Goal: Information Seeking & Learning: Check status

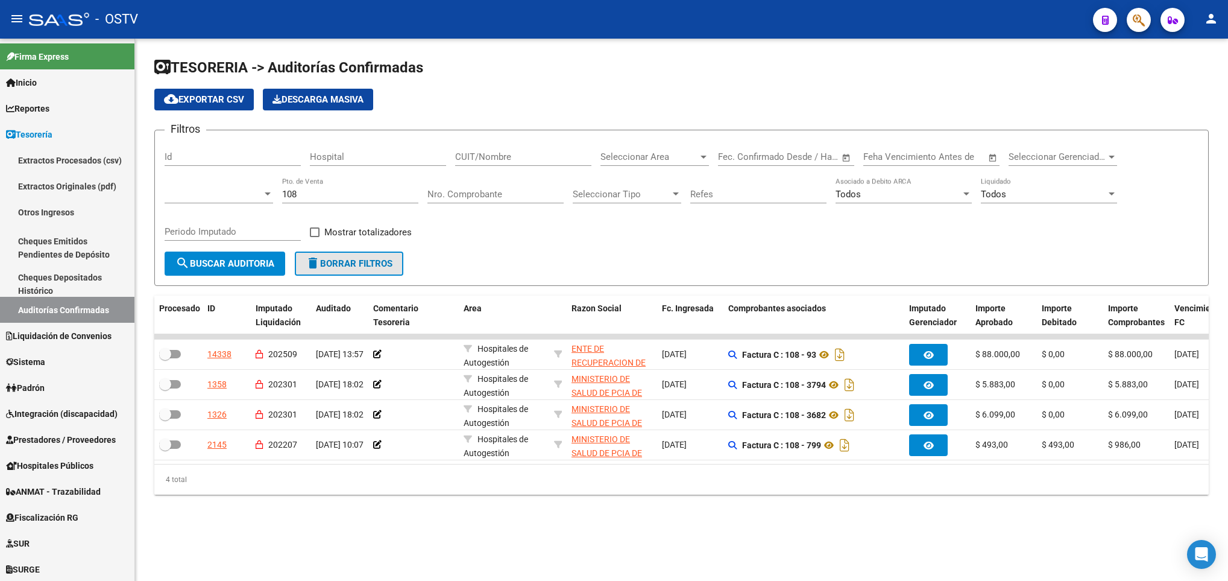
click at [360, 258] on span "delete Borrar Filtros" at bounding box center [349, 263] width 87 height 11
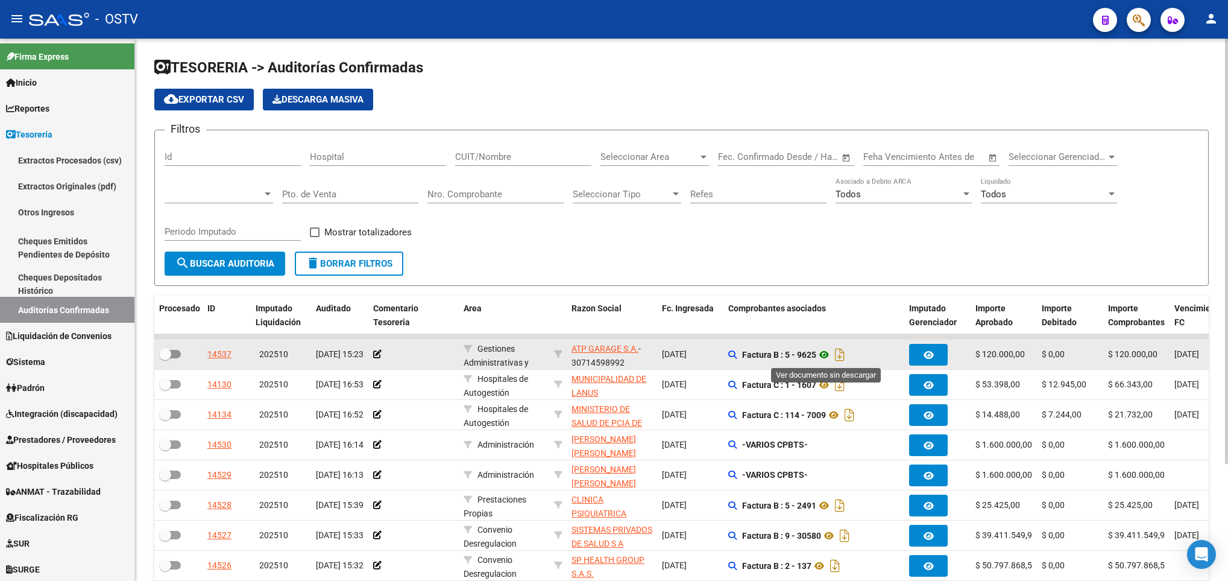
click at [825, 353] on icon at bounding box center [825, 354] width 16 height 14
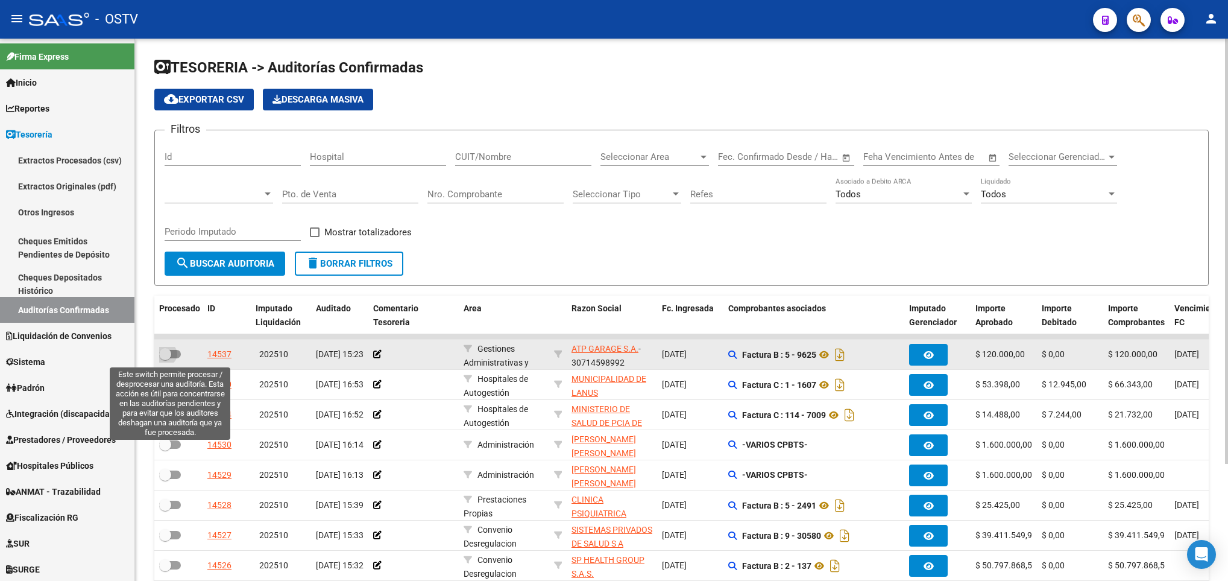
click at [170, 358] on span at bounding box center [165, 354] width 12 height 12
click at [165, 358] on input "checkbox" at bounding box center [165, 358] width 1 height 1
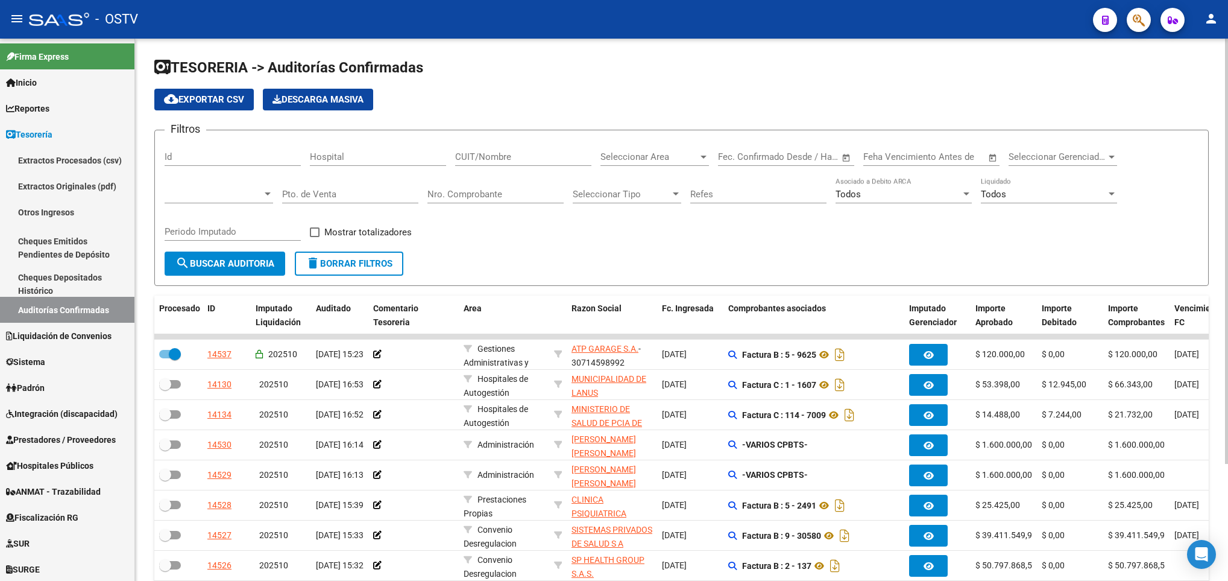
click at [192, 265] on span "search Buscar Auditoria" at bounding box center [224, 263] width 99 height 11
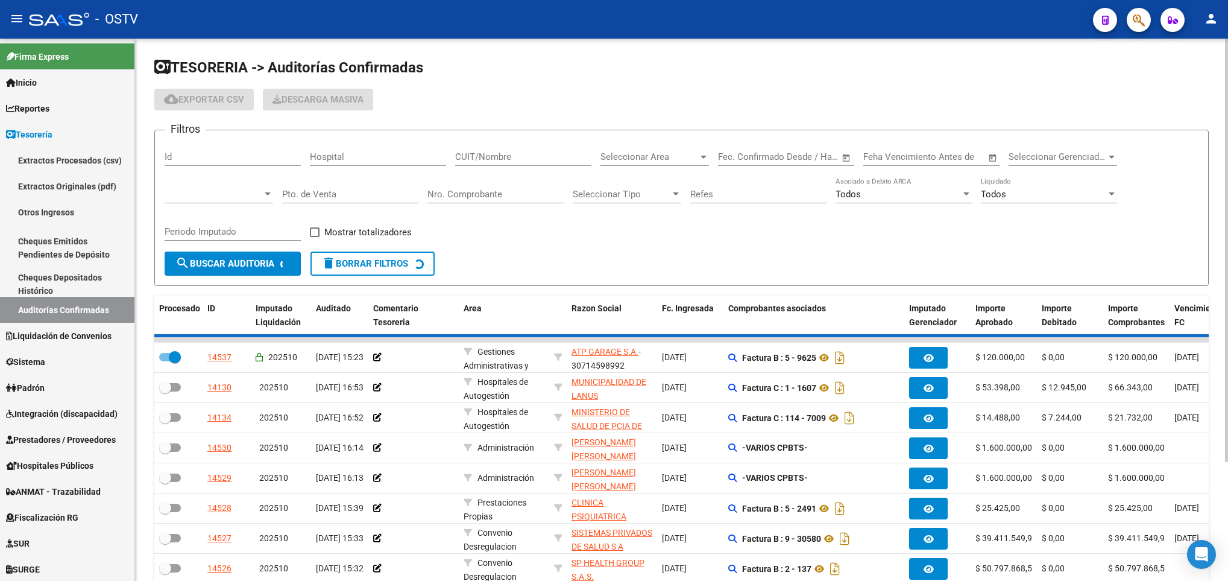
checkbox input "false"
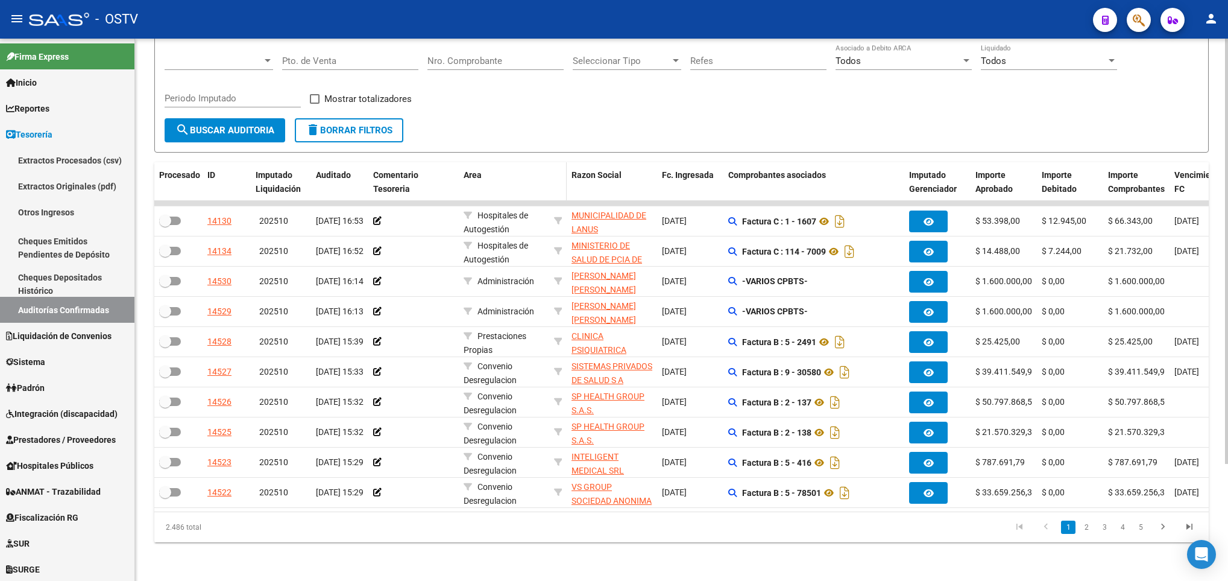
scroll to position [149, 0]
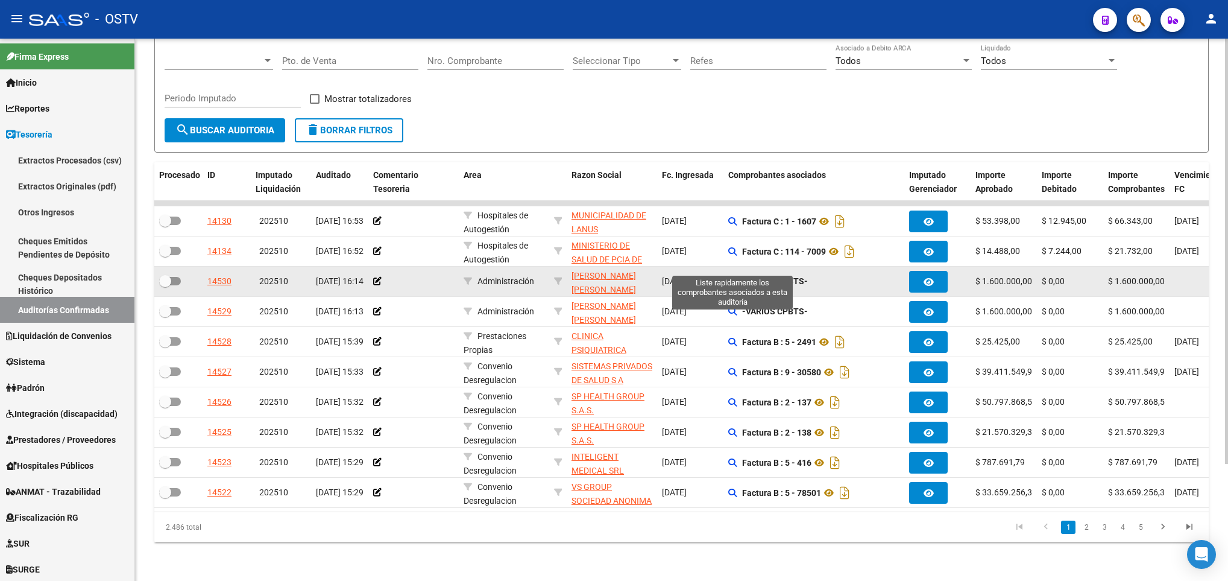
click at [733, 277] on icon at bounding box center [732, 281] width 8 height 8
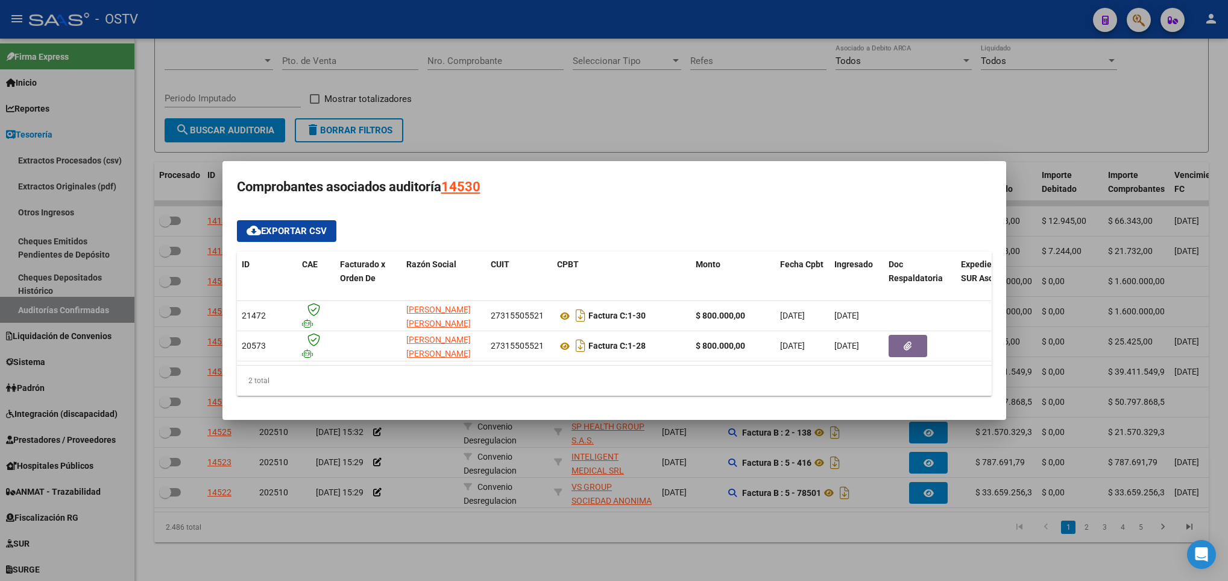
click at [657, 520] on div at bounding box center [614, 290] width 1228 height 581
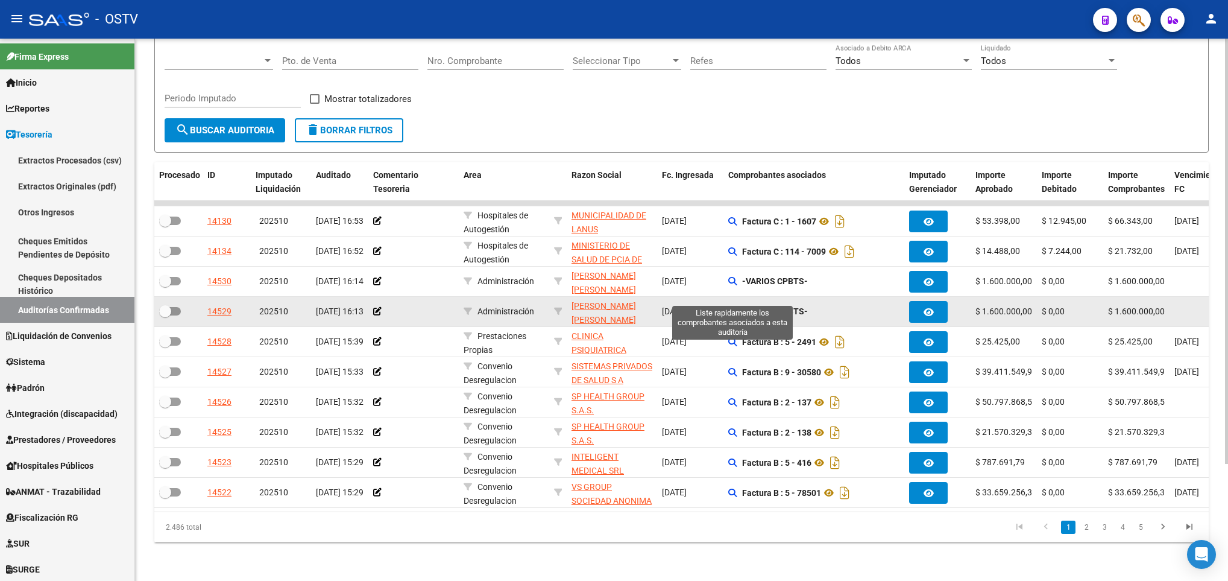
click at [733, 307] on icon at bounding box center [732, 311] width 8 height 8
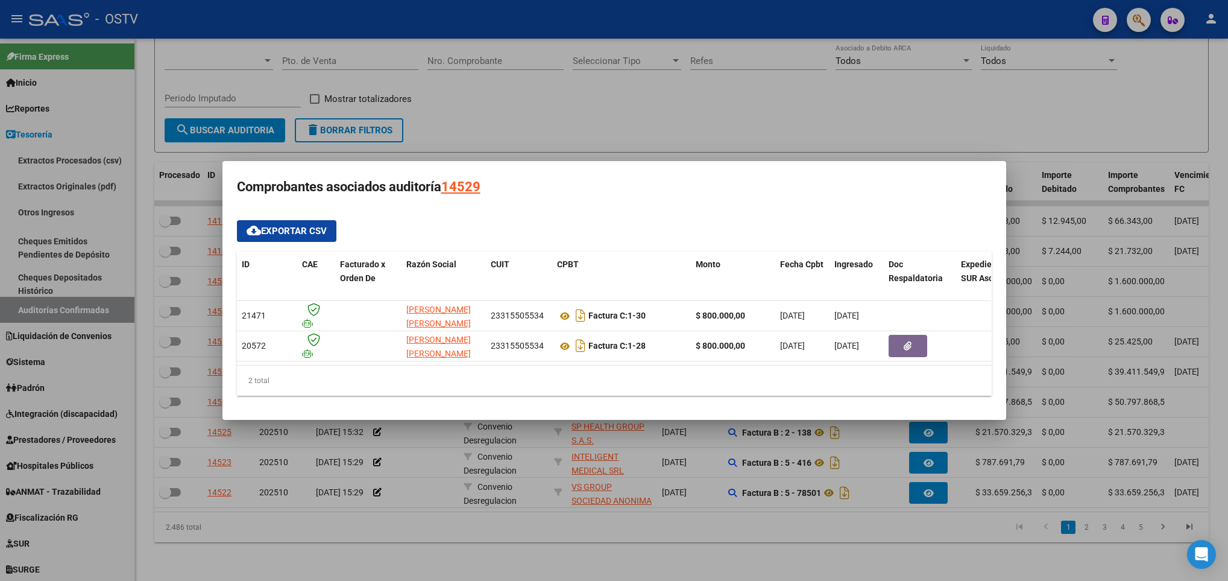
click at [689, 444] on div at bounding box center [614, 290] width 1228 height 581
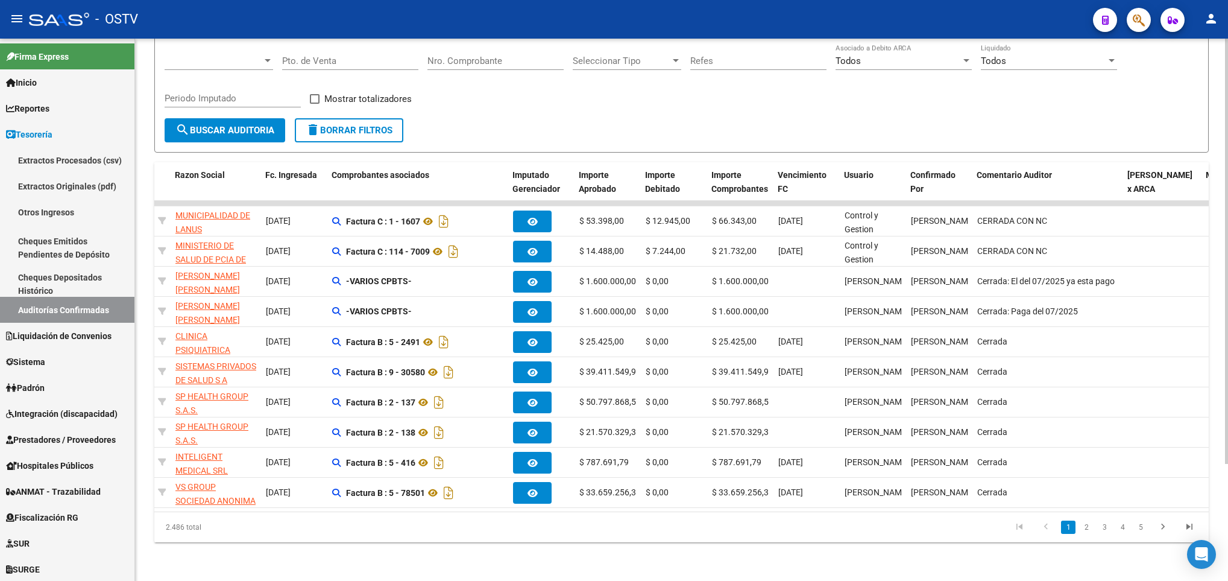
scroll to position [0, 397]
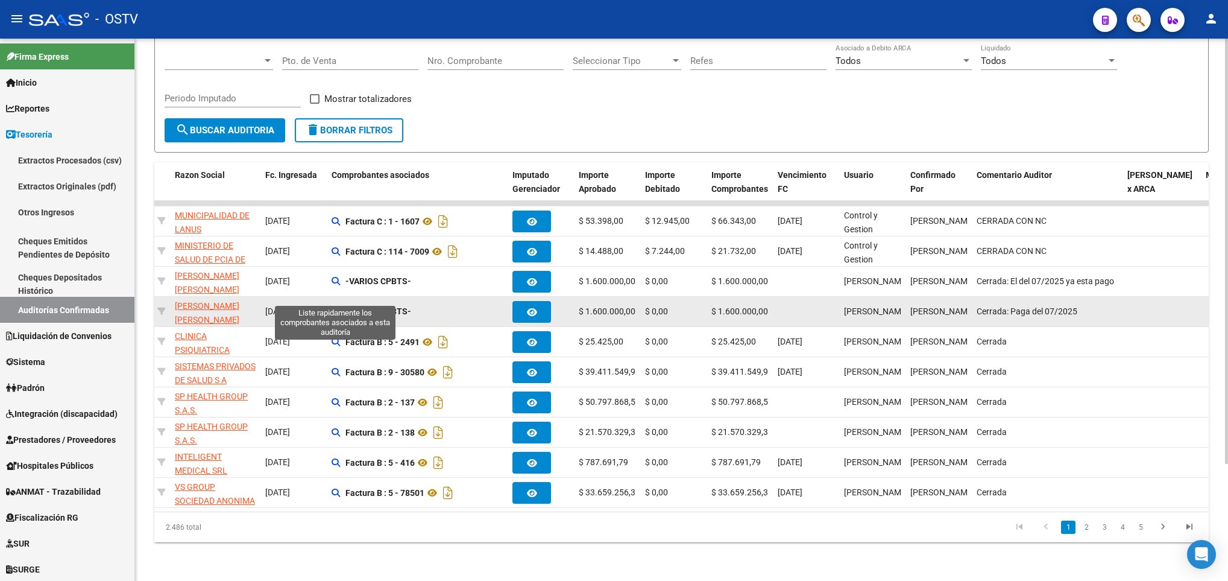
click at [332, 307] on icon at bounding box center [336, 311] width 8 height 8
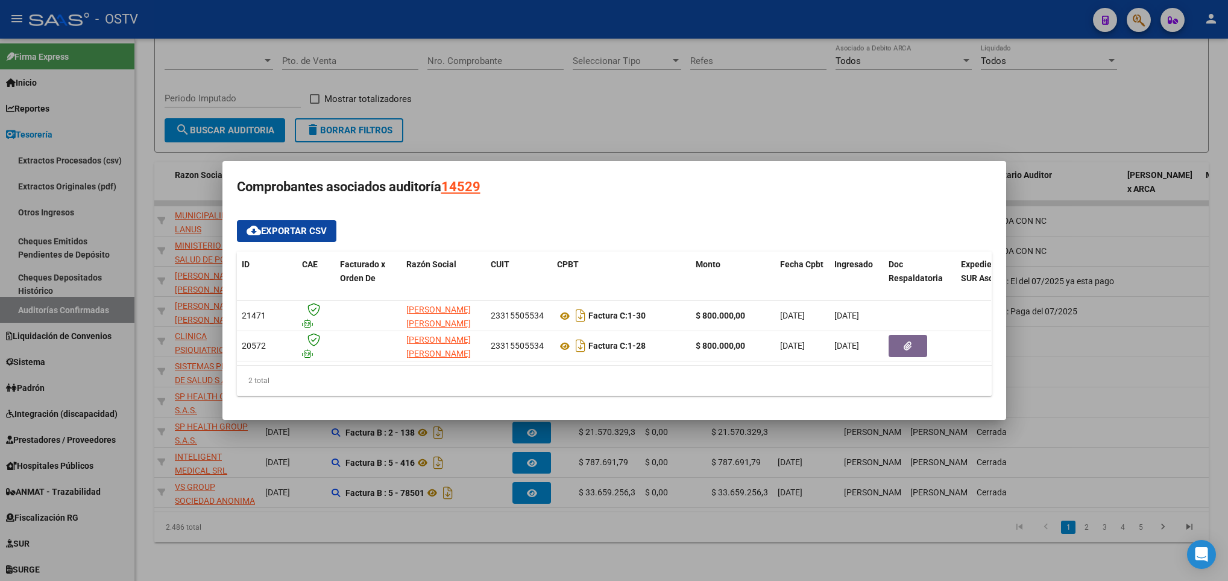
click at [28, 201] on div at bounding box center [614, 290] width 1228 height 581
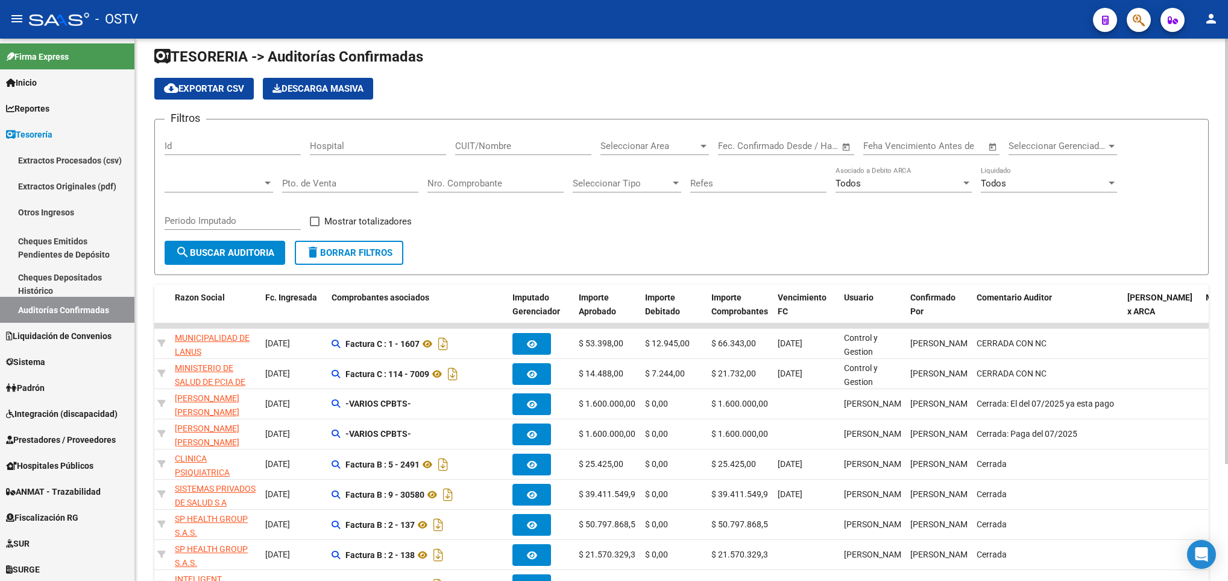
scroll to position [0, 0]
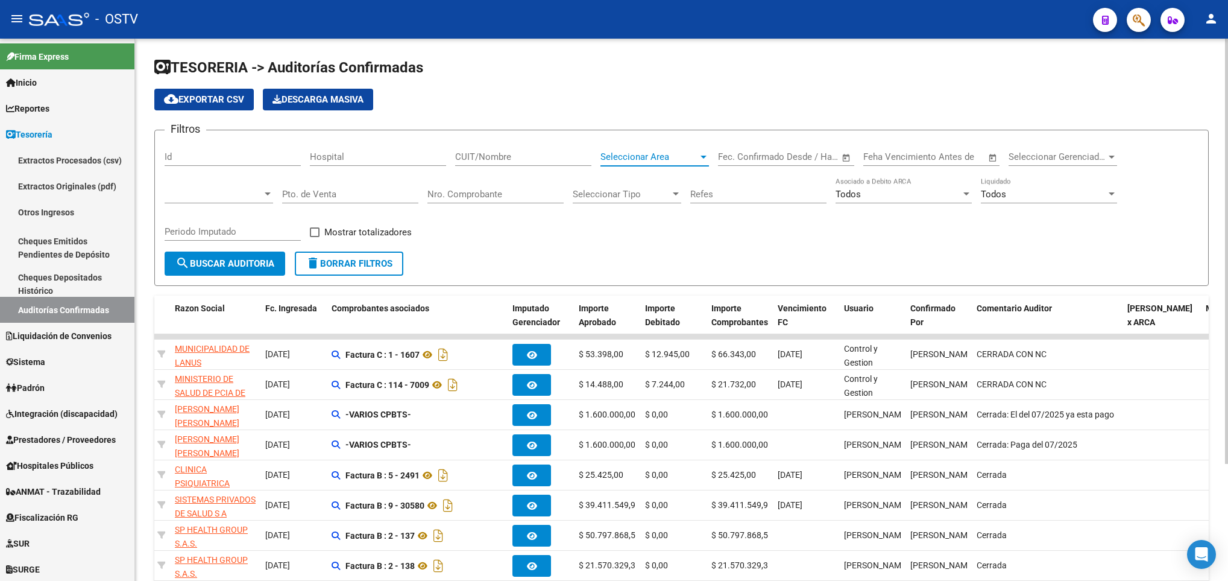
click at [694, 156] on span "Seleccionar Area" at bounding box center [650, 156] width 98 height 11
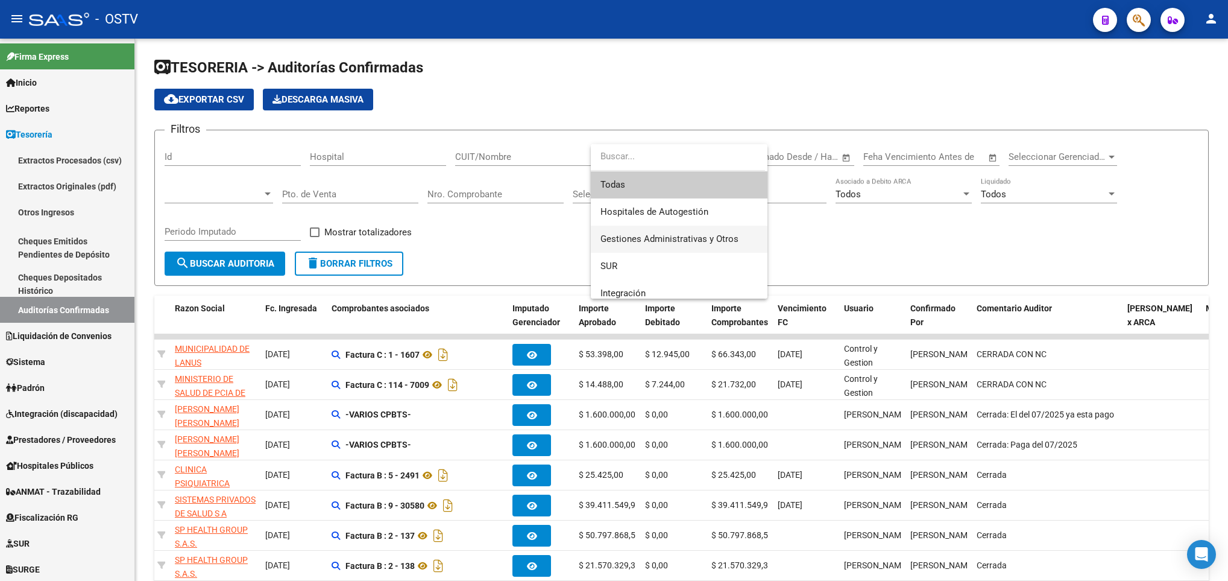
scroll to position [90, 0]
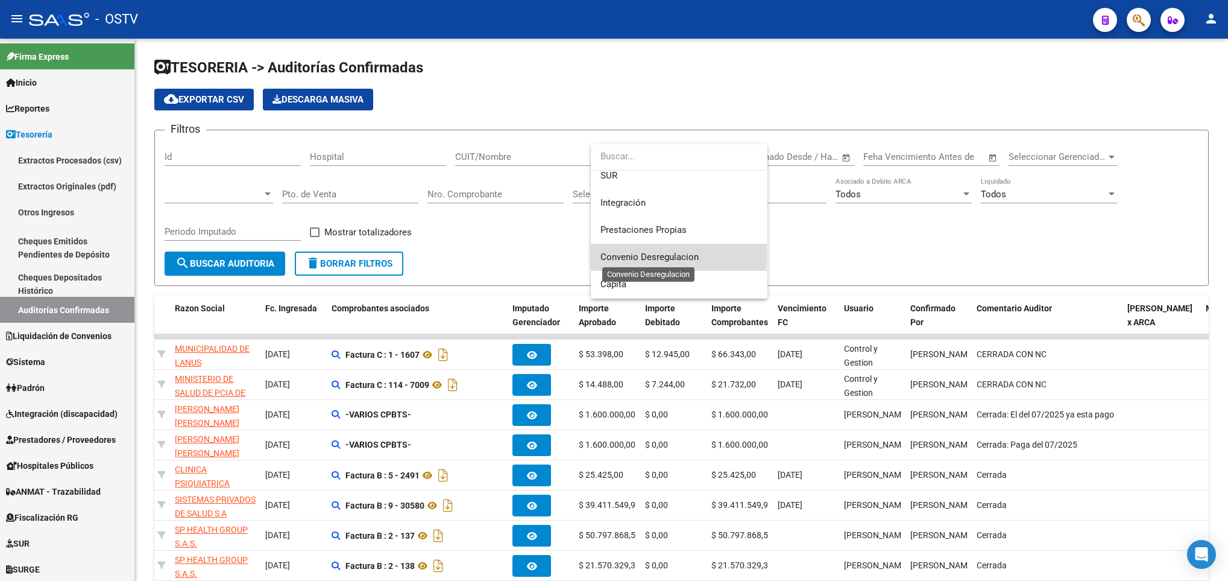
click at [646, 255] on span "Convenio Desregulacion" at bounding box center [650, 256] width 98 height 11
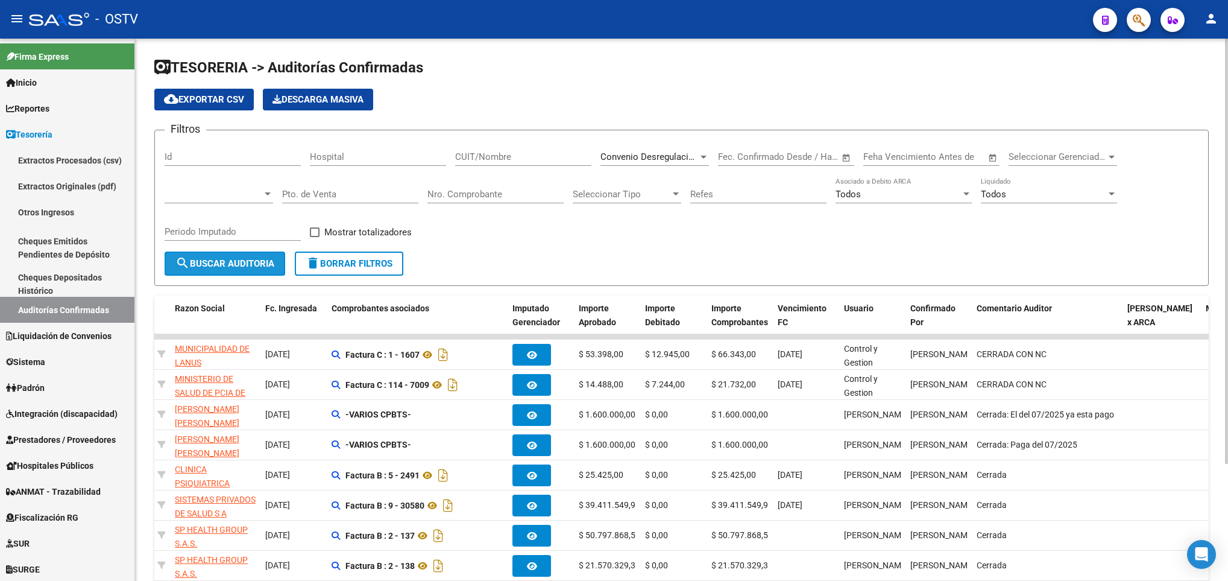
click at [243, 262] on span "search Buscar Auditoria" at bounding box center [224, 263] width 99 height 11
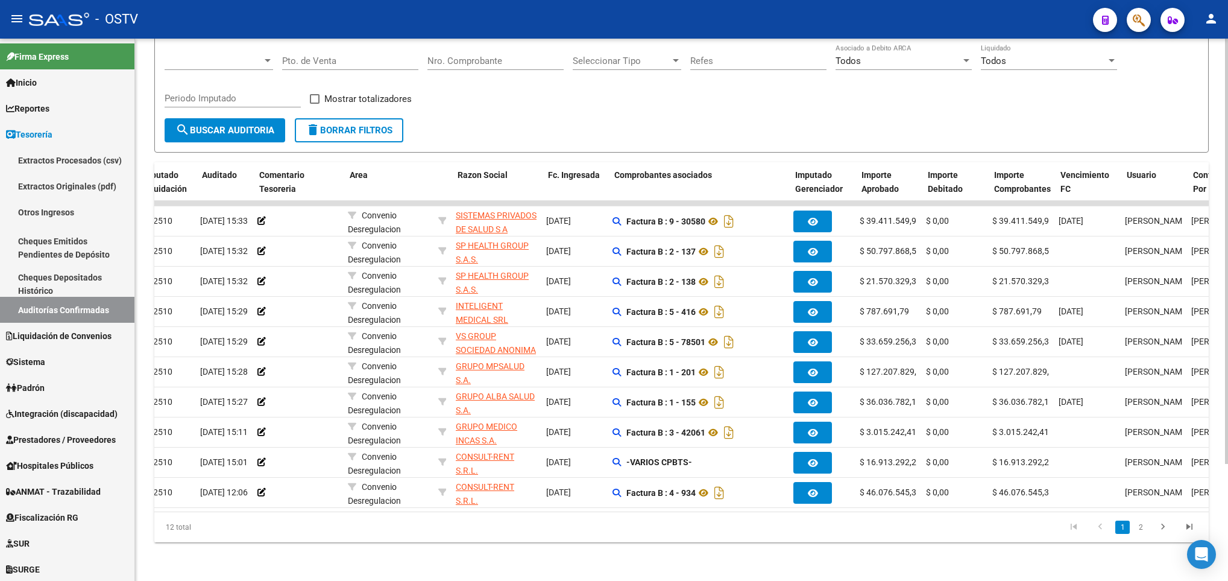
scroll to position [0, 114]
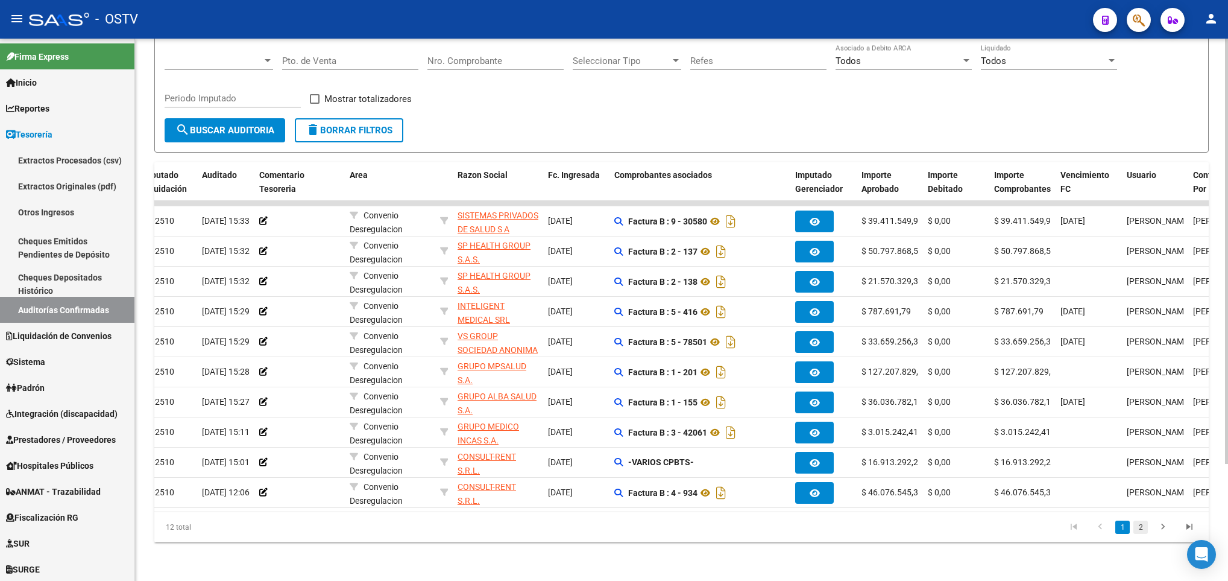
click at [1142, 525] on link "2" at bounding box center [1141, 526] width 14 height 13
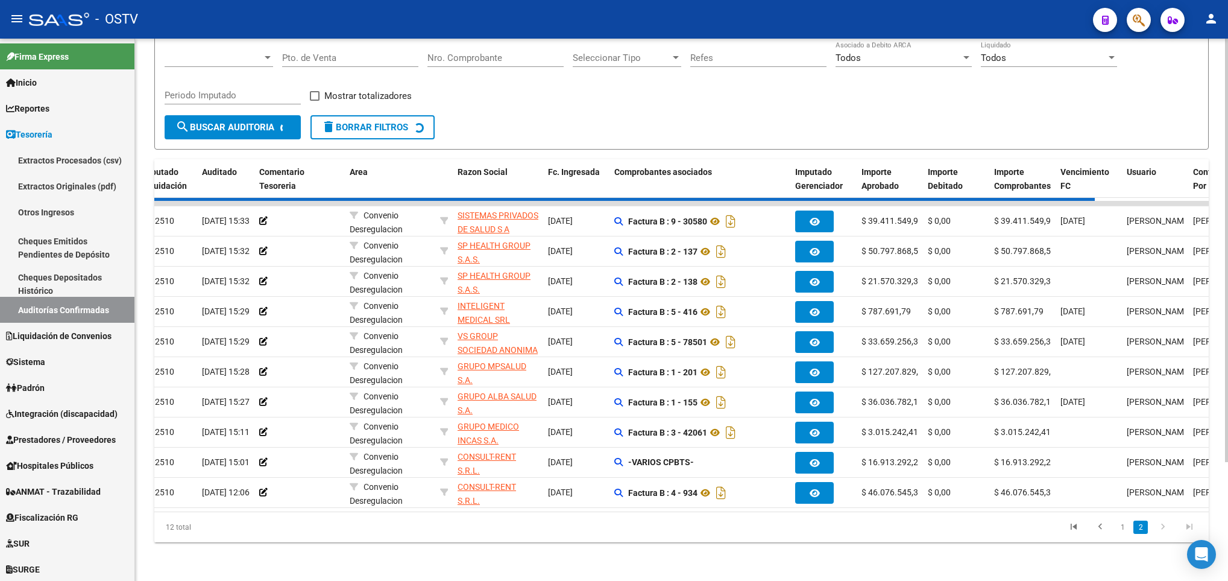
scroll to position [0, 0]
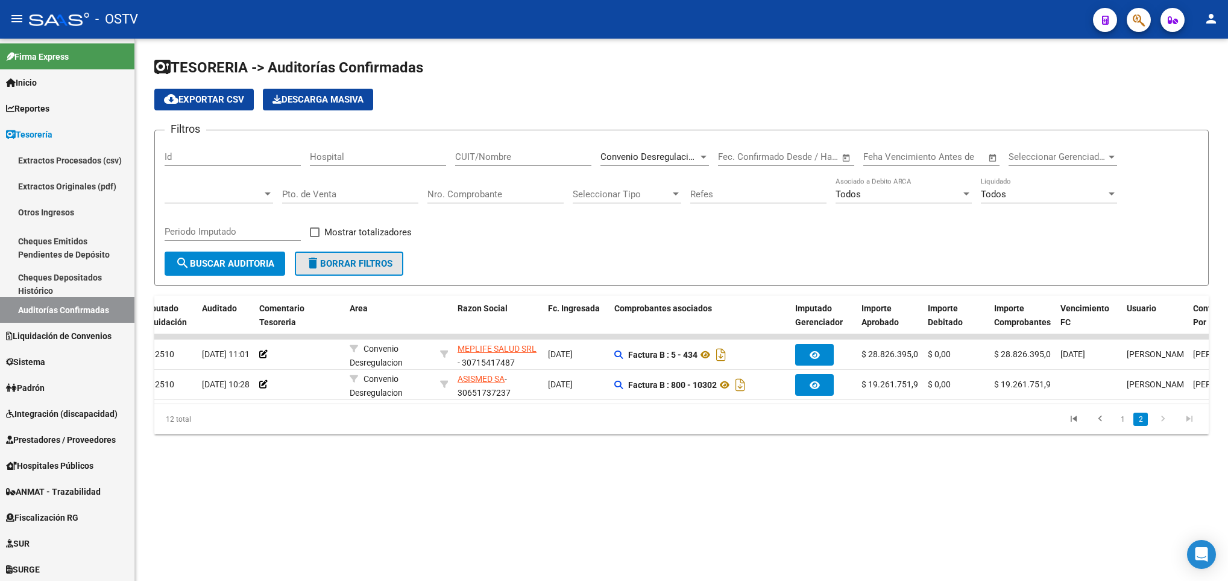
click at [350, 261] on span "delete Borrar Filtros" at bounding box center [349, 263] width 87 height 11
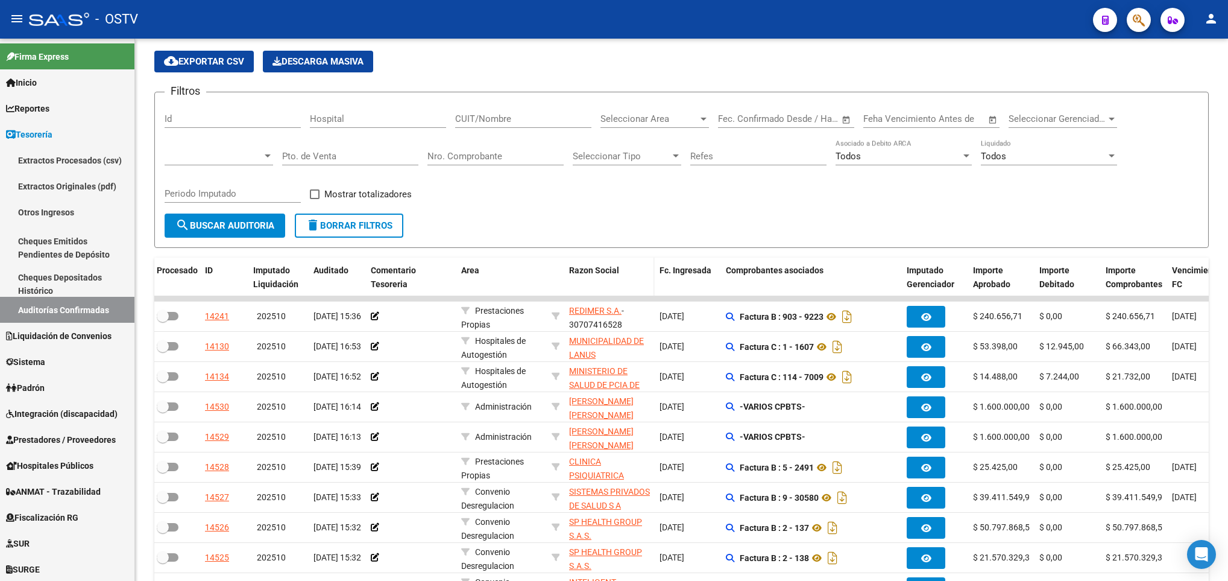
scroll to position [90, 0]
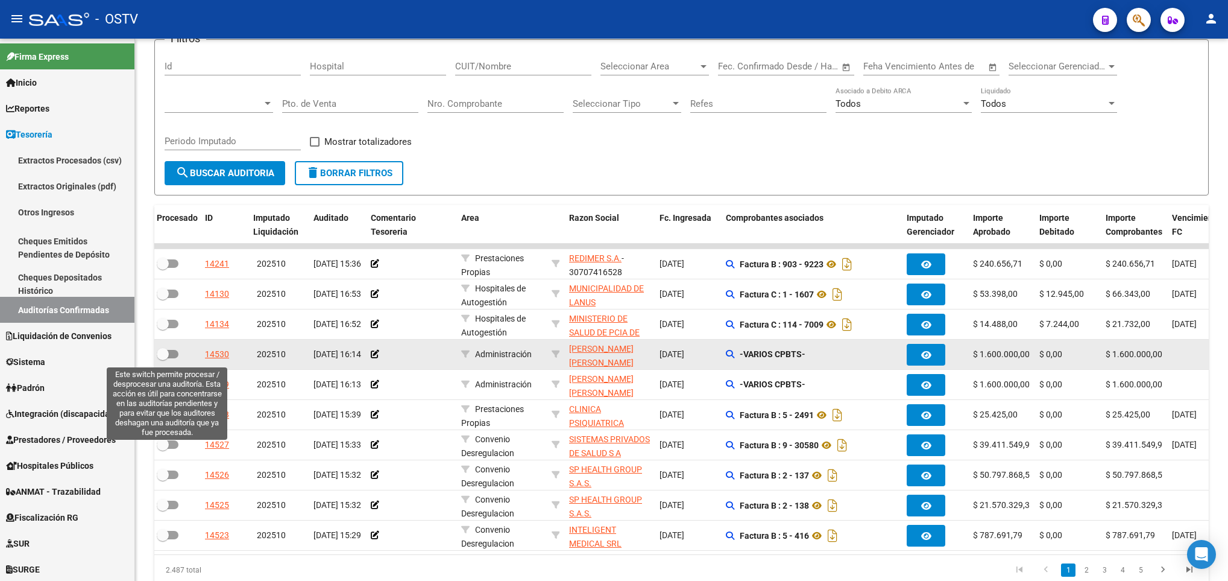
click at [172, 350] on label at bounding box center [168, 354] width 22 height 14
click at [163, 358] on input "checkbox" at bounding box center [162, 358] width 1 height 1
checkbox input "true"
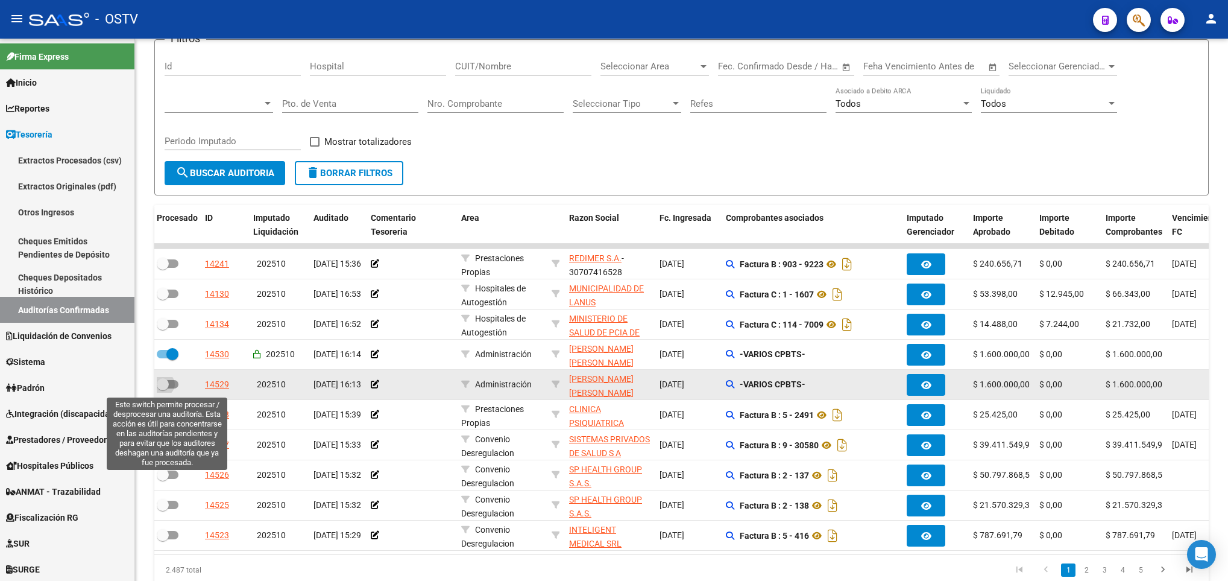
click at [170, 386] on span at bounding box center [168, 384] width 22 height 8
click at [163, 388] on input "checkbox" at bounding box center [162, 388] width 1 height 1
checkbox input "true"
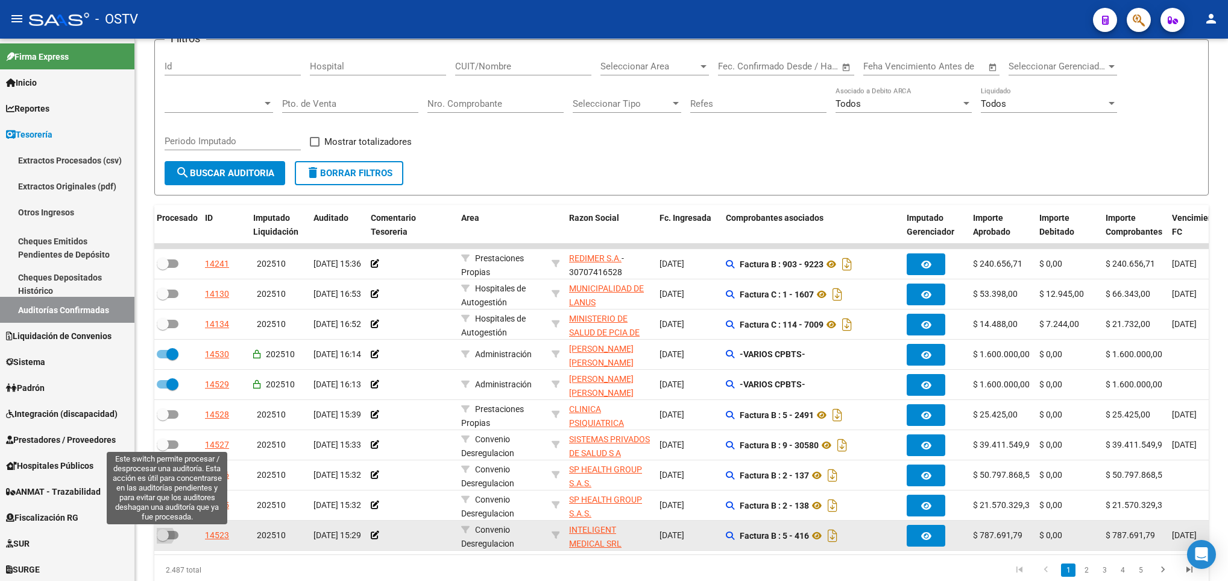
click at [167, 534] on span at bounding box center [163, 535] width 12 height 12
click at [163, 539] on input "checkbox" at bounding box center [162, 539] width 1 height 1
checkbox input "true"
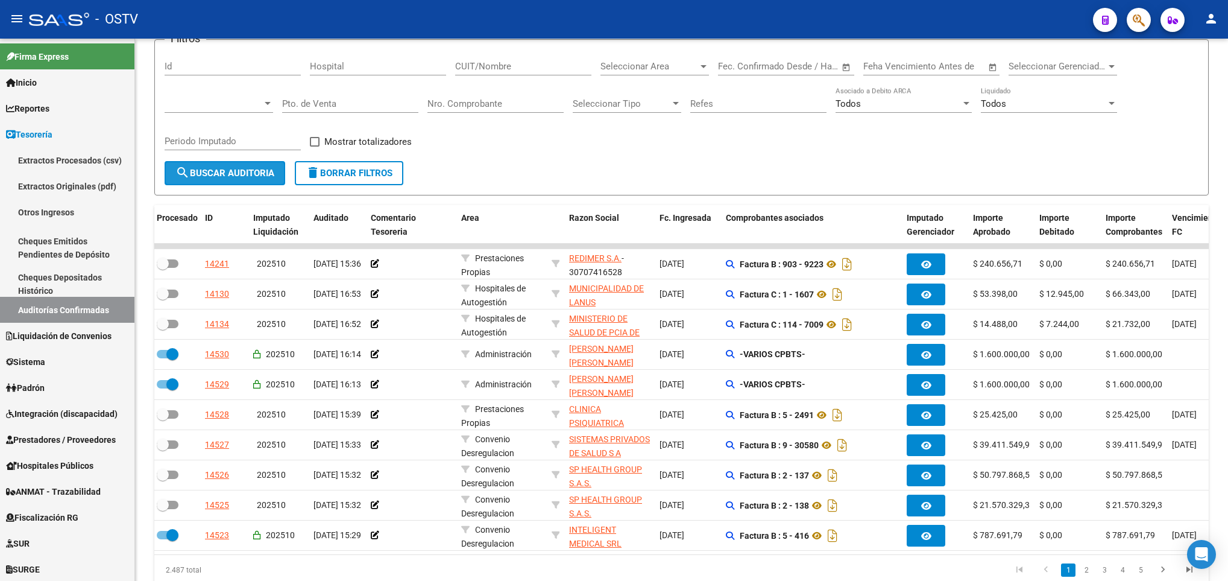
click at [241, 170] on span "search Buscar Auditoria" at bounding box center [224, 173] width 99 height 11
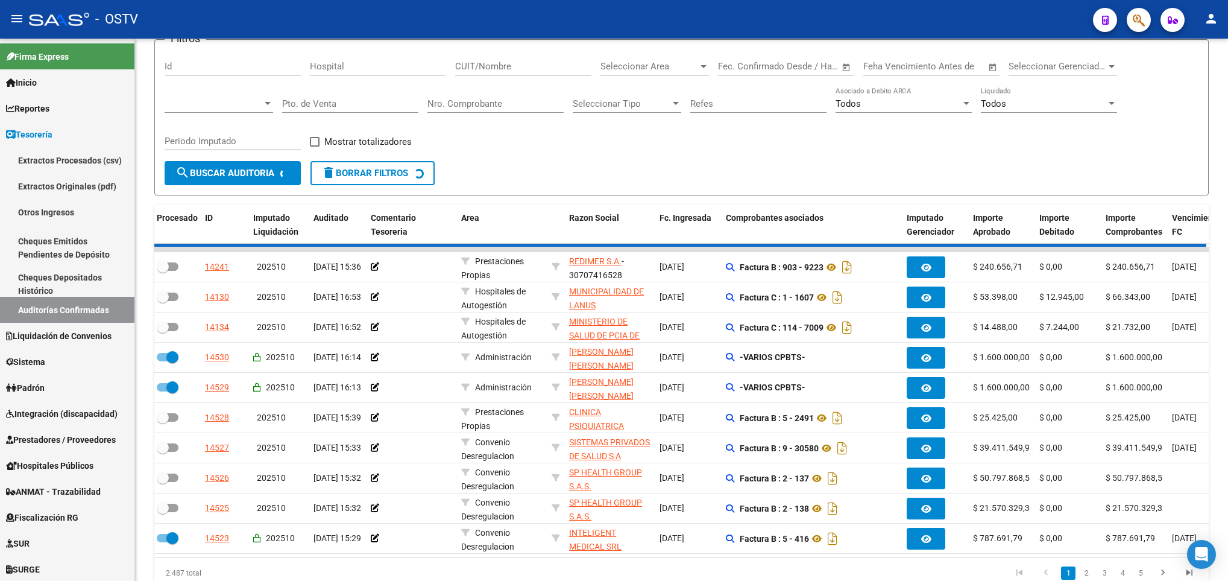
checkbox input "false"
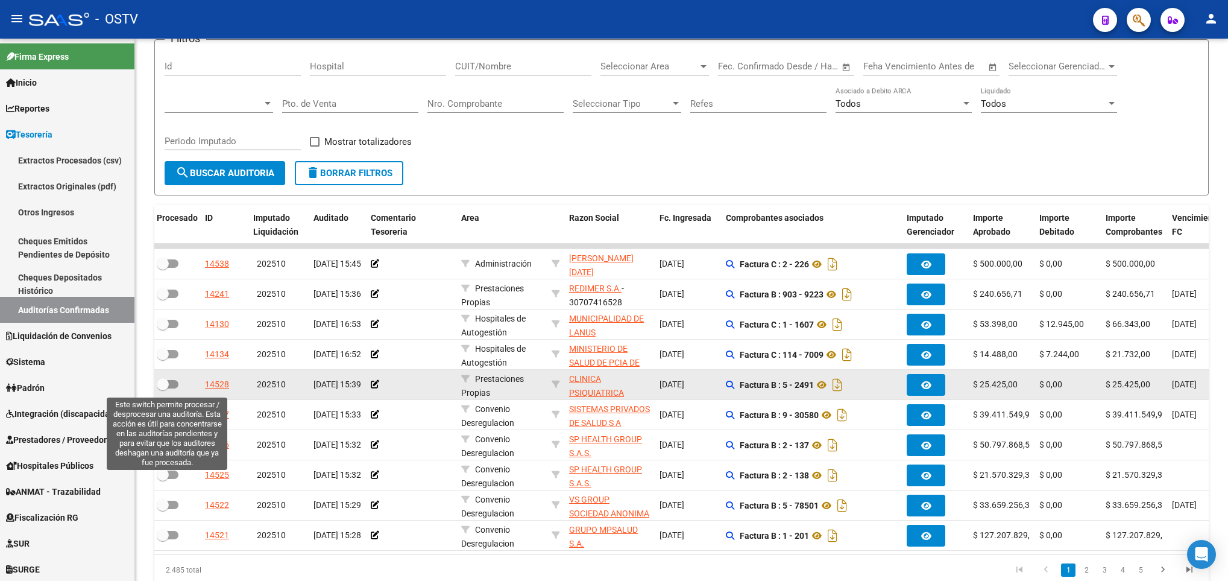
click at [168, 382] on span at bounding box center [168, 384] width 22 height 8
click at [163, 388] on input "checkbox" at bounding box center [162, 388] width 1 height 1
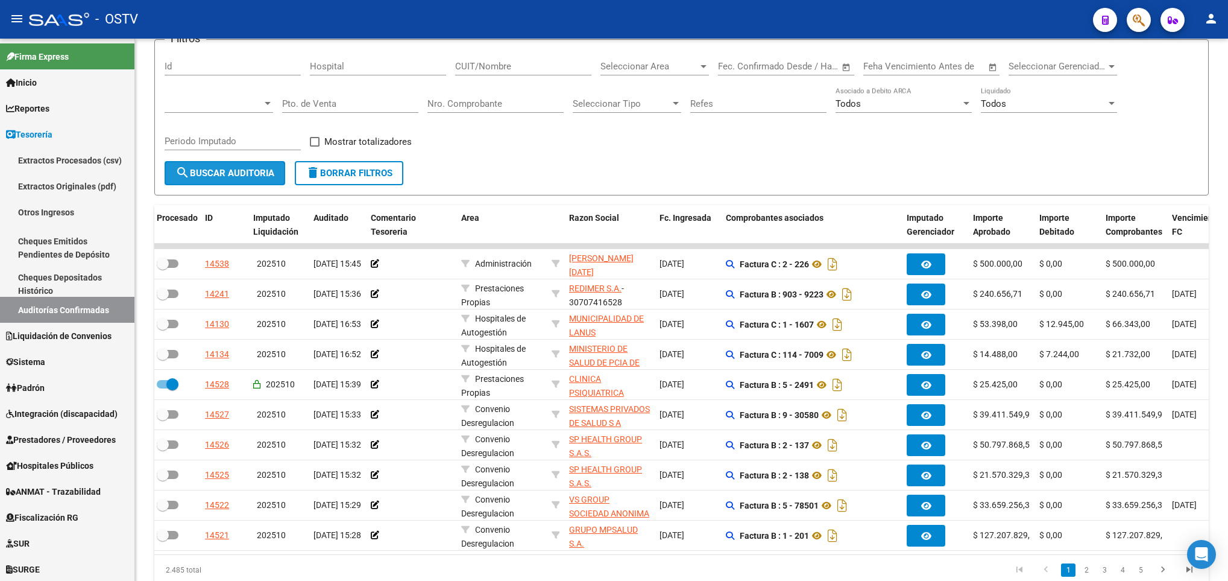
click at [223, 165] on button "search Buscar Auditoria" at bounding box center [225, 173] width 121 height 24
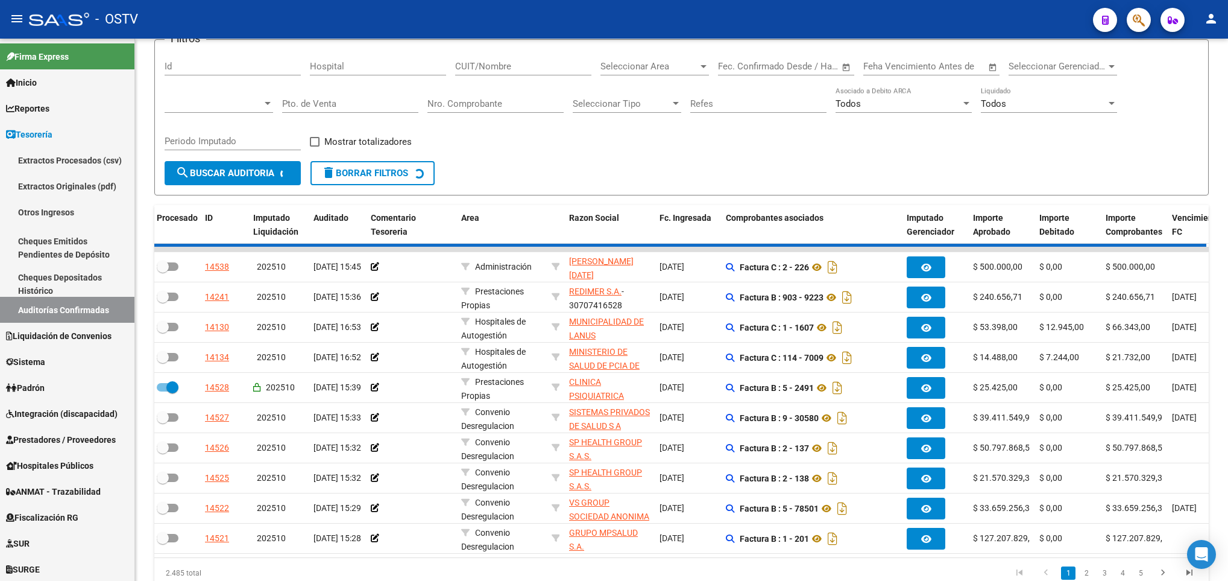
checkbox input "false"
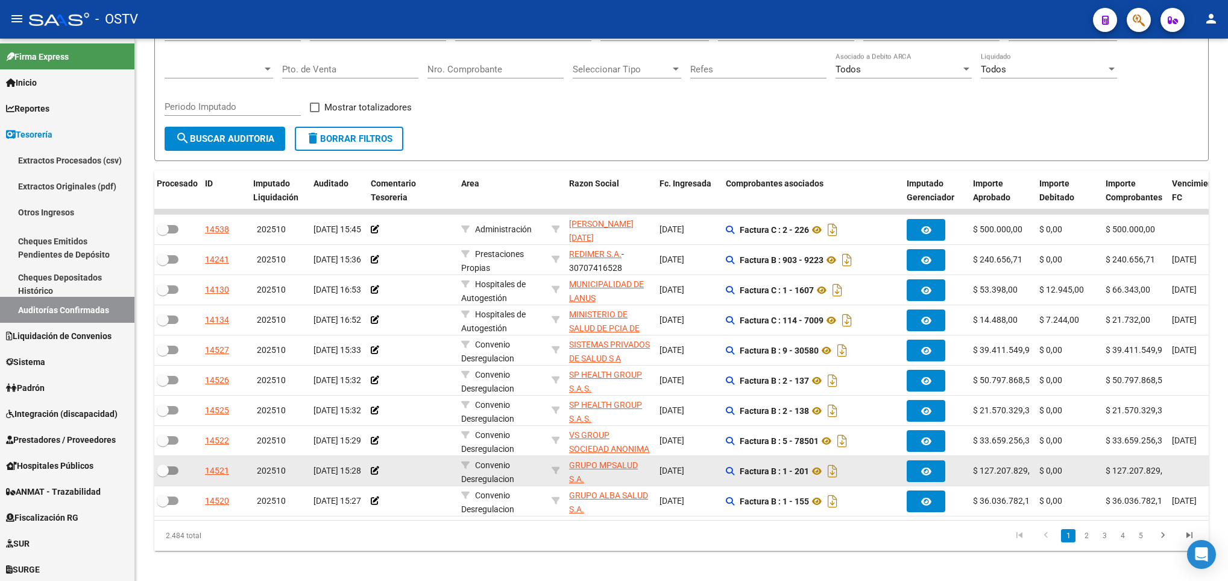
scroll to position [149, 0]
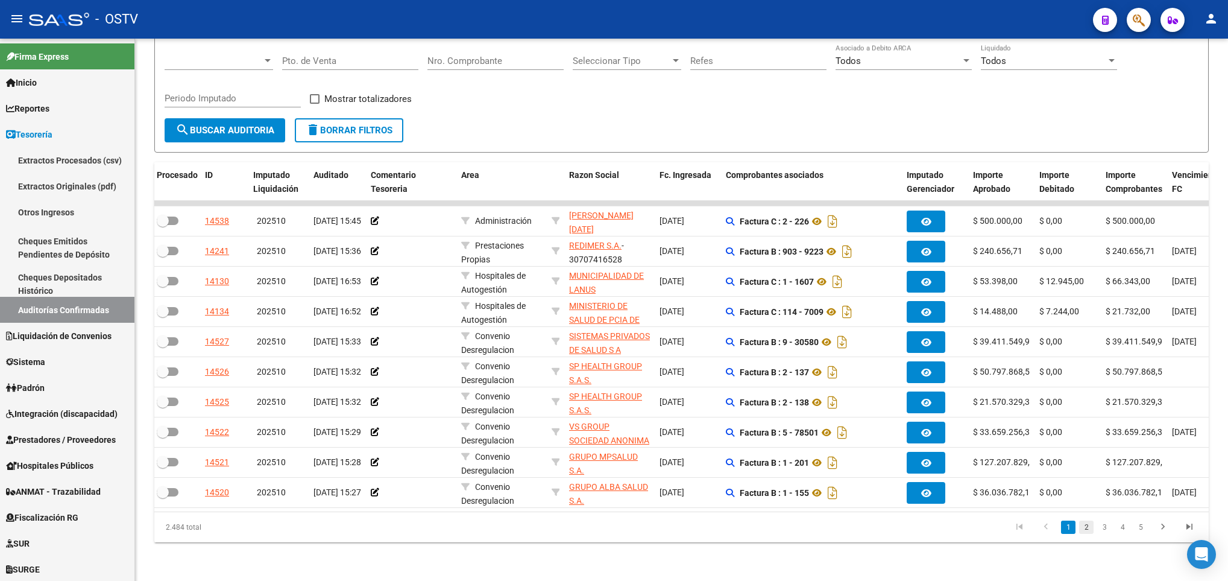
click at [1084, 523] on link "2" at bounding box center [1086, 526] width 14 height 13
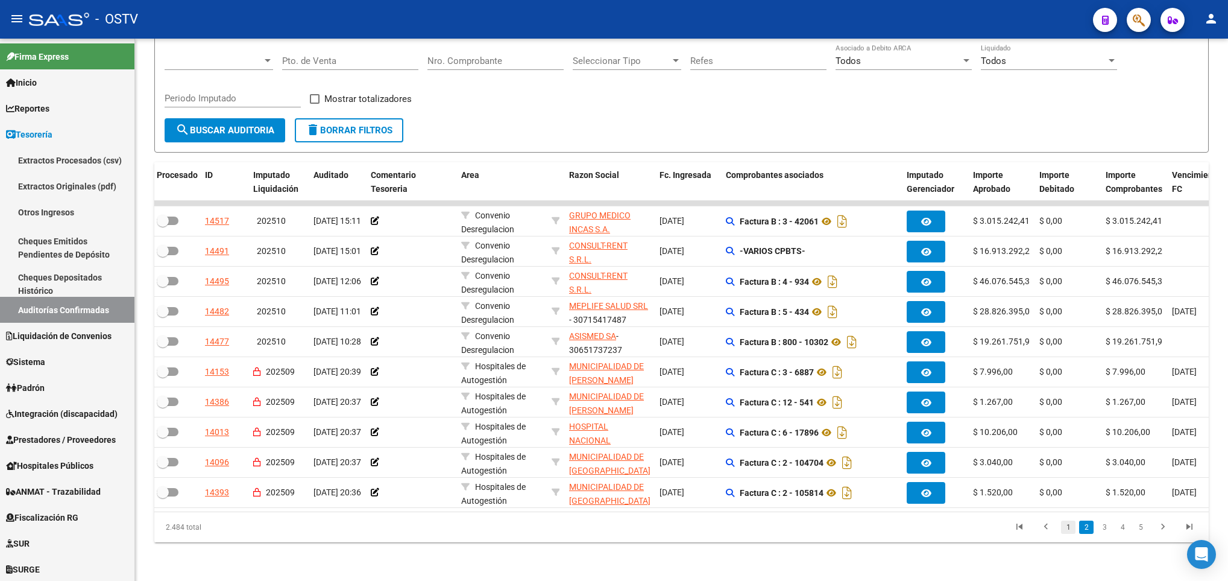
click at [1070, 526] on link "1" at bounding box center [1068, 526] width 14 height 13
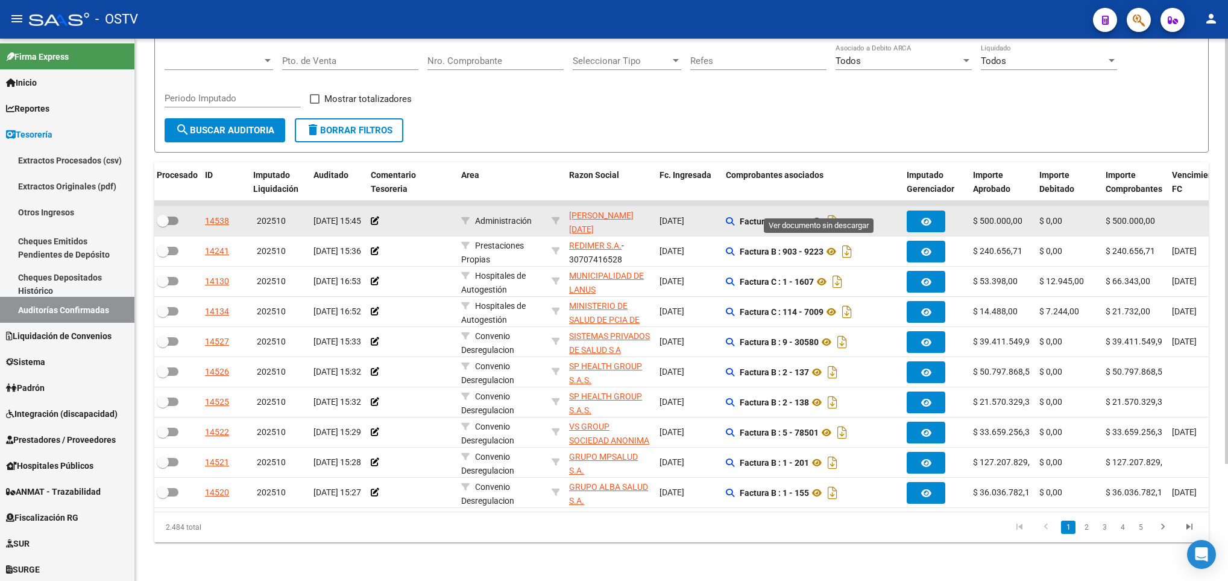
click at [820, 214] on icon at bounding box center [817, 221] width 16 height 14
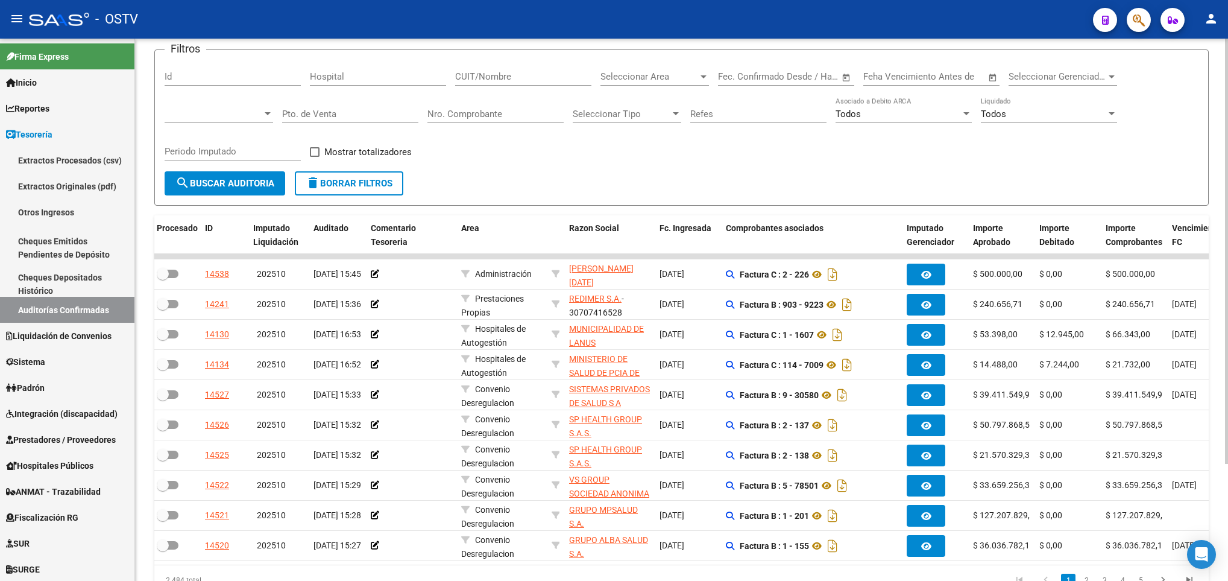
scroll to position [0, 0]
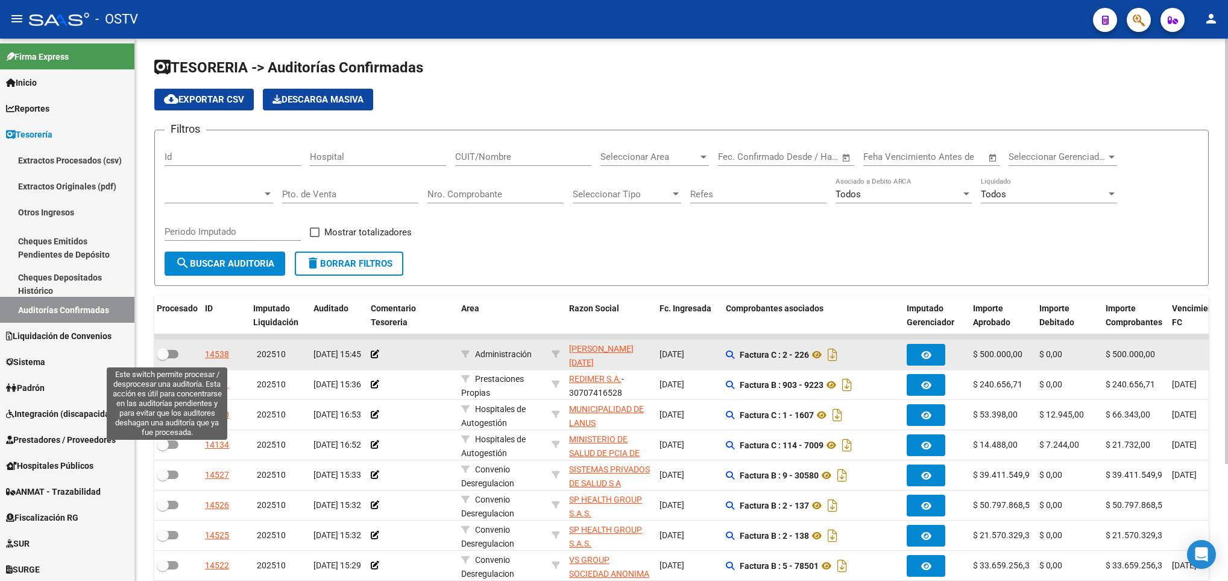
click at [172, 348] on label at bounding box center [168, 354] width 22 height 14
click at [163, 358] on input "checkbox" at bounding box center [162, 358] width 1 height 1
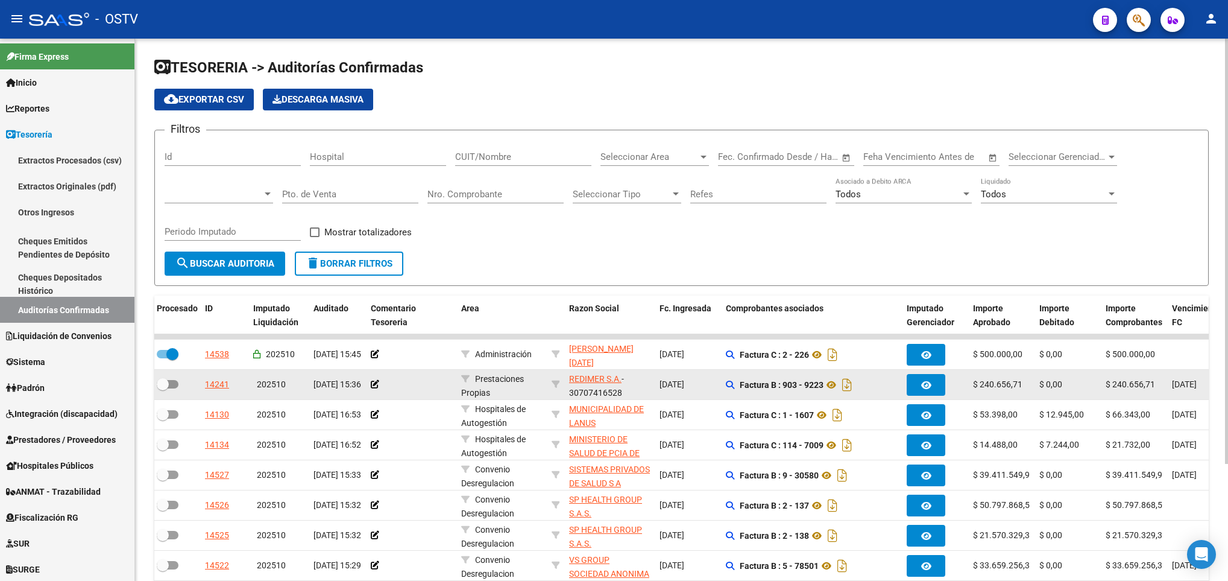
click at [171, 378] on datatable-body-cell at bounding box center [176, 385] width 48 height 30
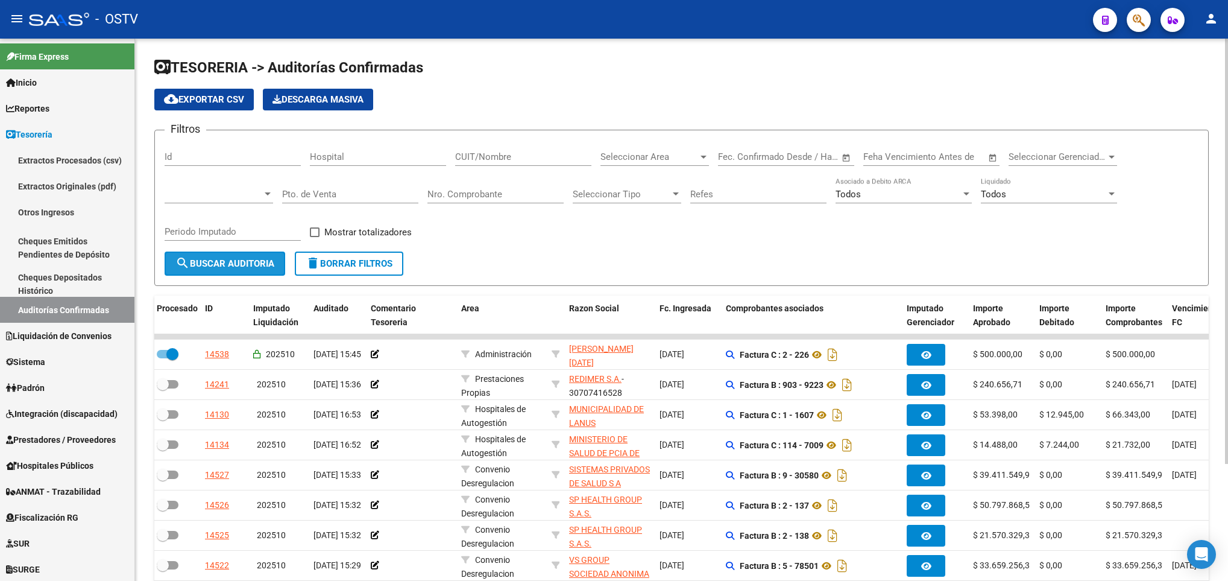
click at [205, 261] on span "search Buscar Auditoria" at bounding box center [224, 263] width 99 height 11
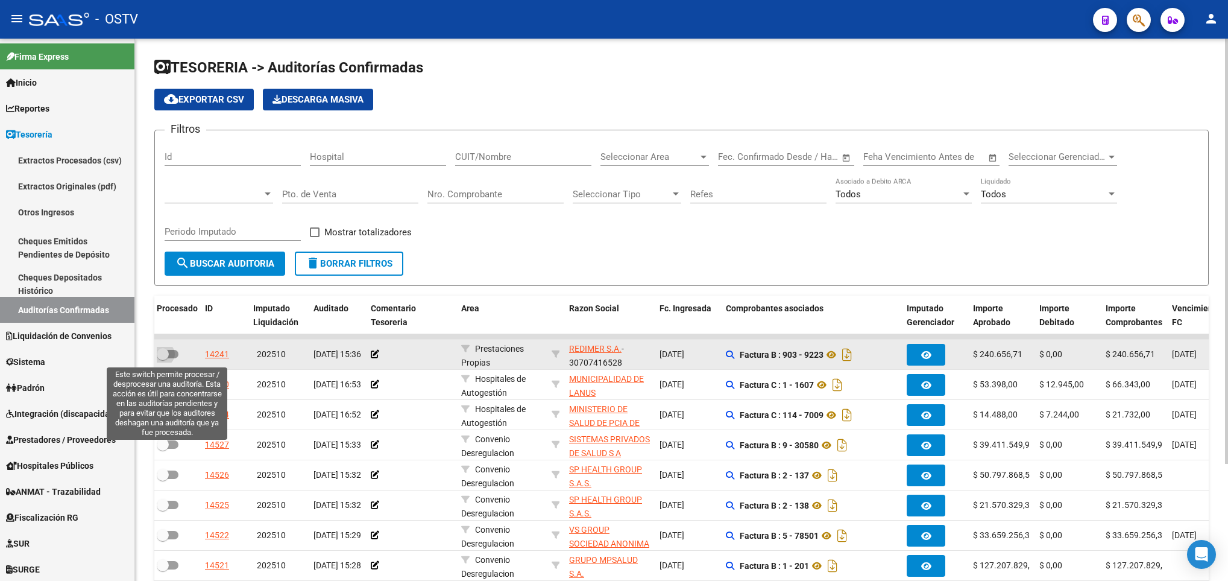
click at [172, 355] on span at bounding box center [168, 354] width 22 height 8
click at [163, 358] on input "checkbox" at bounding box center [162, 358] width 1 height 1
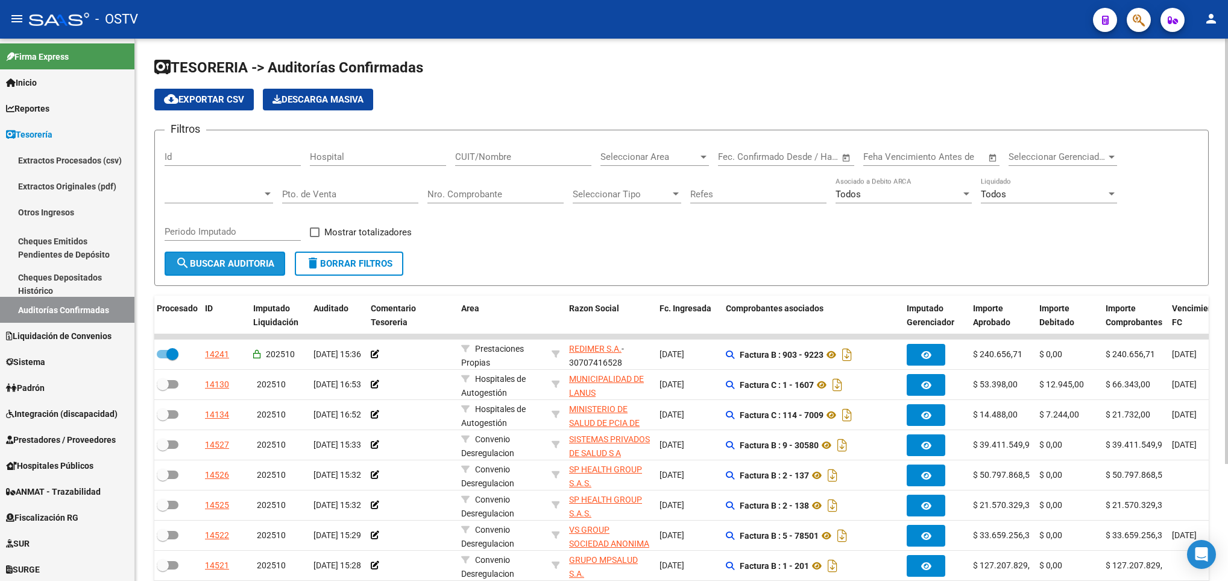
click at [203, 263] on span "search Buscar Auditoria" at bounding box center [224, 263] width 99 height 11
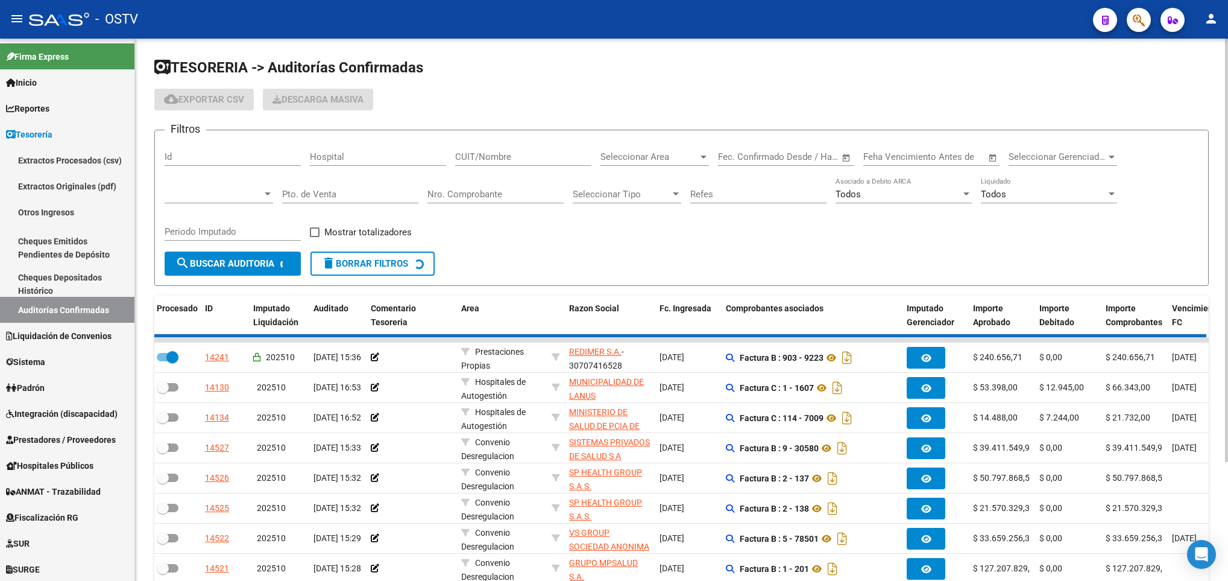
checkbox input "false"
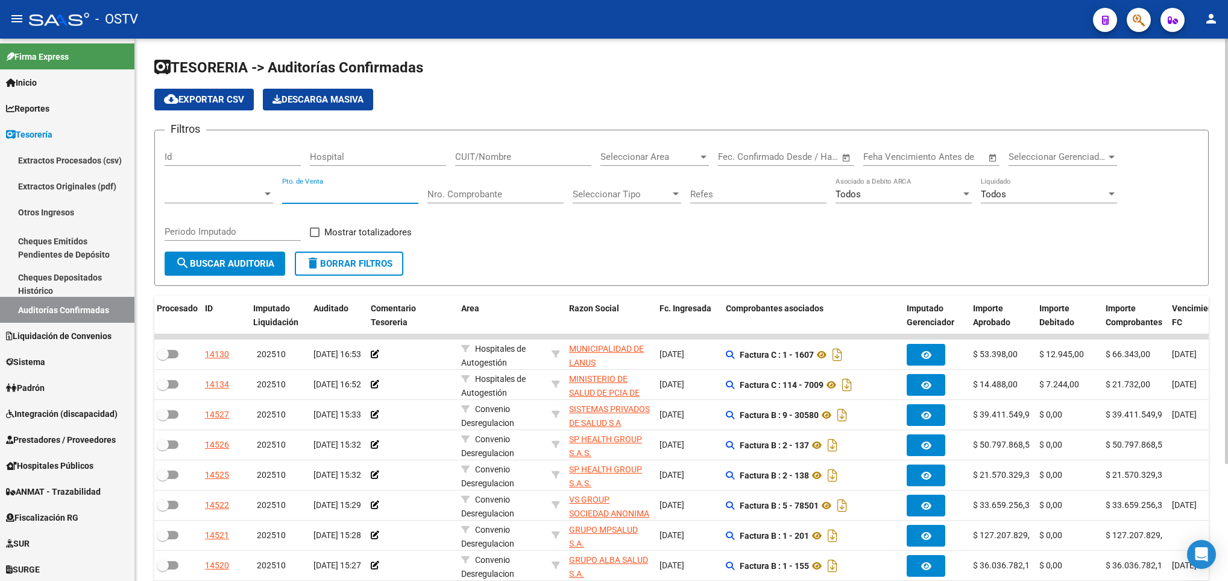
click at [297, 192] on input "Pto. de Venta" at bounding box center [350, 194] width 136 height 11
type input "173"
click at [210, 258] on span "search Buscar Auditoria" at bounding box center [224, 263] width 99 height 11
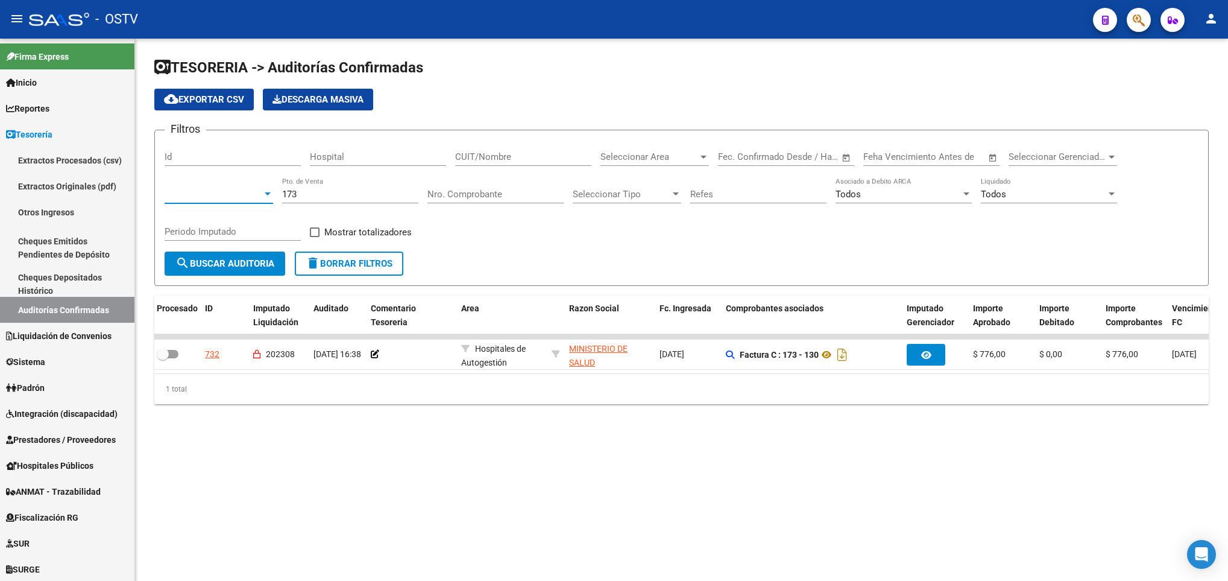
click at [268, 195] on div at bounding box center [268, 193] width 6 height 3
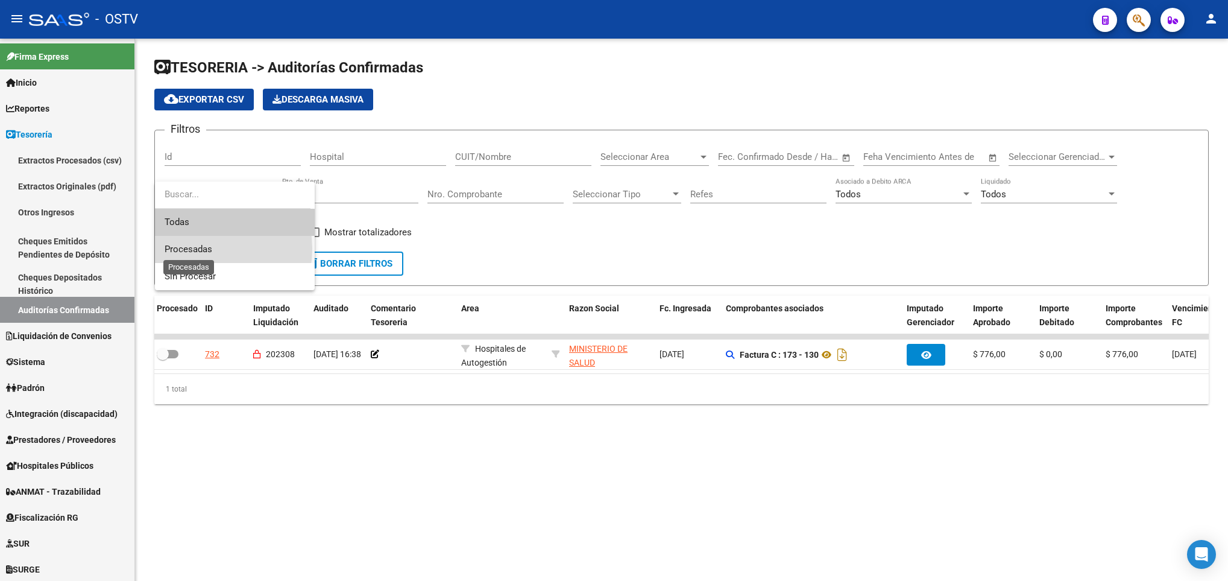
click at [207, 248] on span "Procesadas" at bounding box center [189, 249] width 48 height 11
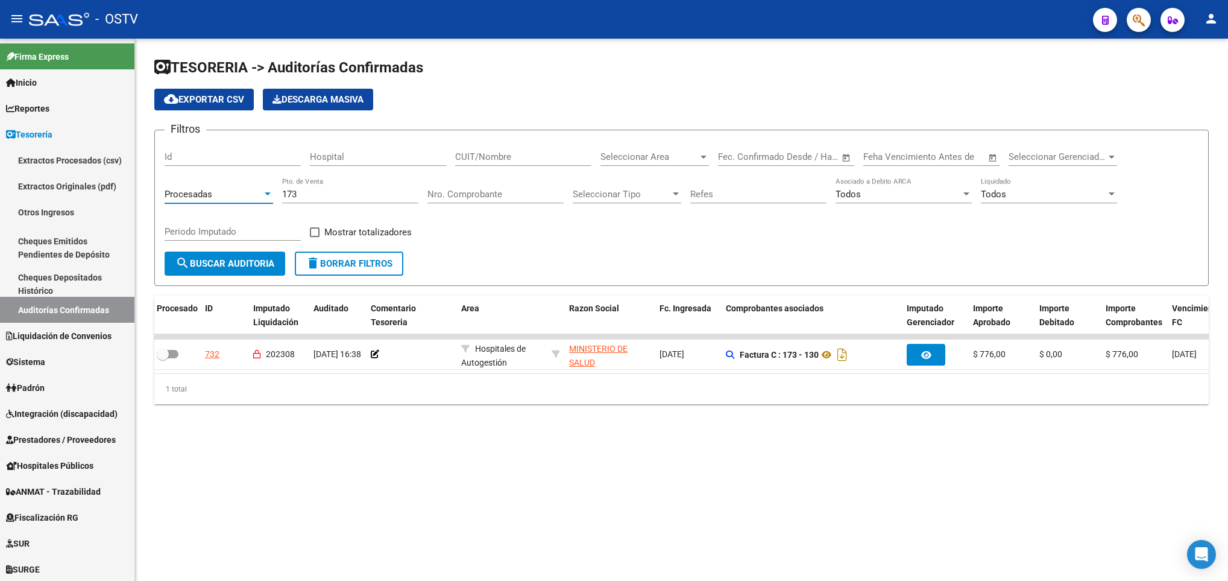
click at [215, 266] on span "search Buscar Auditoria" at bounding box center [224, 263] width 99 height 11
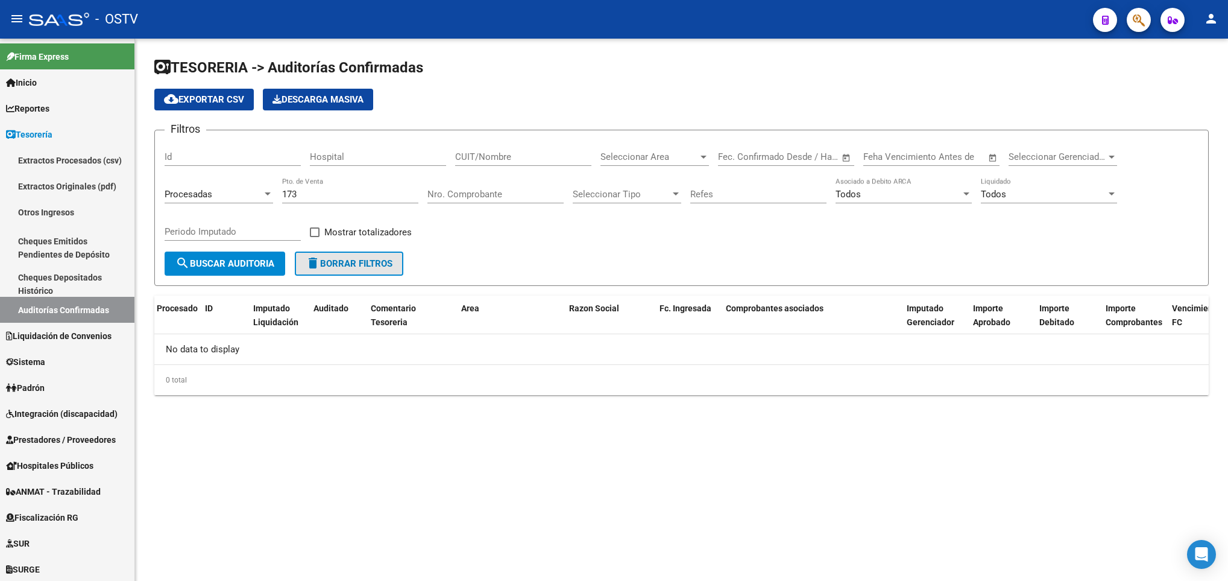
click at [353, 259] on span "delete Borrar Filtros" at bounding box center [349, 263] width 87 height 11
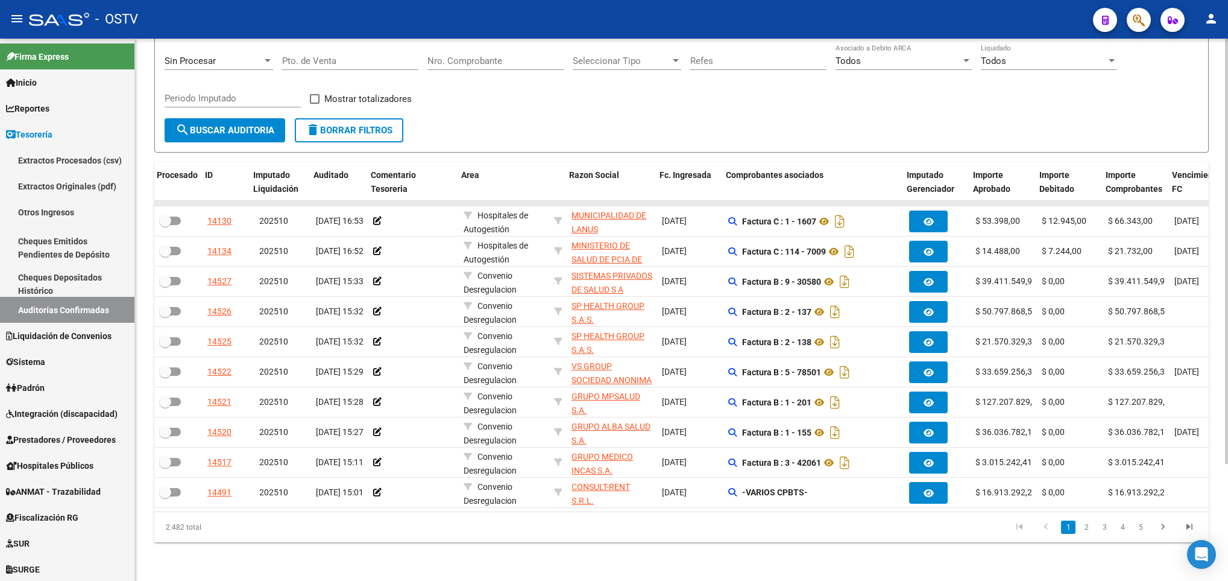
scroll to position [149, 0]
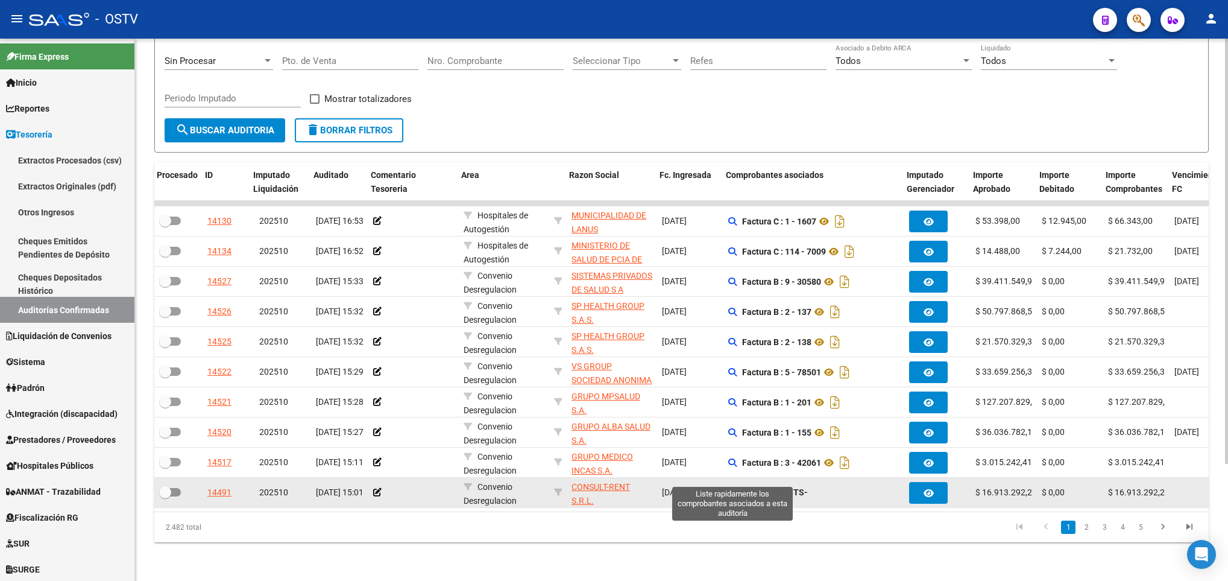
click at [731, 488] on icon at bounding box center [732, 492] width 8 height 8
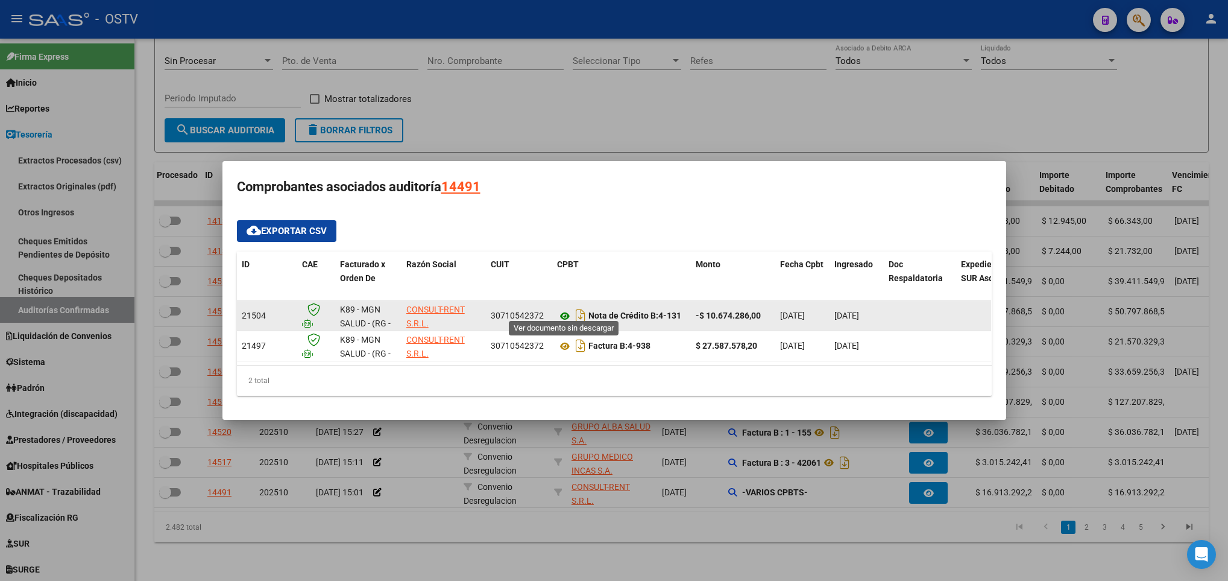
click at [563, 309] on icon at bounding box center [565, 316] width 16 height 14
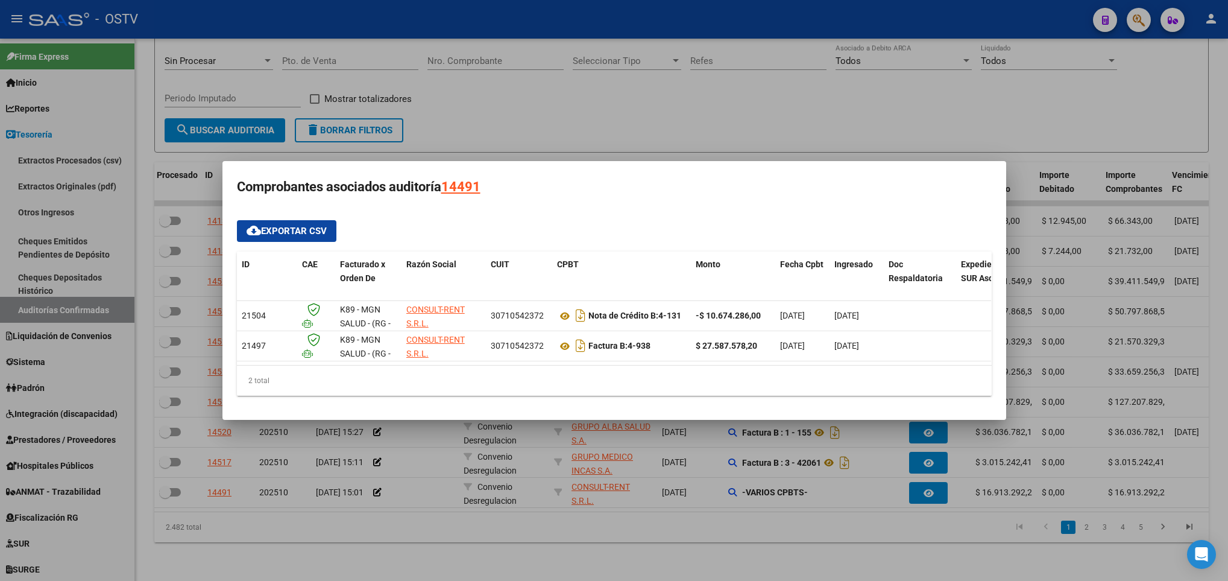
click at [628, 136] on div at bounding box center [614, 290] width 1228 height 581
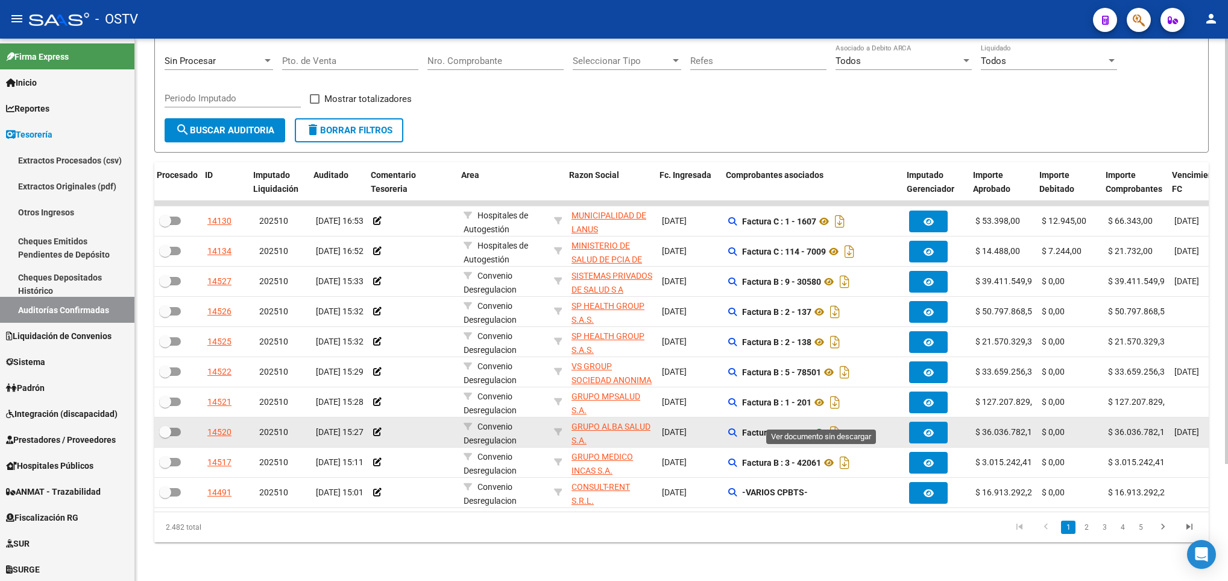
click at [820, 425] on icon at bounding box center [820, 432] width 16 height 14
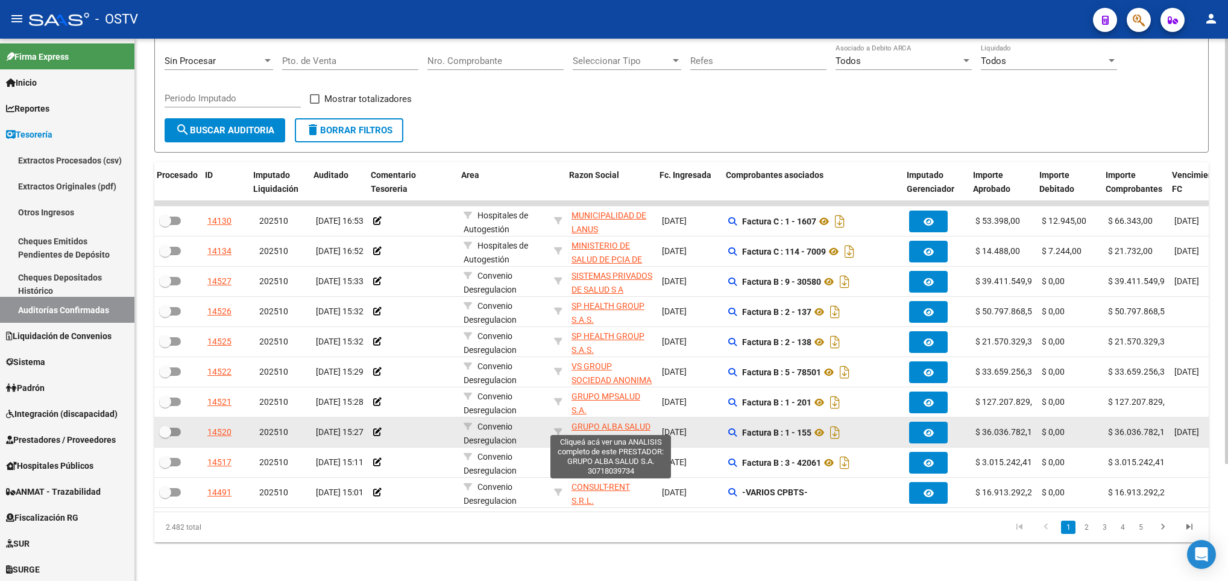
click at [583, 422] on span "GRUPO ALBA SALUD S.A." at bounding box center [611, 434] width 79 height 24
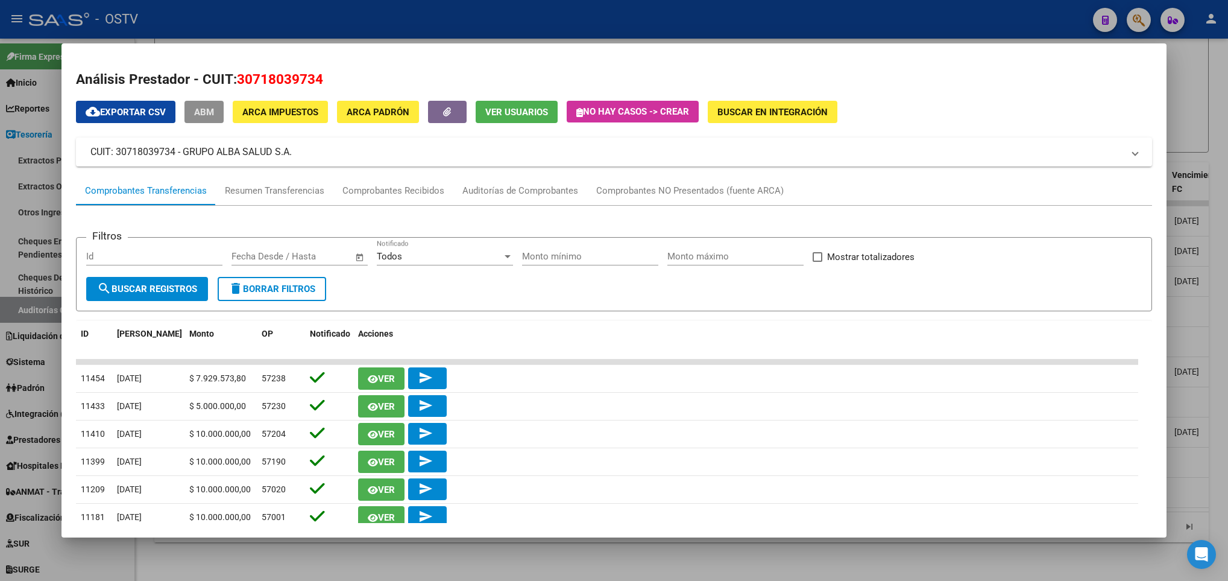
click at [198, 109] on span "ABM" at bounding box center [204, 112] width 20 height 11
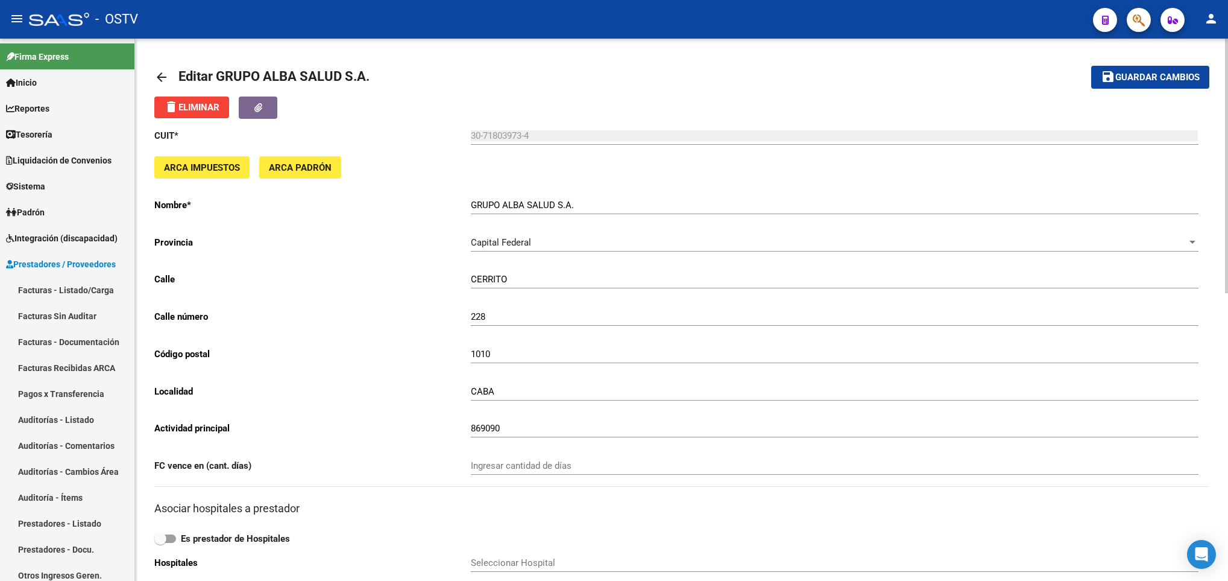
click at [156, 78] on mat-icon "arrow_back" at bounding box center [161, 77] width 14 height 14
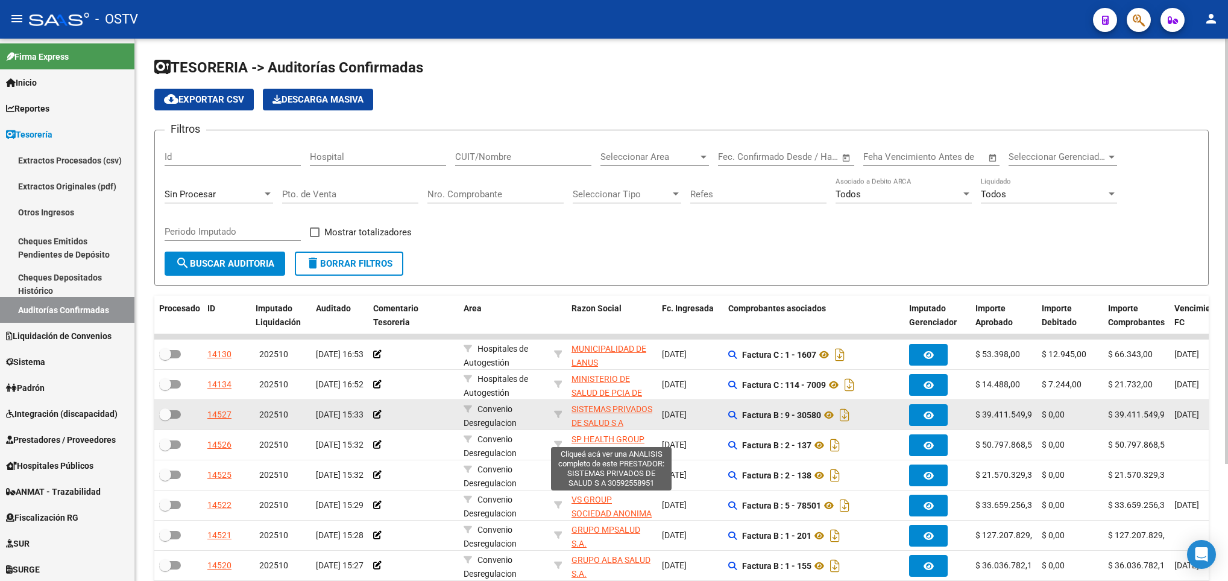
click at [611, 419] on span "SISTEMAS PRIVADOS DE SALUD S A" at bounding box center [612, 416] width 81 height 24
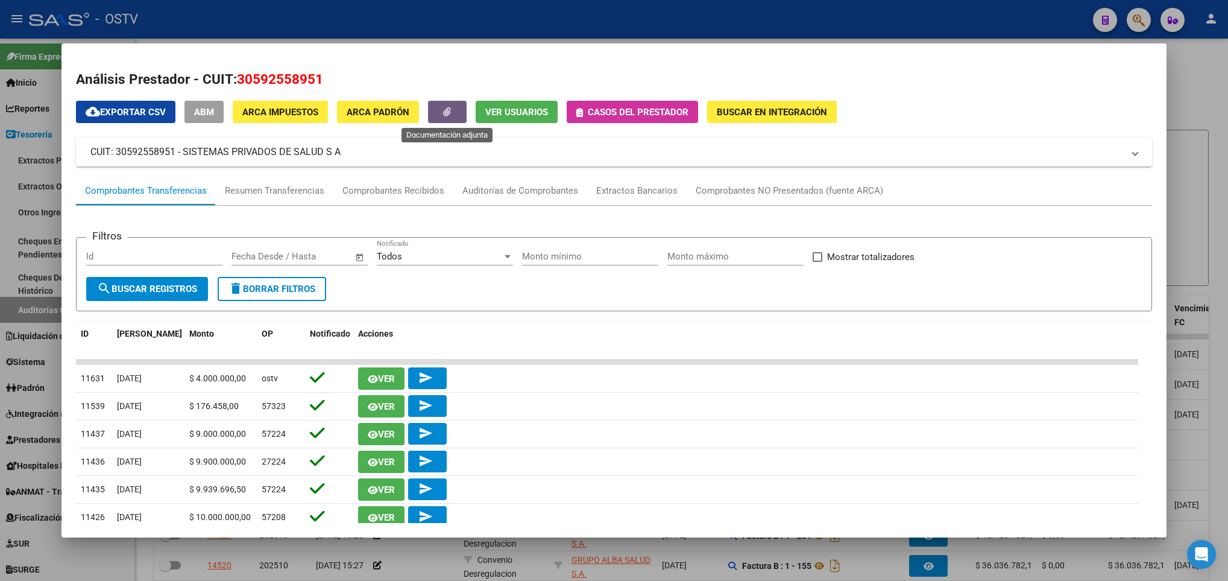
click at [449, 111] on icon "button" at bounding box center [447, 111] width 8 height 9
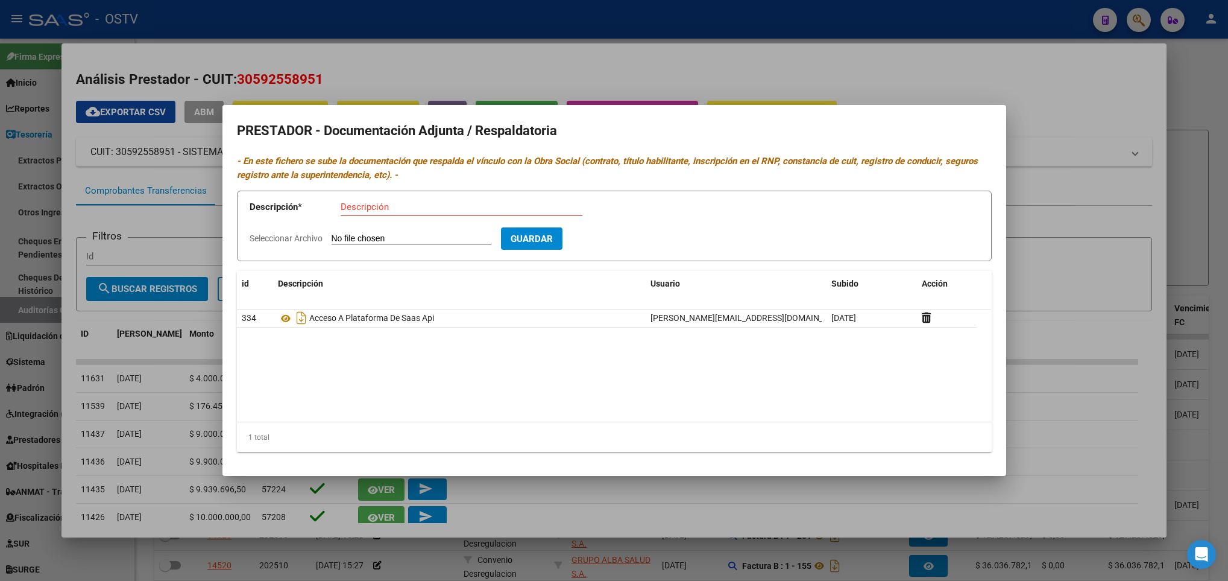
click at [777, 68] on div at bounding box center [614, 290] width 1228 height 581
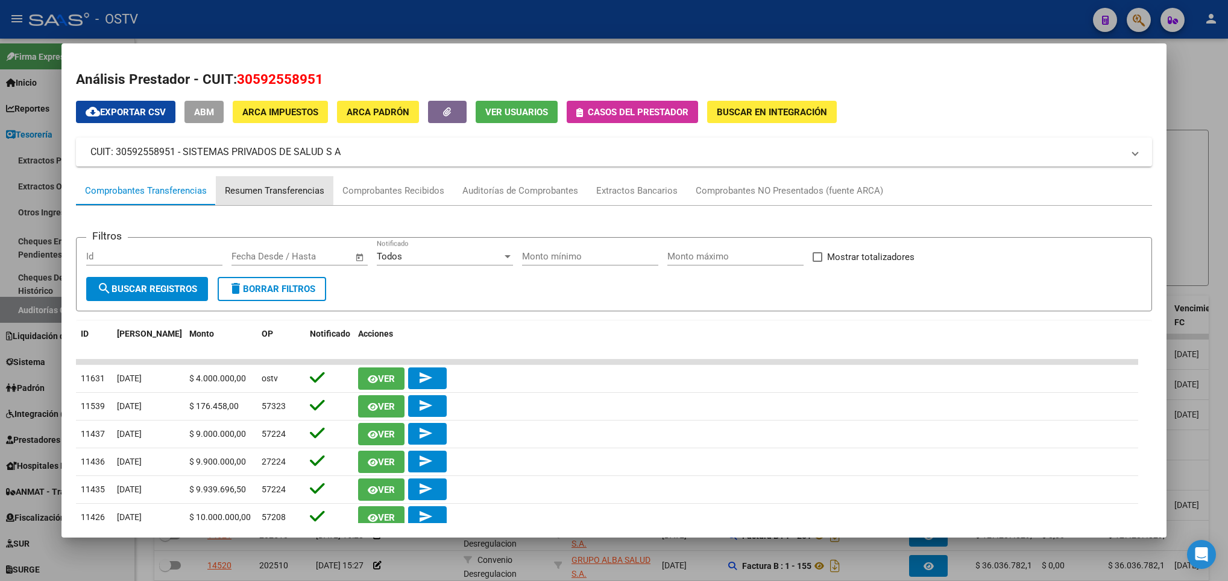
click at [266, 188] on div "Resumen Transferencias" at bounding box center [275, 191] width 100 height 14
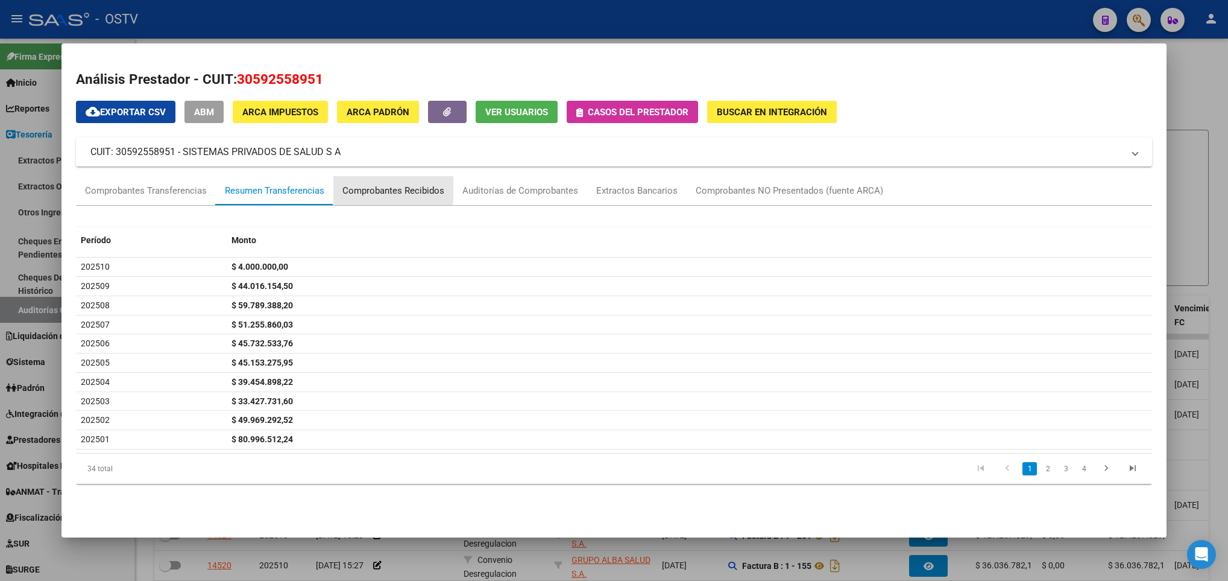
click at [386, 189] on div "Comprobantes Recibidos" at bounding box center [394, 191] width 102 height 14
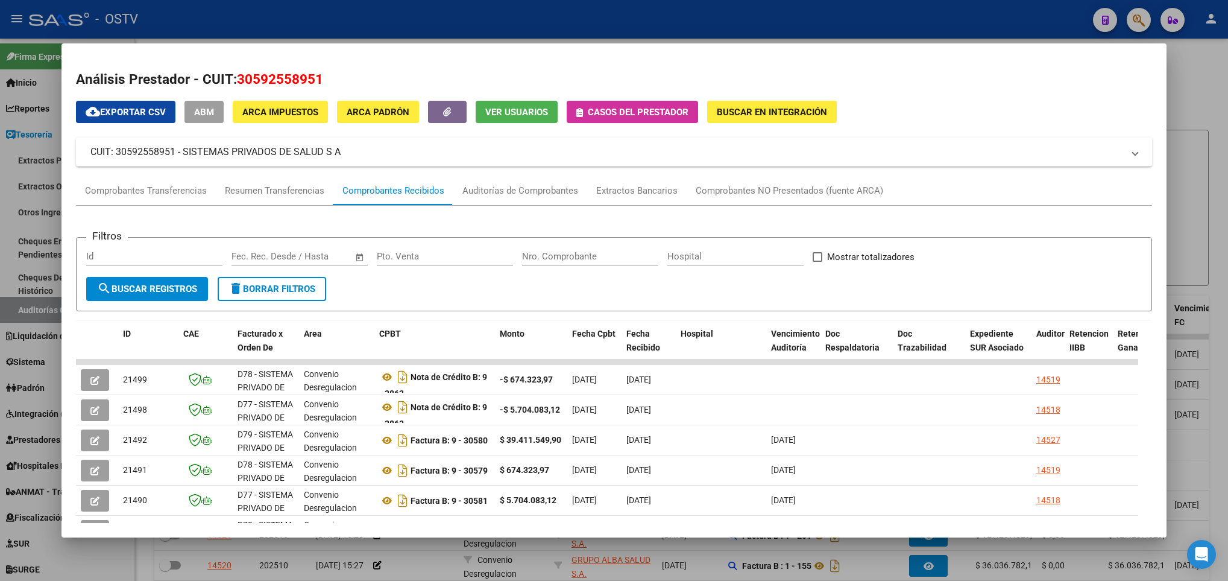
click at [49, 385] on div at bounding box center [614, 290] width 1228 height 581
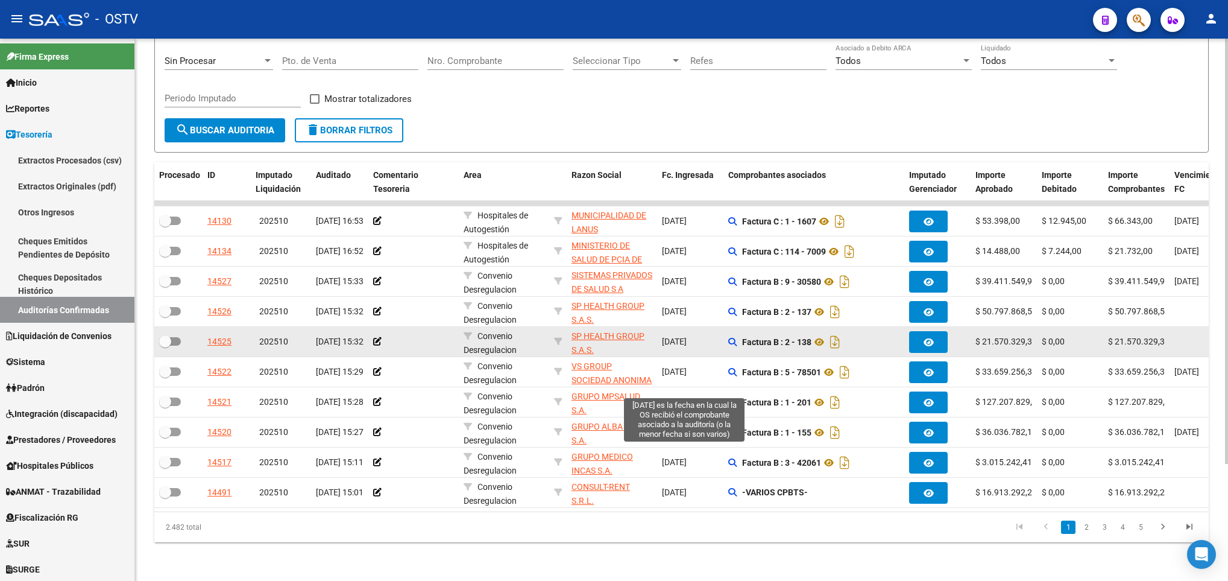
scroll to position [149, 0]
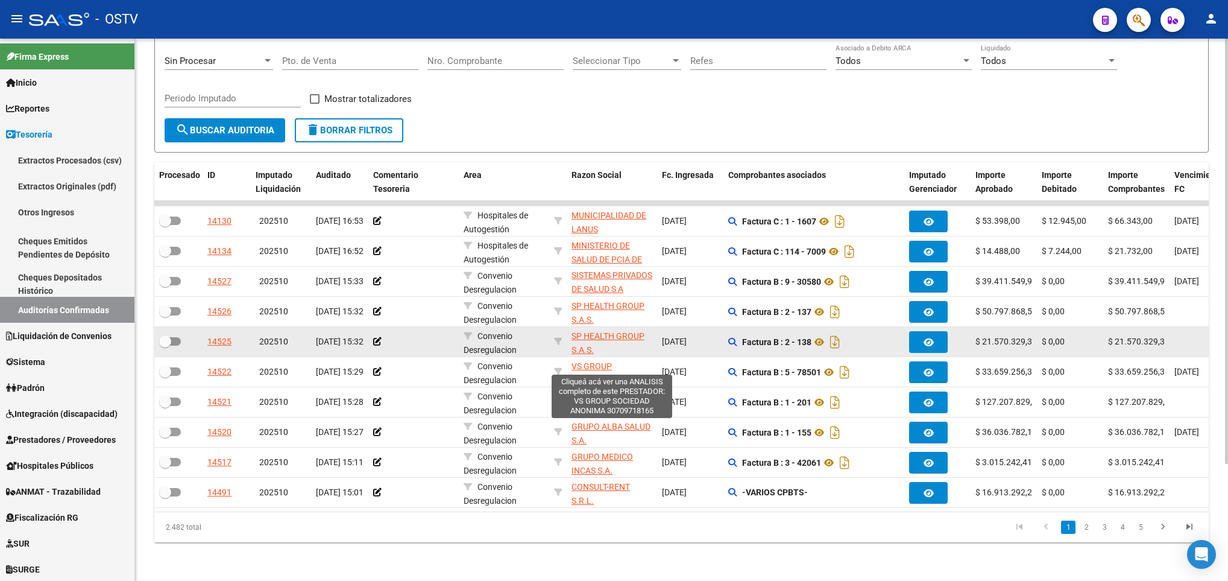
click at [498, 331] on span "Convenio Desregulacion" at bounding box center [490, 343] width 53 height 24
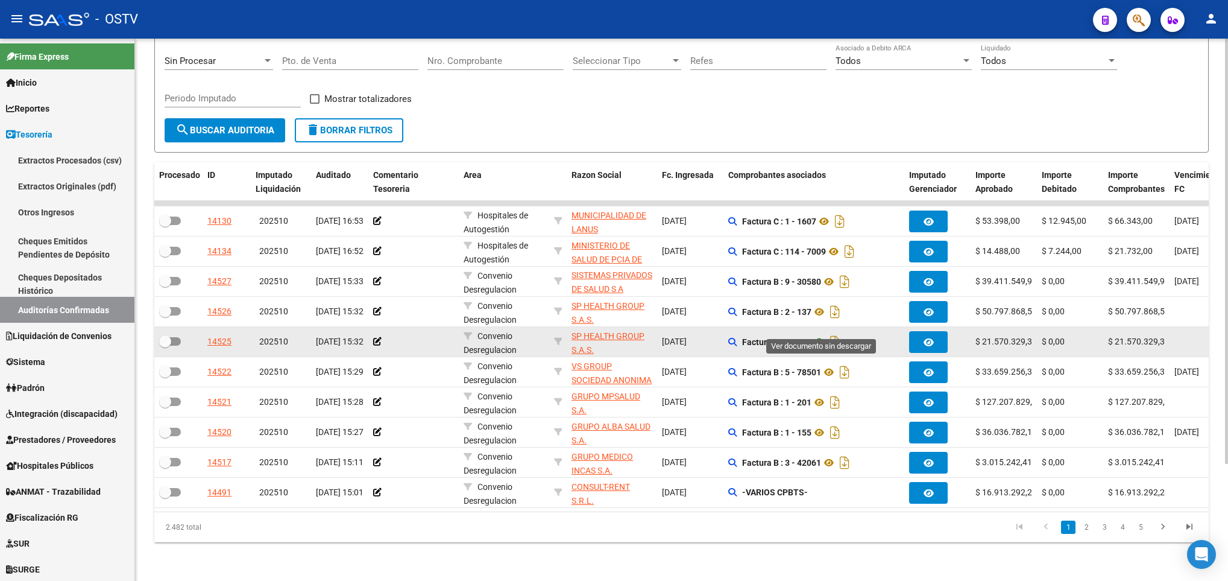
click at [823, 335] on icon at bounding box center [820, 342] width 16 height 14
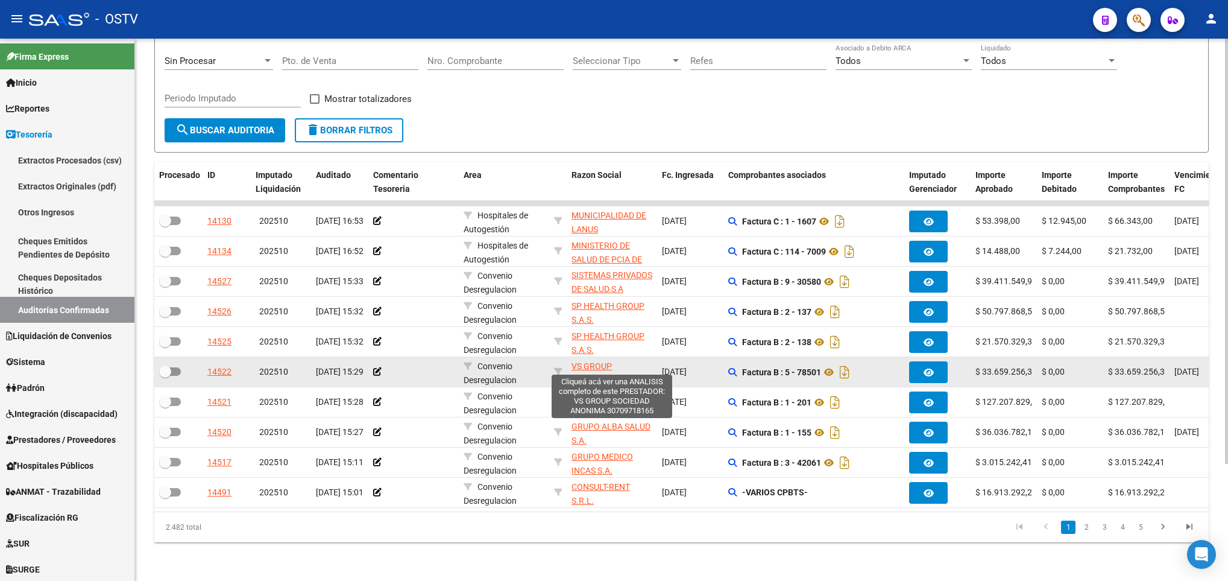
click at [599, 362] on span "VS GROUP SOCIEDAD ANONIMA" at bounding box center [612, 373] width 80 height 24
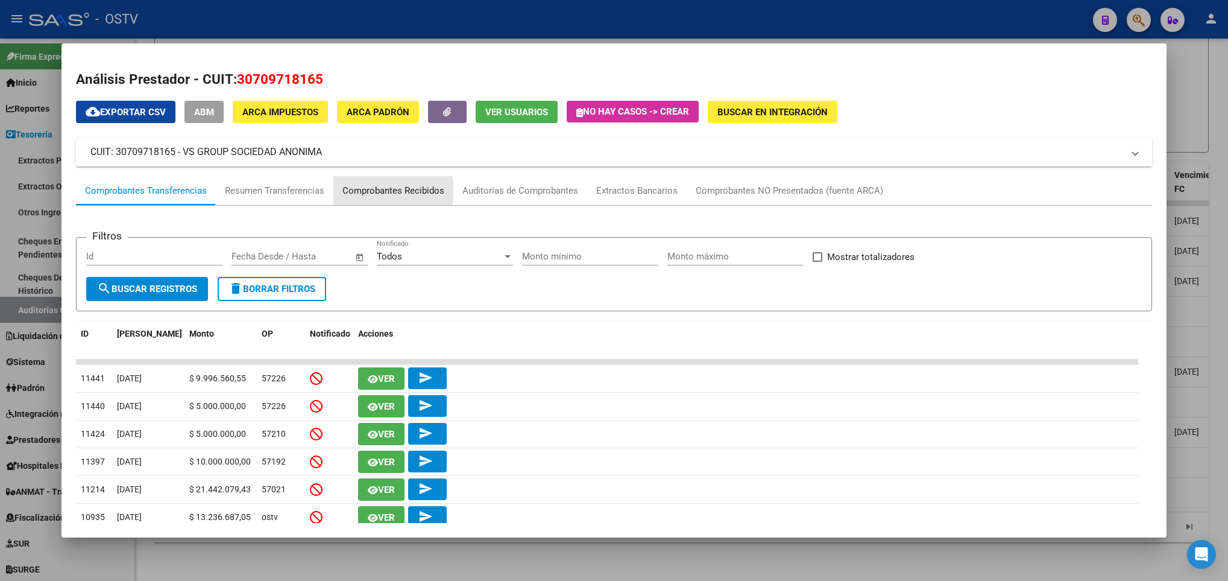
click at [381, 191] on div "Comprobantes Recibidos" at bounding box center [394, 191] width 102 height 14
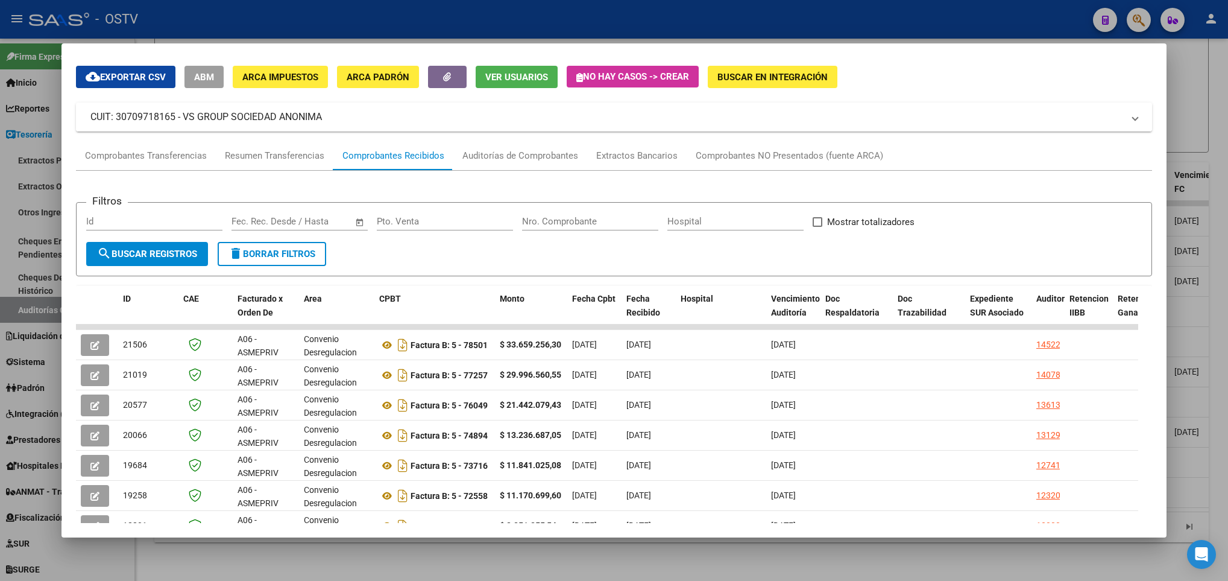
scroll to position [0, 0]
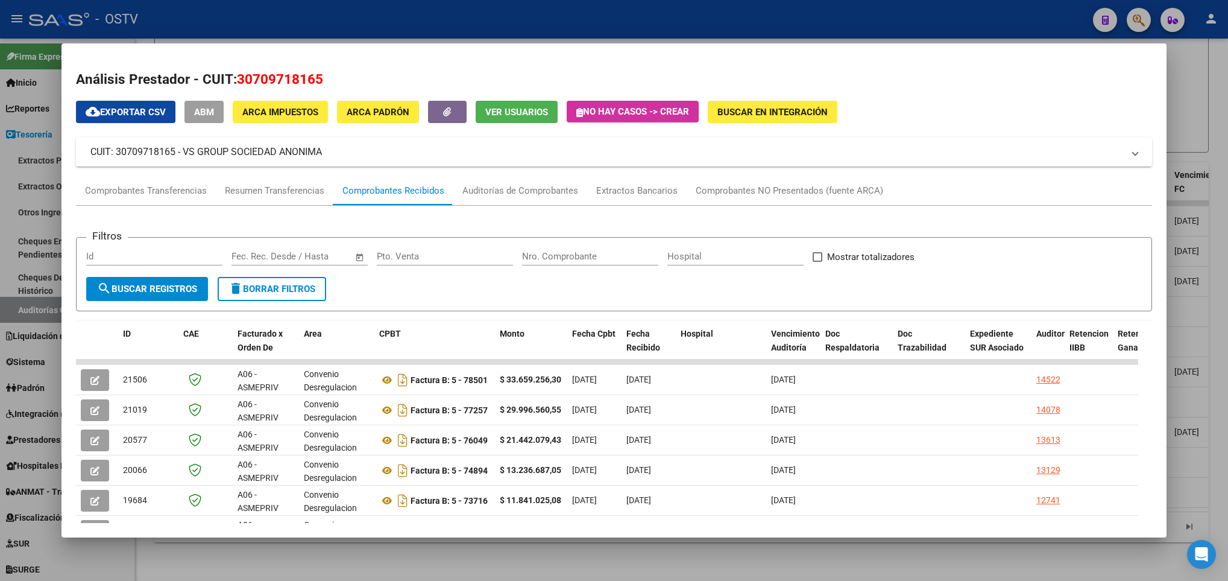
click at [27, 183] on div at bounding box center [614, 290] width 1228 height 581
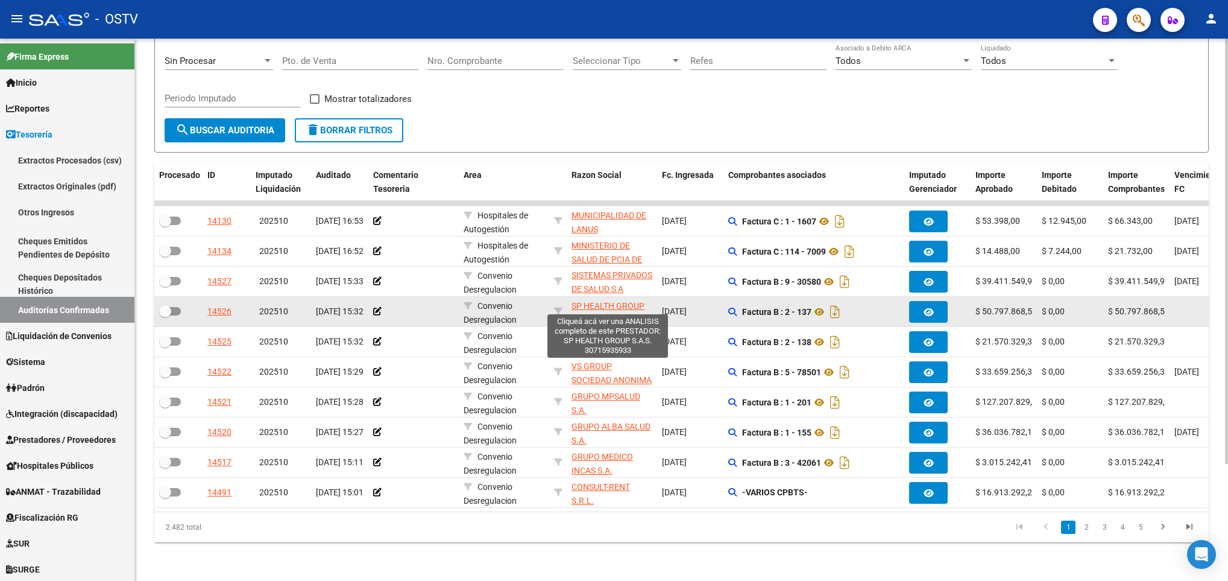
click at [583, 301] on span "SP HEALTH GROUP S.A.S." at bounding box center [608, 313] width 73 height 24
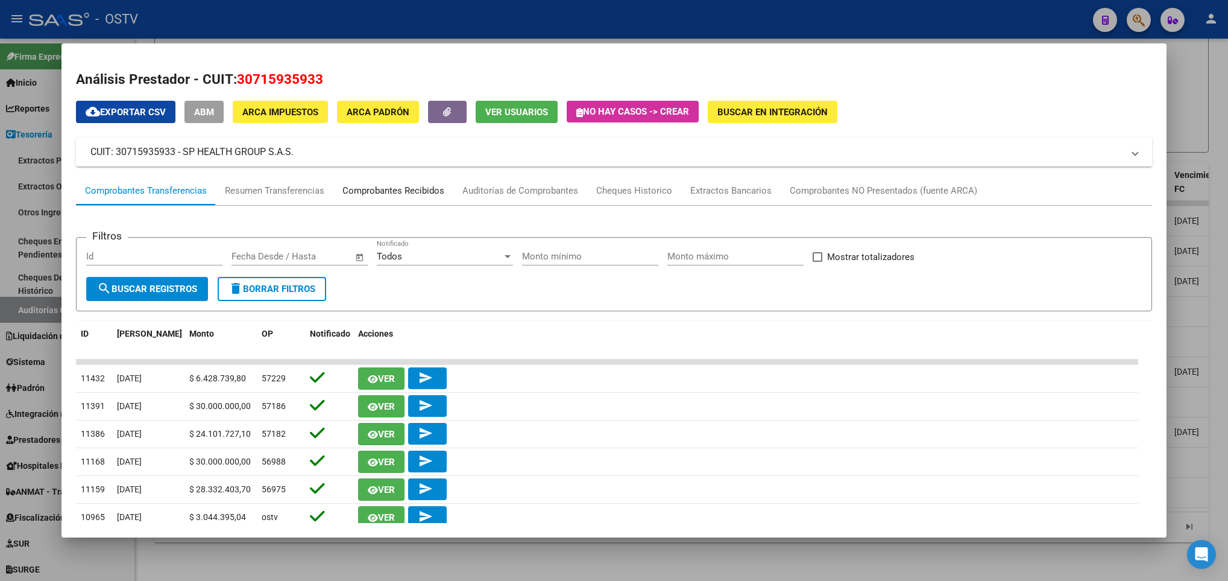
click at [396, 189] on div "Comprobantes Recibidos" at bounding box center [394, 191] width 102 height 14
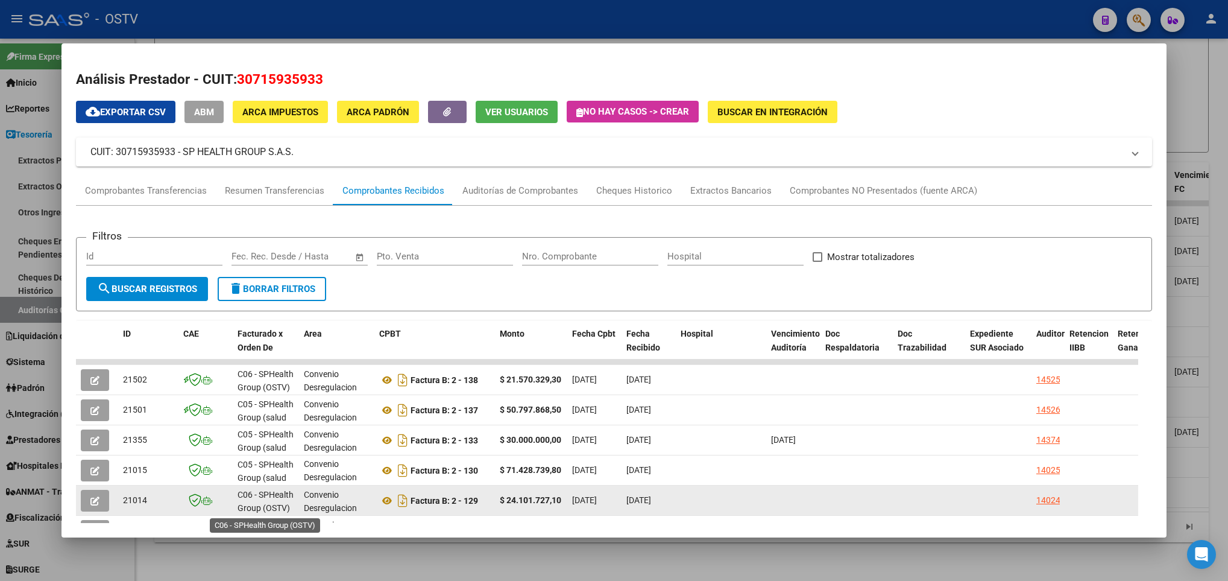
scroll to position [2, 0]
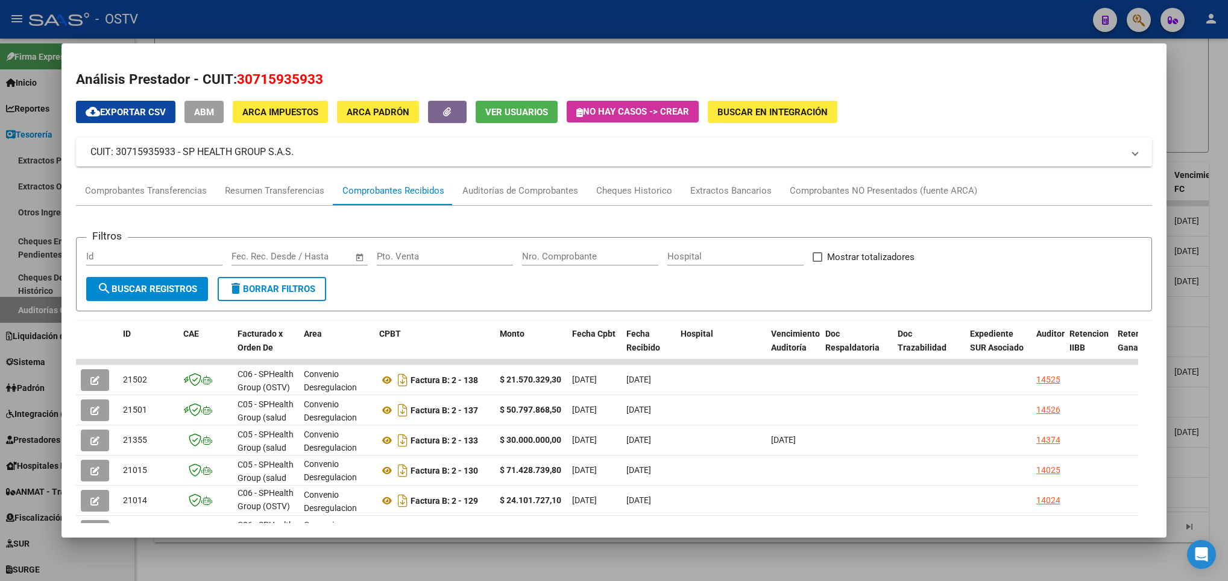
click at [5, 163] on div at bounding box center [614, 290] width 1228 height 581
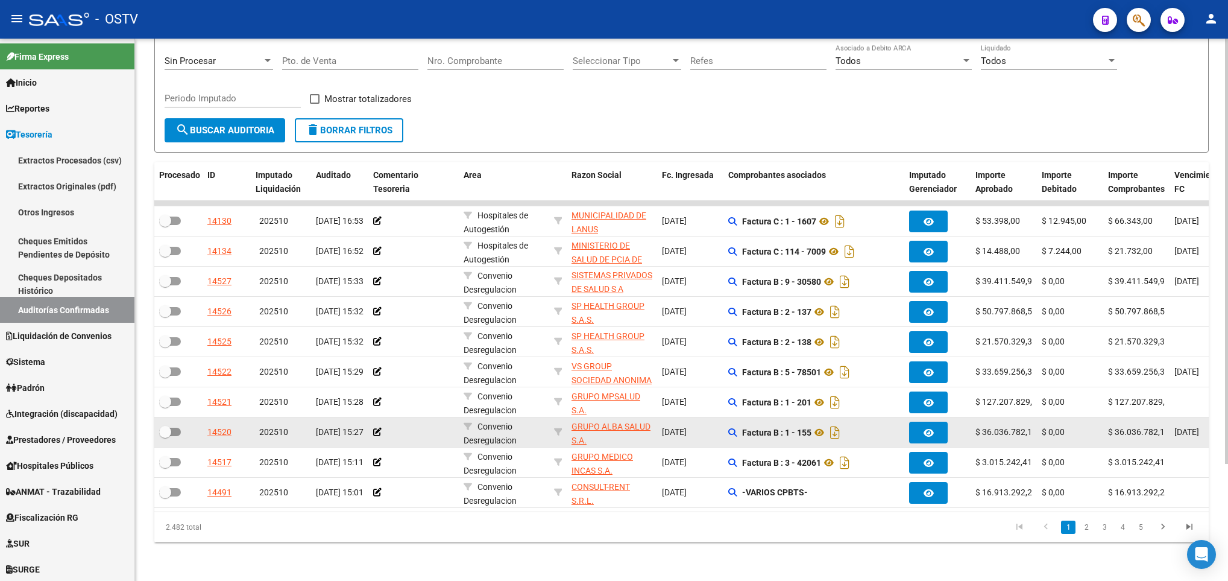
click at [431, 425] on div at bounding box center [413, 432] width 81 height 14
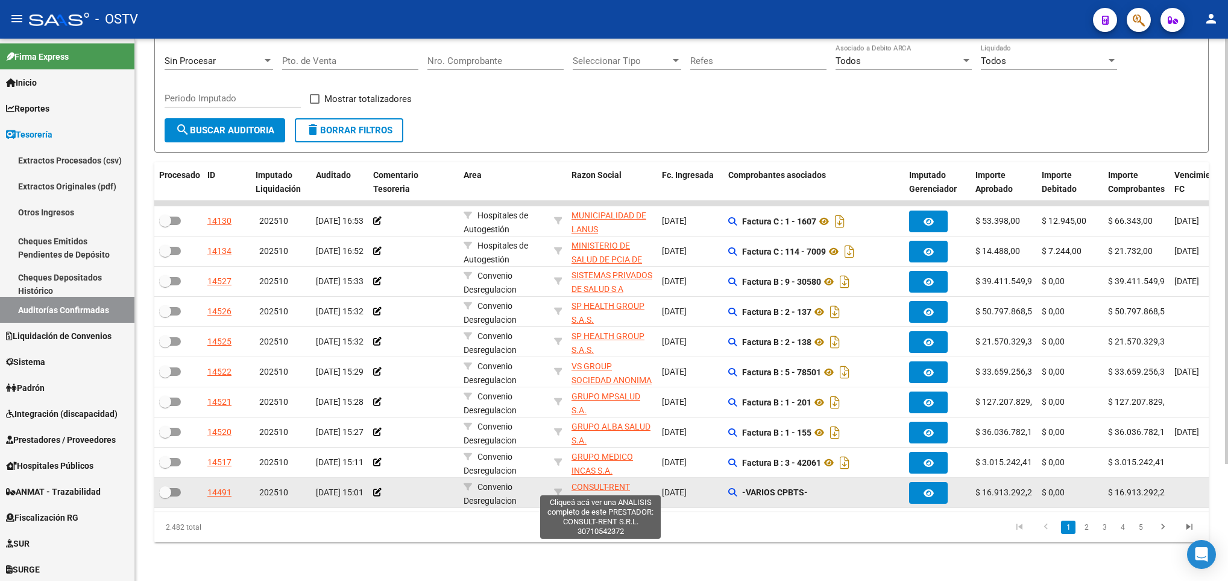
click at [581, 482] on span "CONSULT-RENT S.R.L." at bounding box center [601, 494] width 58 height 24
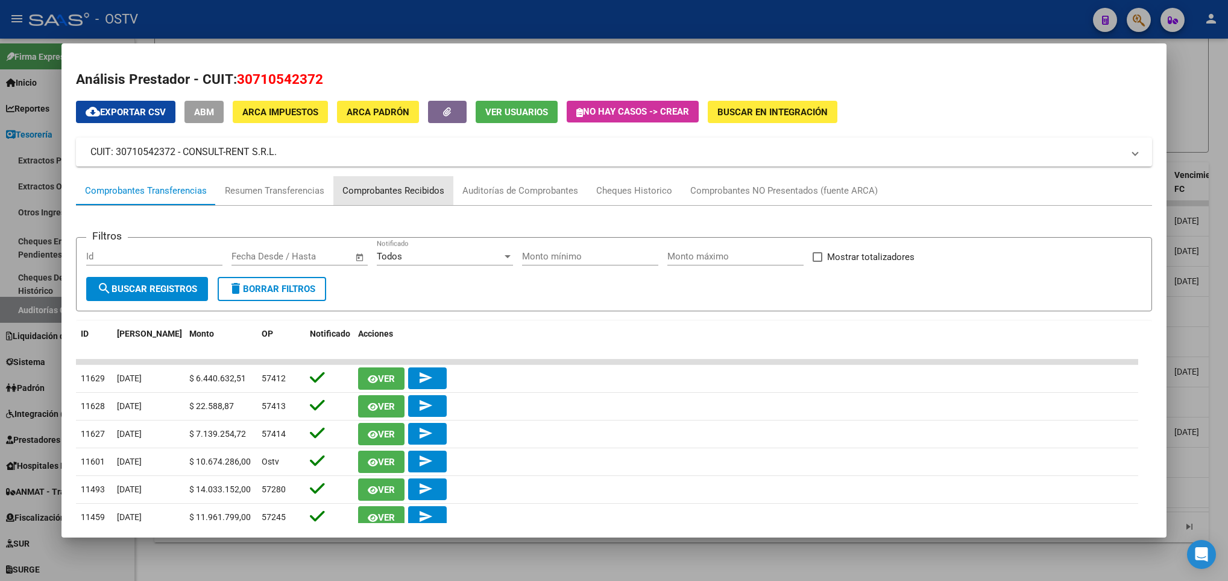
click at [394, 186] on div "Comprobantes Recibidos" at bounding box center [394, 191] width 102 height 14
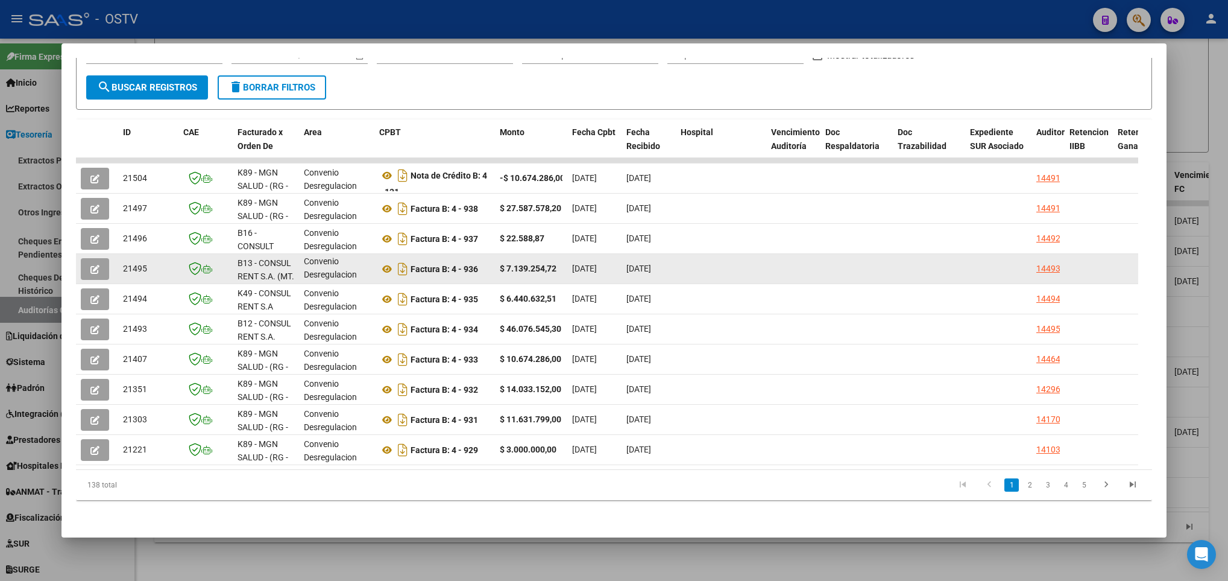
scroll to position [0, 0]
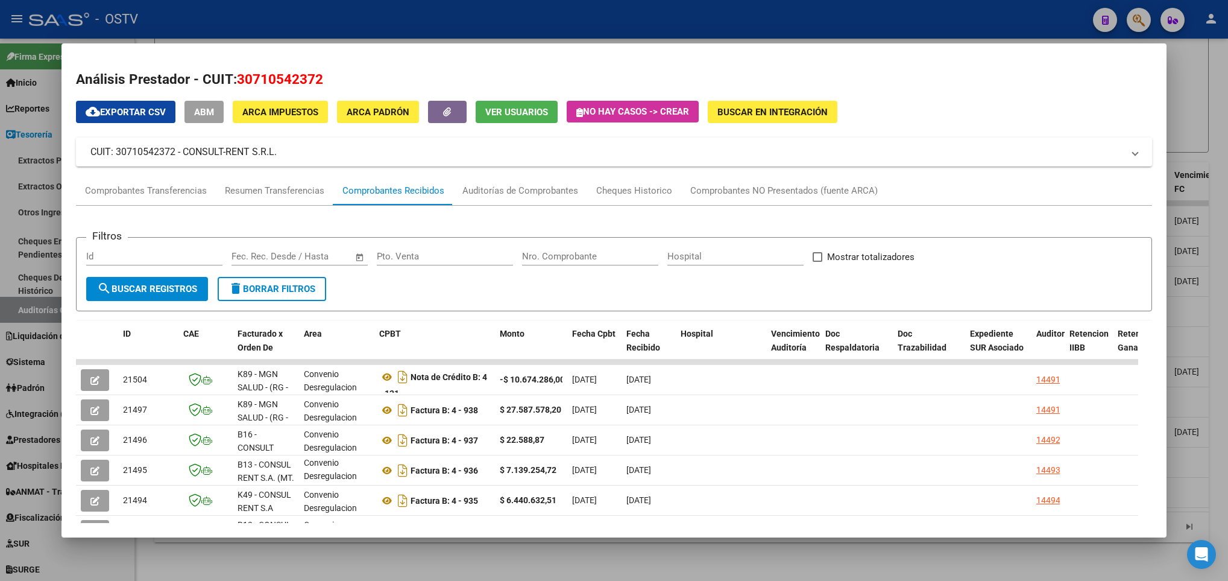
click at [17, 196] on div at bounding box center [614, 290] width 1228 height 581
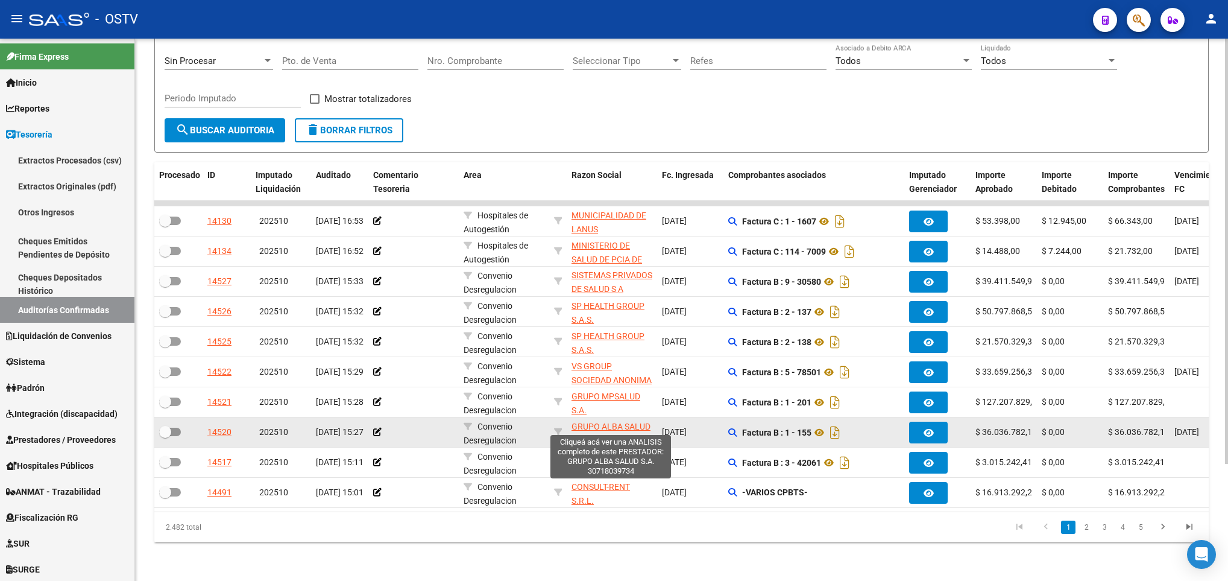
click at [610, 422] on span "GRUPO ALBA SALUD S.A." at bounding box center [611, 434] width 79 height 24
type textarea "30718039734"
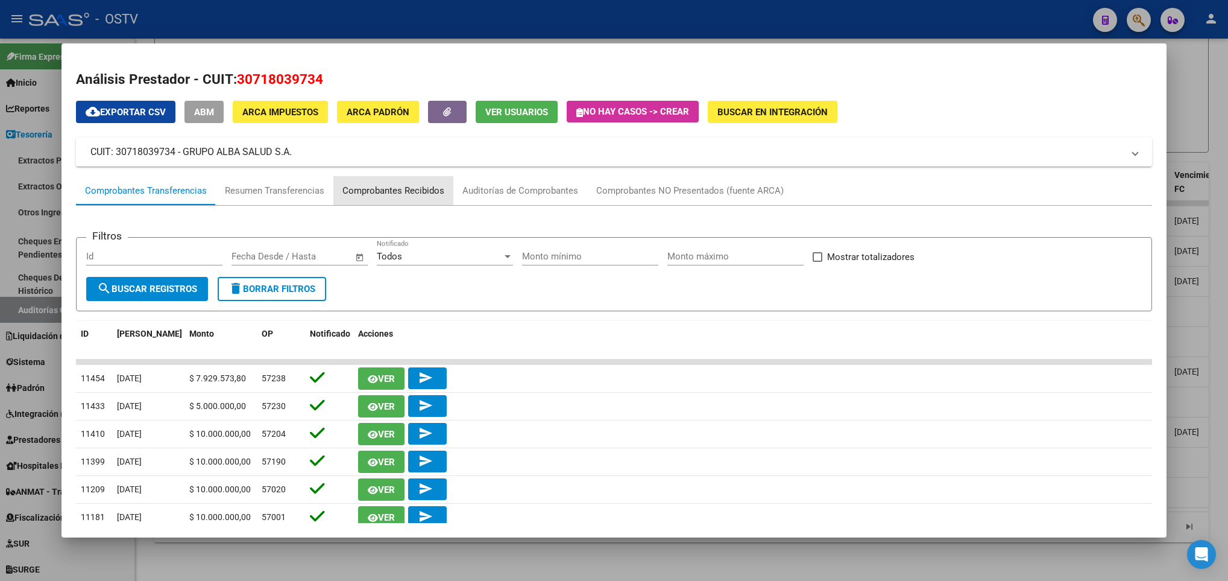
click at [400, 186] on div "Comprobantes Recibidos" at bounding box center [394, 191] width 102 height 14
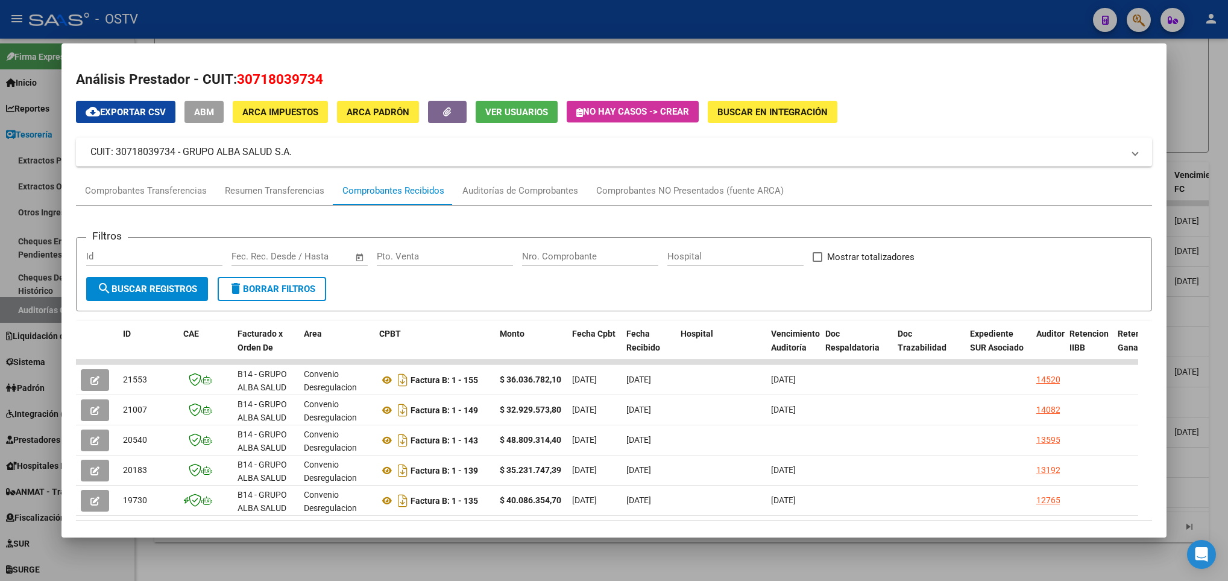
click at [51, 413] on div at bounding box center [614, 290] width 1228 height 581
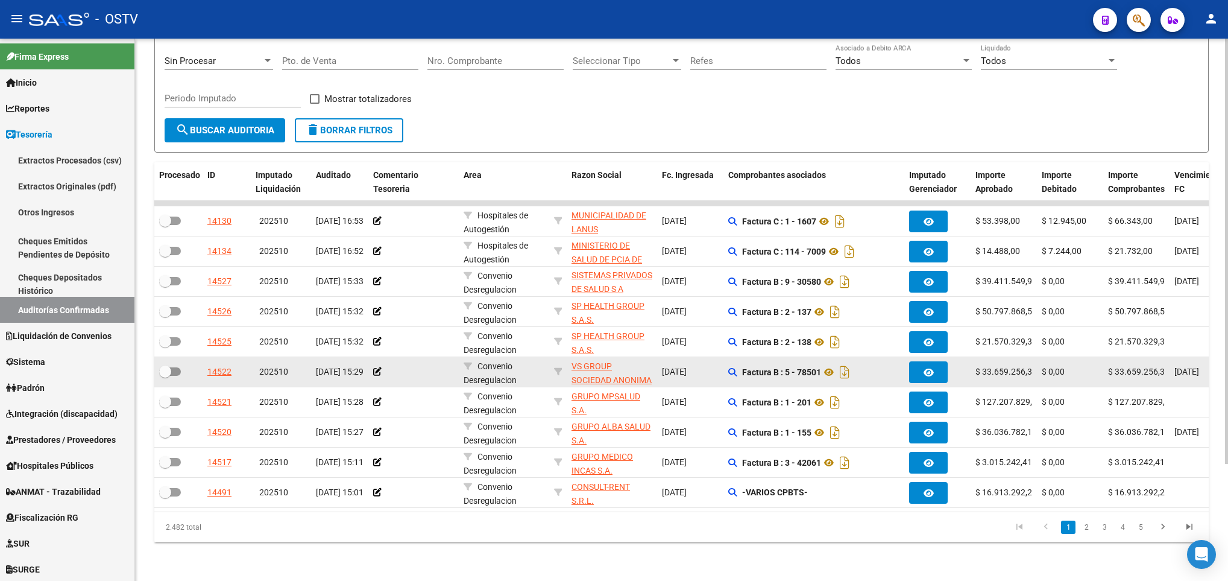
click at [385, 367] on datatable-body-cell at bounding box center [413, 372] width 90 height 30
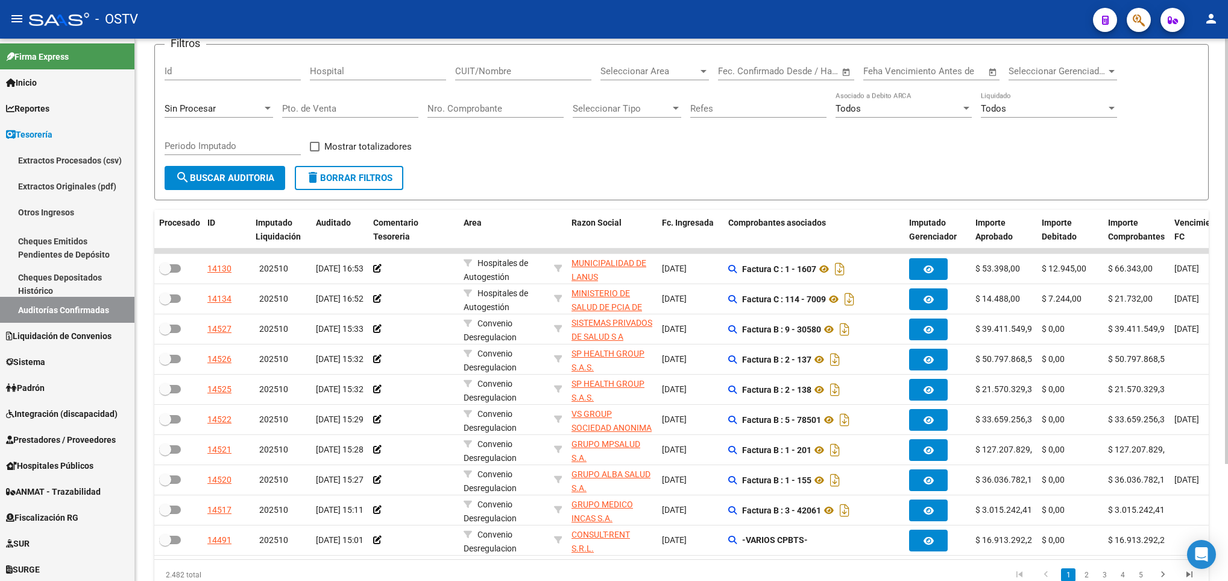
scroll to position [58, 0]
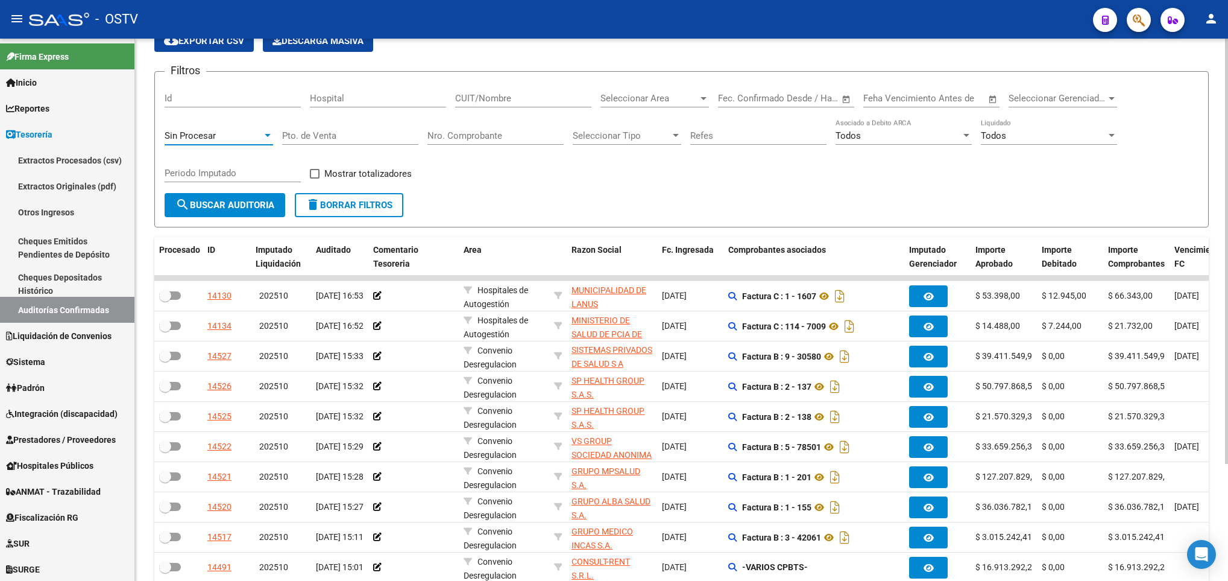
click at [236, 130] on div "Sin Procesar" at bounding box center [214, 135] width 98 height 11
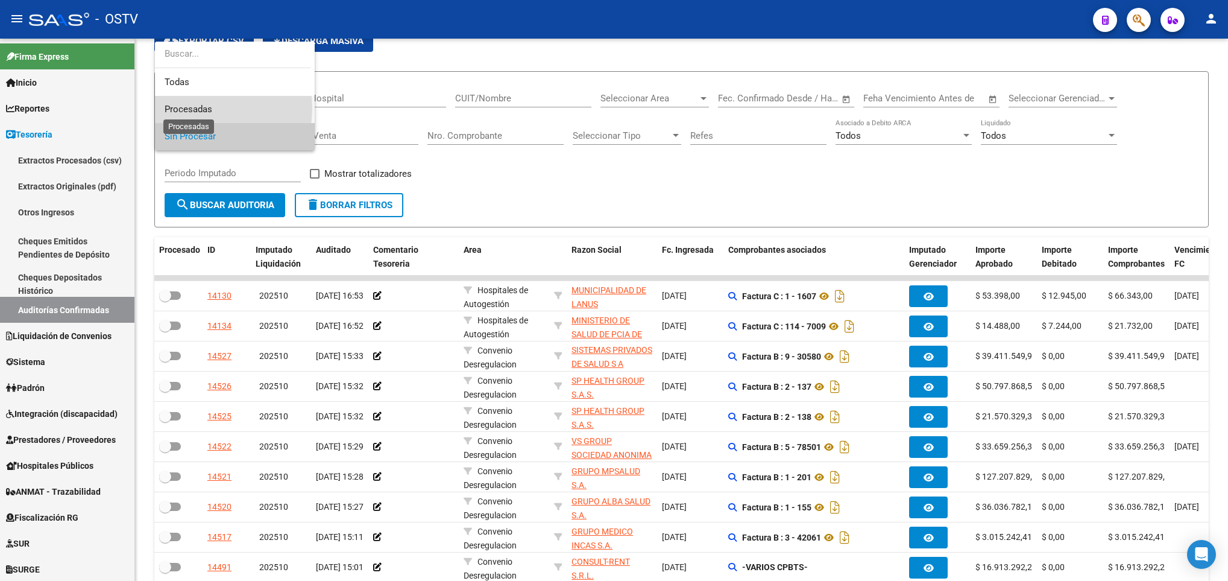
click at [205, 109] on span "Procesadas" at bounding box center [189, 109] width 48 height 11
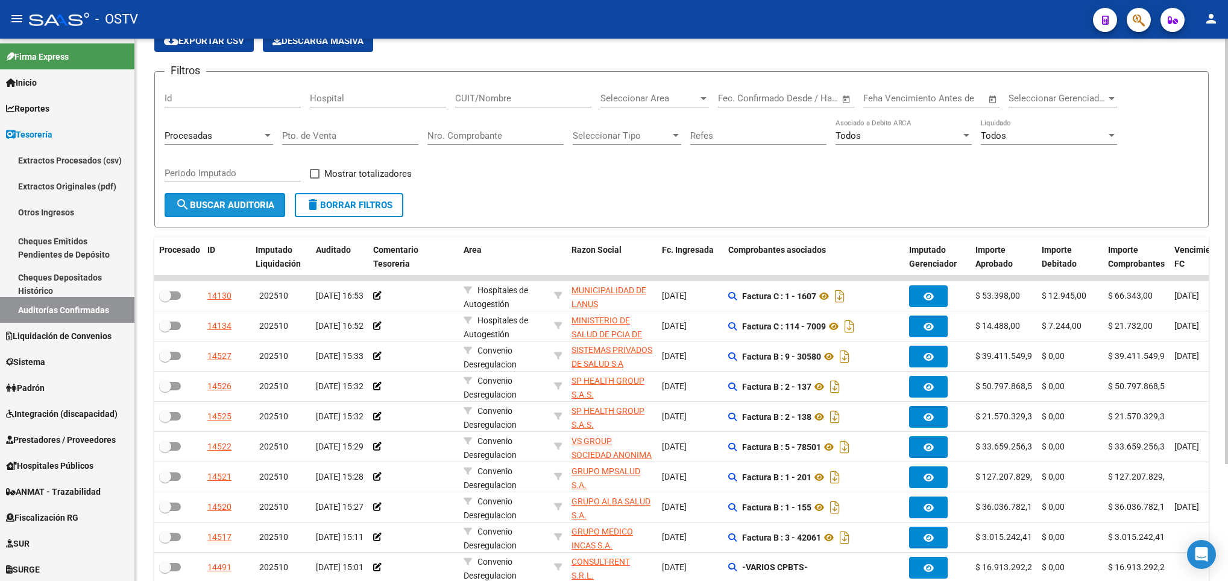
click at [221, 198] on button "search Buscar Auditoria" at bounding box center [225, 205] width 121 height 24
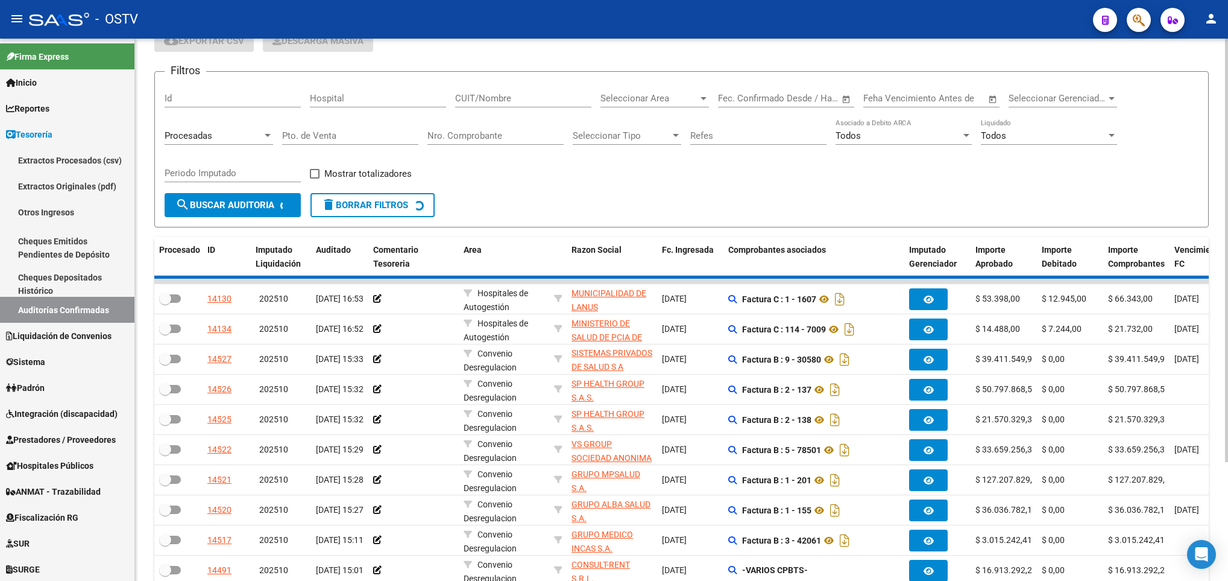
checkbox input "true"
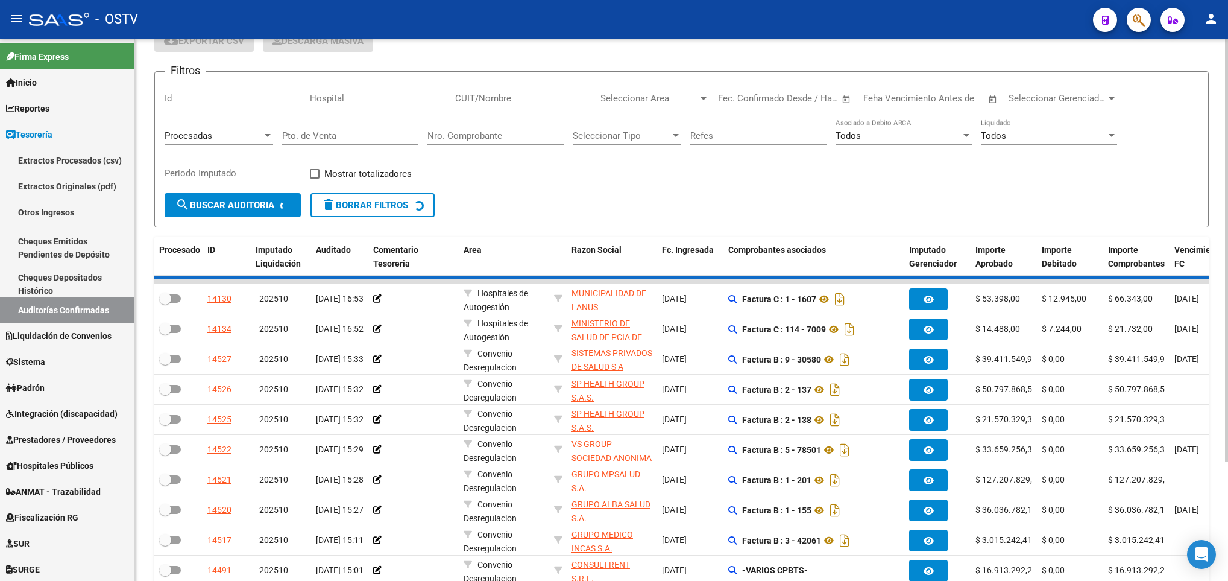
checkbox input "true"
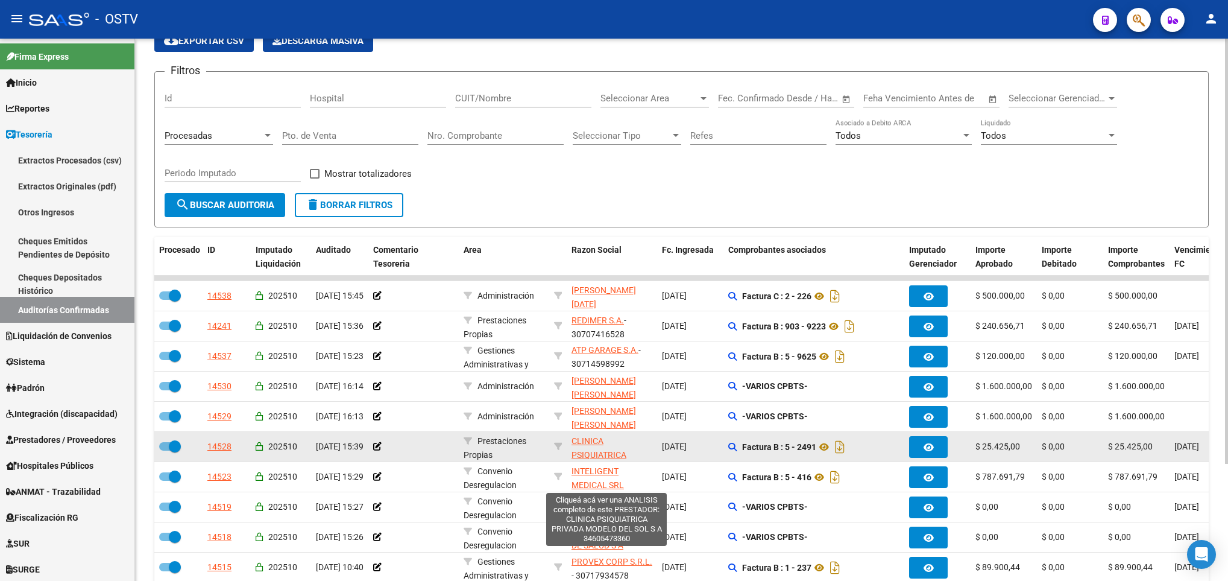
click at [589, 442] on span "CLINICA PSIQUIATRICA PRIVADA MODELO DEL SOL S A" at bounding box center [607, 461] width 71 height 51
type textarea "34605473360"
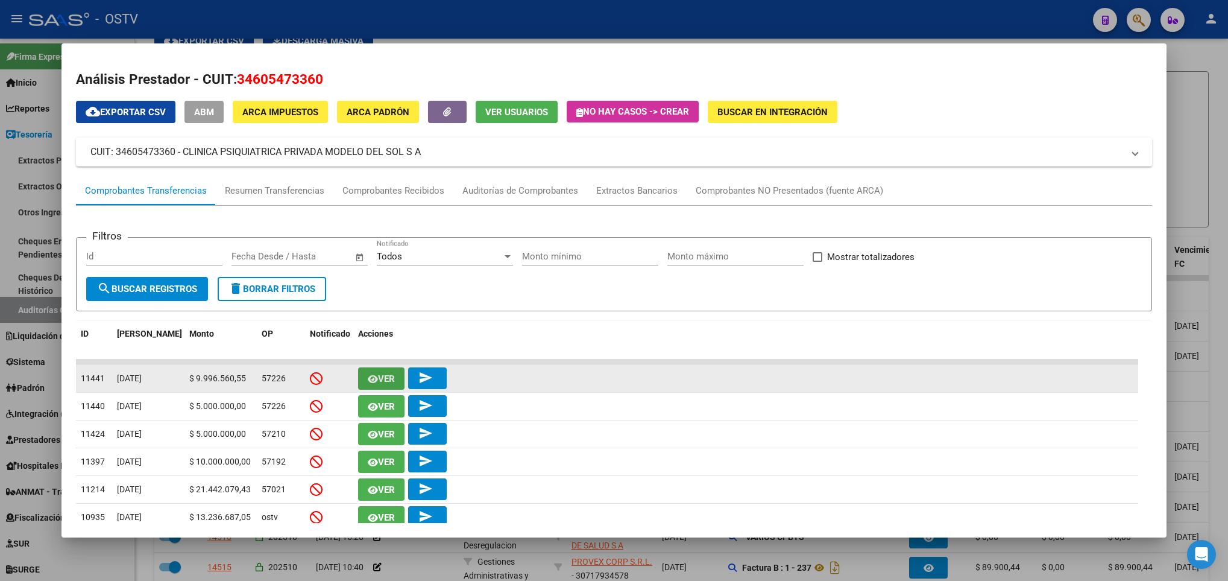
click at [390, 378] on span "Ver" at bounding box center [386, 378] width 17 height 11
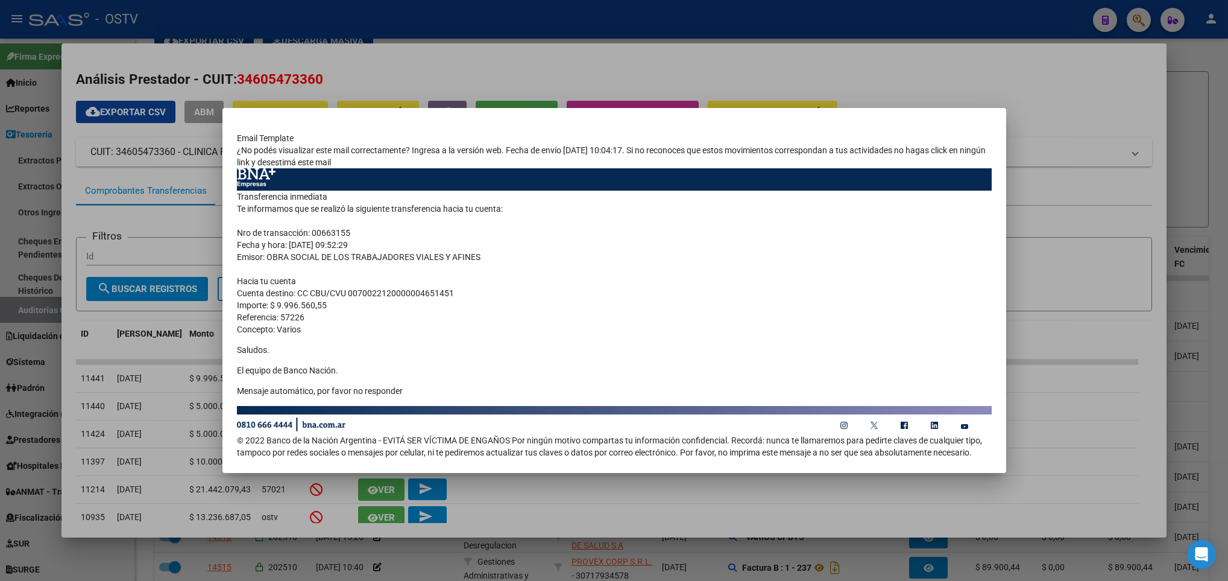
click at [204, 317] on div at bounding box center [614, 290] width 1228 height 581
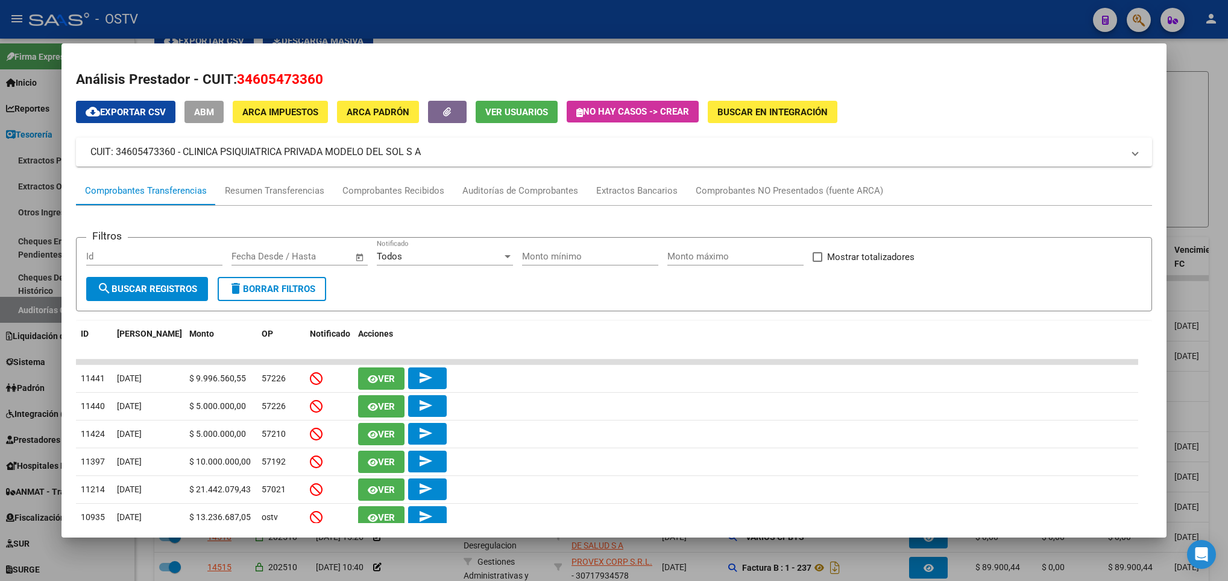
click at [37, 344] on div at bounding box center [614, 290] width 1228 height 581
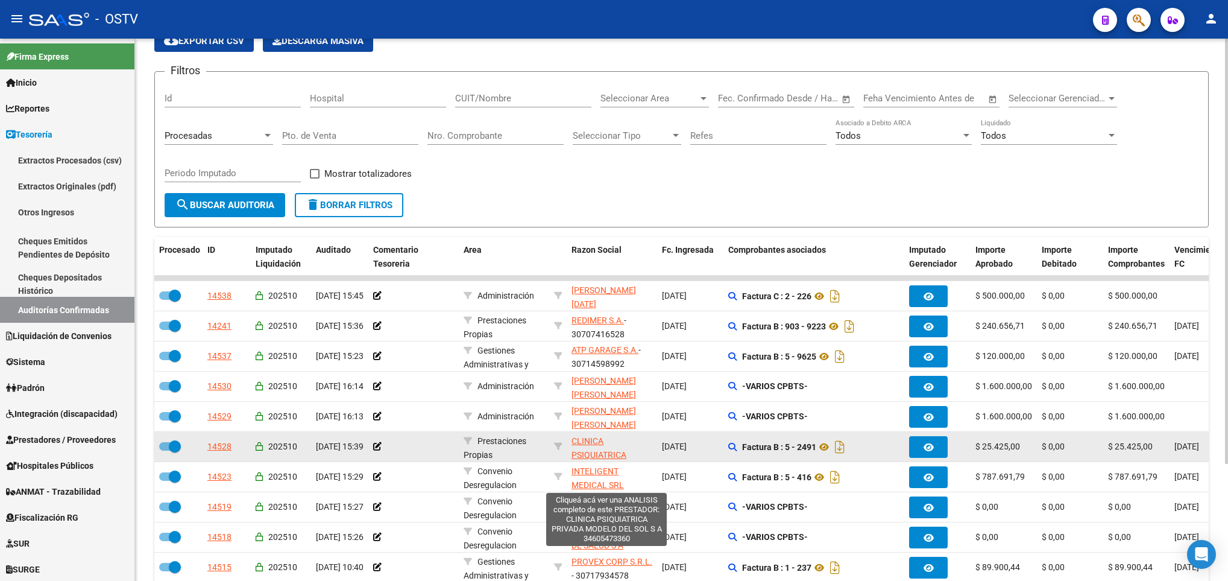
click at [599, 443] on span "CLINICA PSIQUIATRICA PRIVADA MODELO DEL SOL S A" at bounding box center [607, 461] width 71 height 51
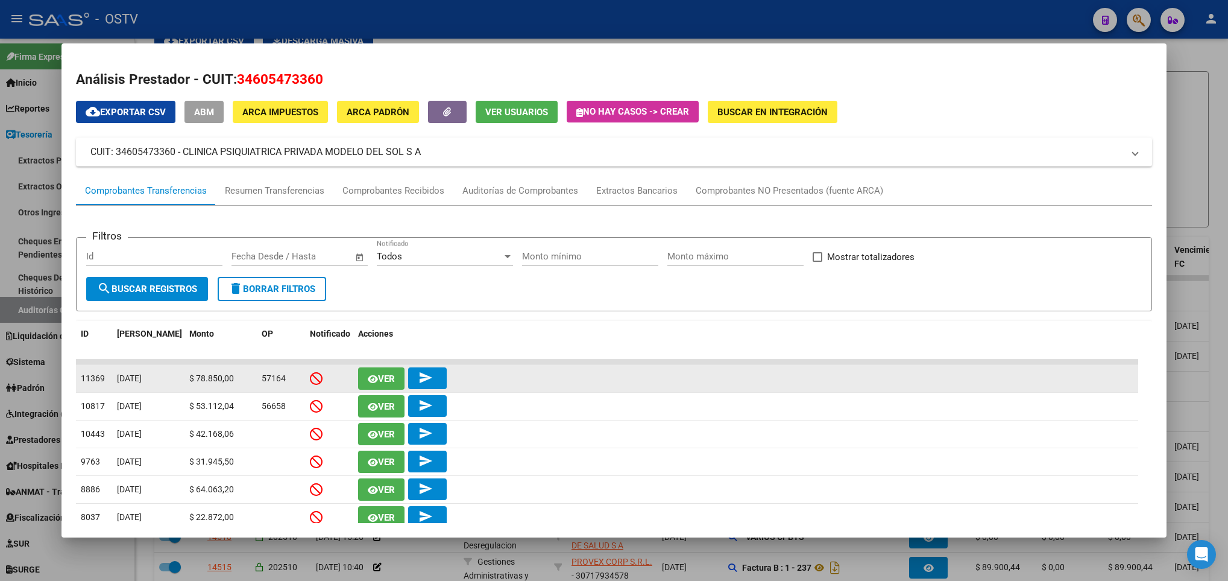
click at [375, 376] on icon "button" at bounding box center [373, 378] width 10 height 9
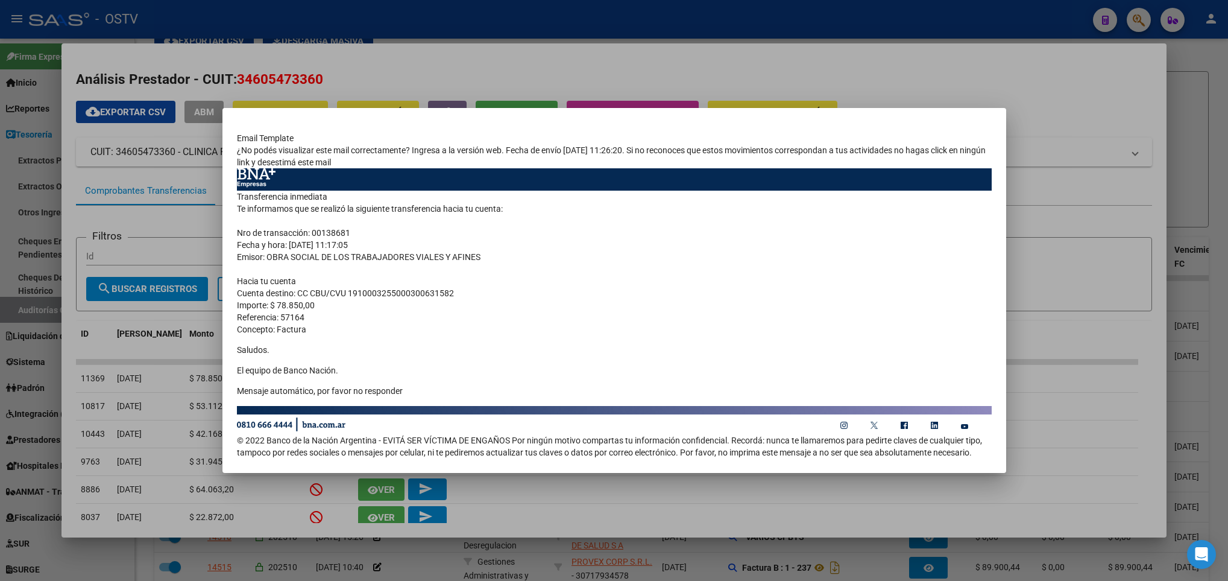
click at [150, 346] on div at bounding box center [614, 290] width 1228 height 581
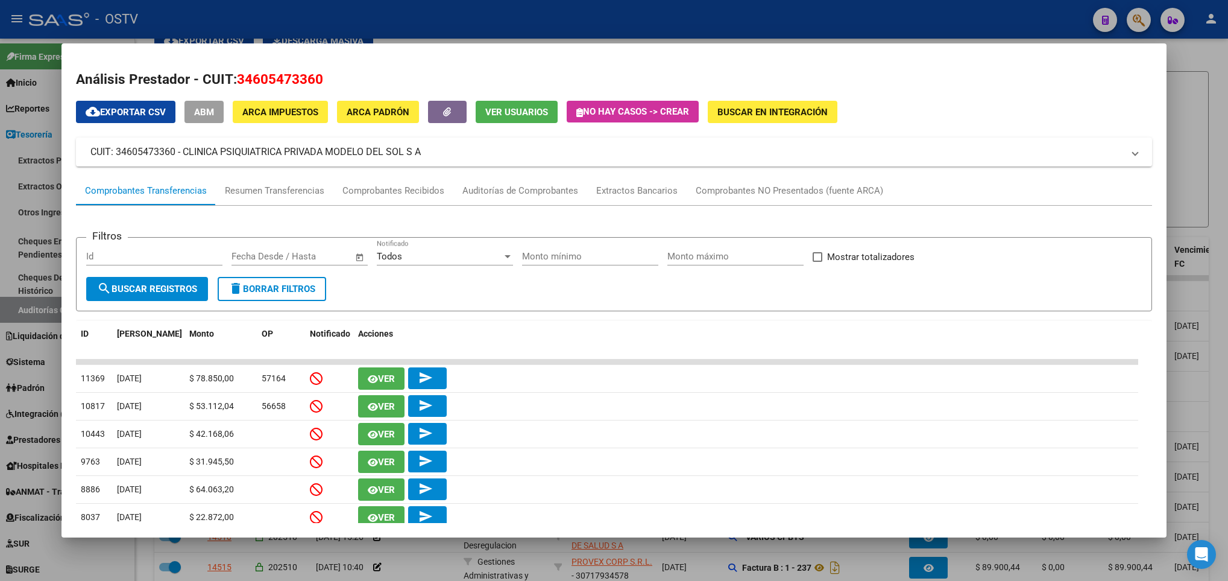
click at [38, 151] on div at bounding box center [614, 290] width 1228 height 581
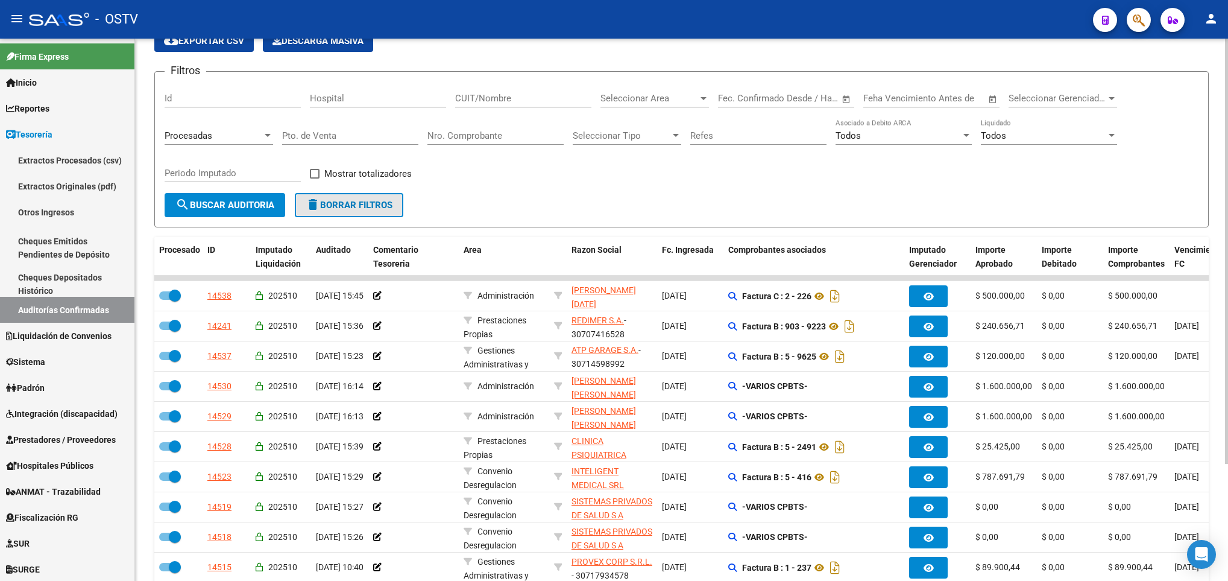
click at [348, 201] on span "delete Borrar Filtros" at bounding box center [349, 205] width 87 height 11
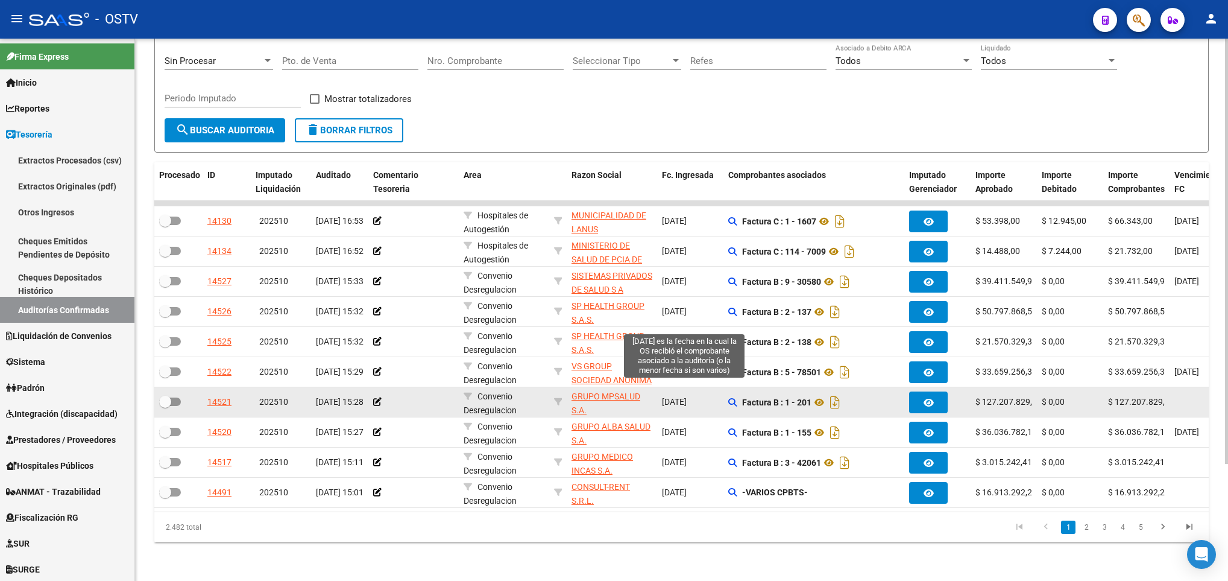
scroll to position [149, 0]
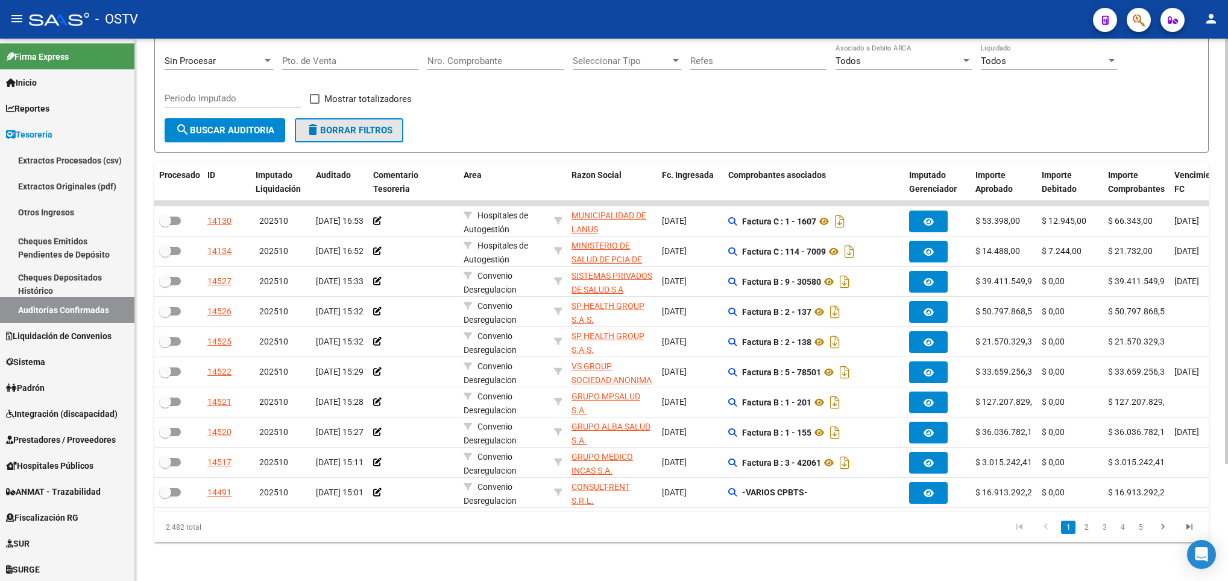
click at [341, 125] on span "delete Borrar Filtros" at bounding box center [349, 130] width 87 height 11
click at [1084, 532] on link "2" at bounding box center [1086, 526] width 14 height 13
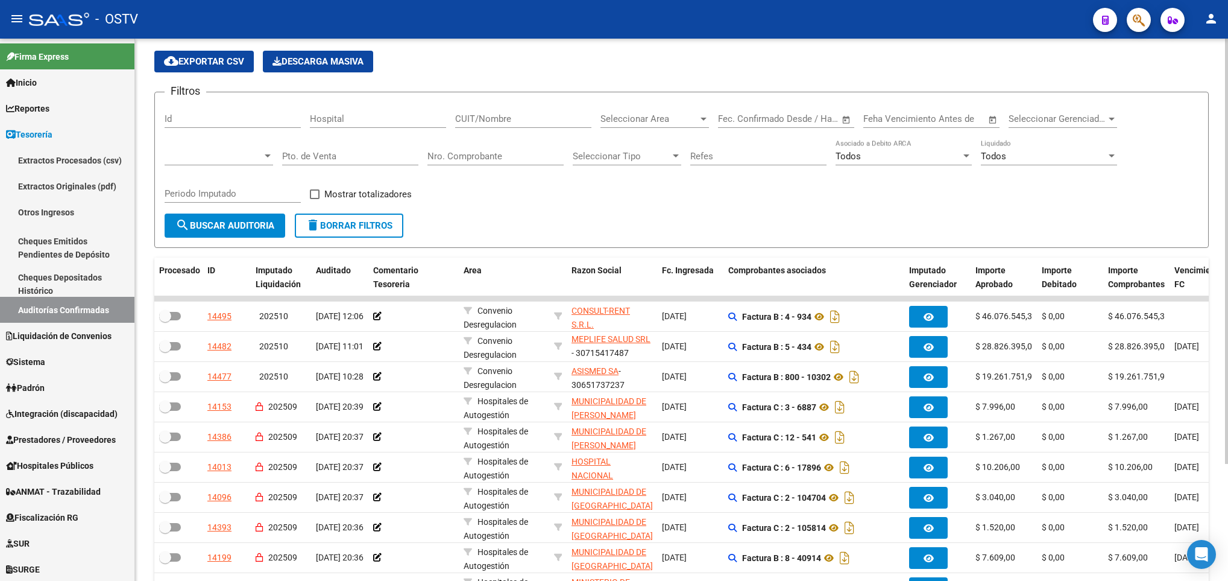
scroll to position [0, 0]
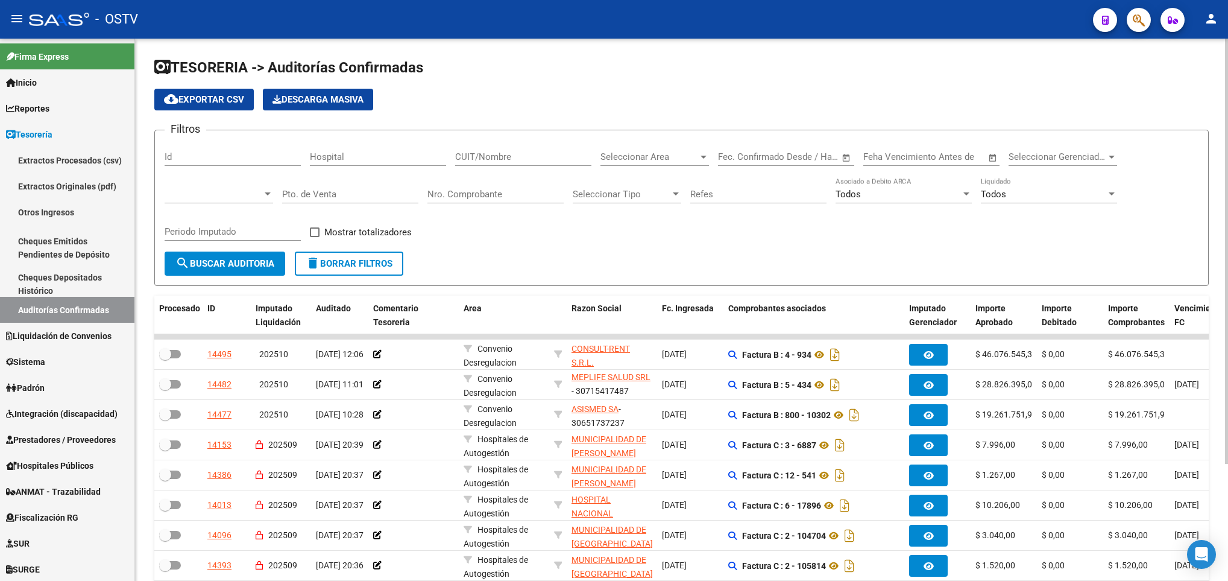
click at [235, 186] on div at bounding box center [219, 190] width 109 height 26
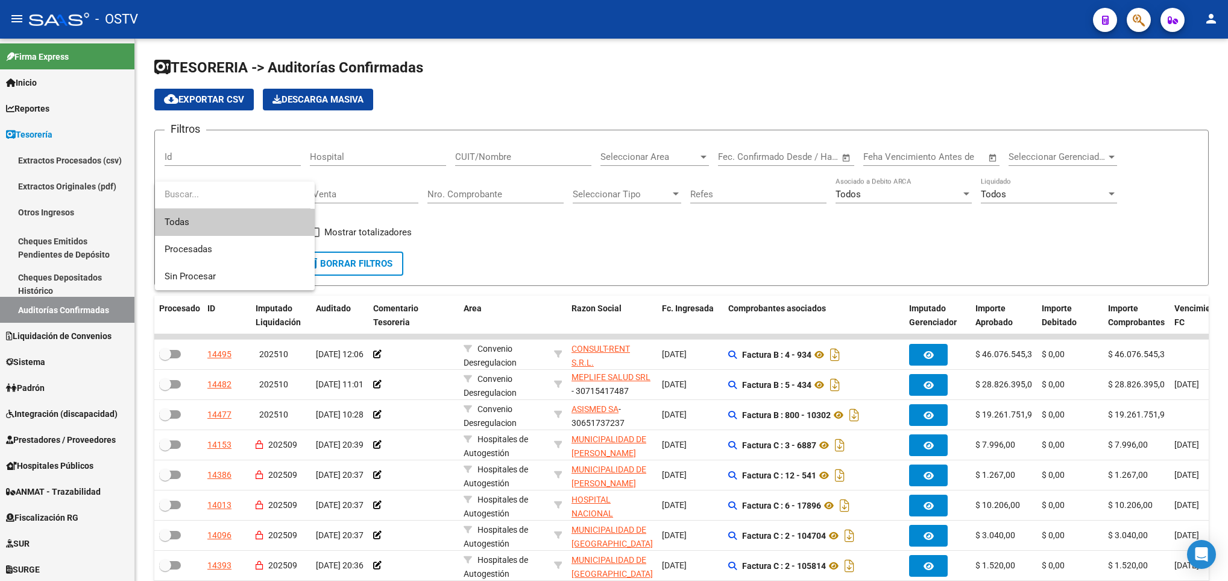
click at [628, 152] on div at bounding box center [614, 290] width 1228 height 581
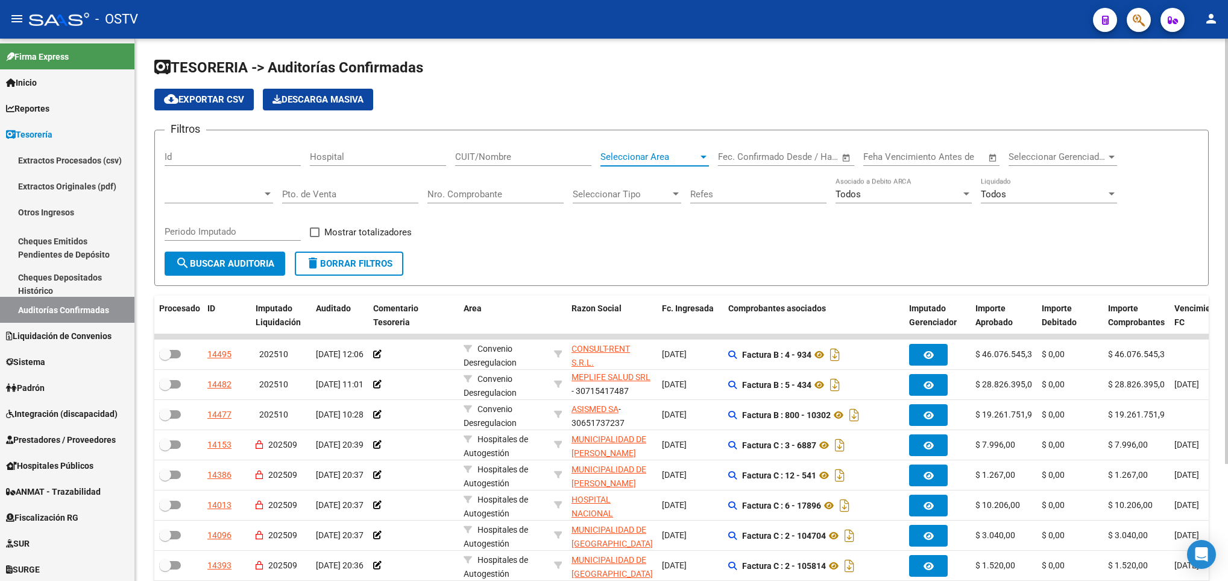
click at [633, 152] on span "Seleccionar Area" at bounding box center [650, 156] width 98 height 11
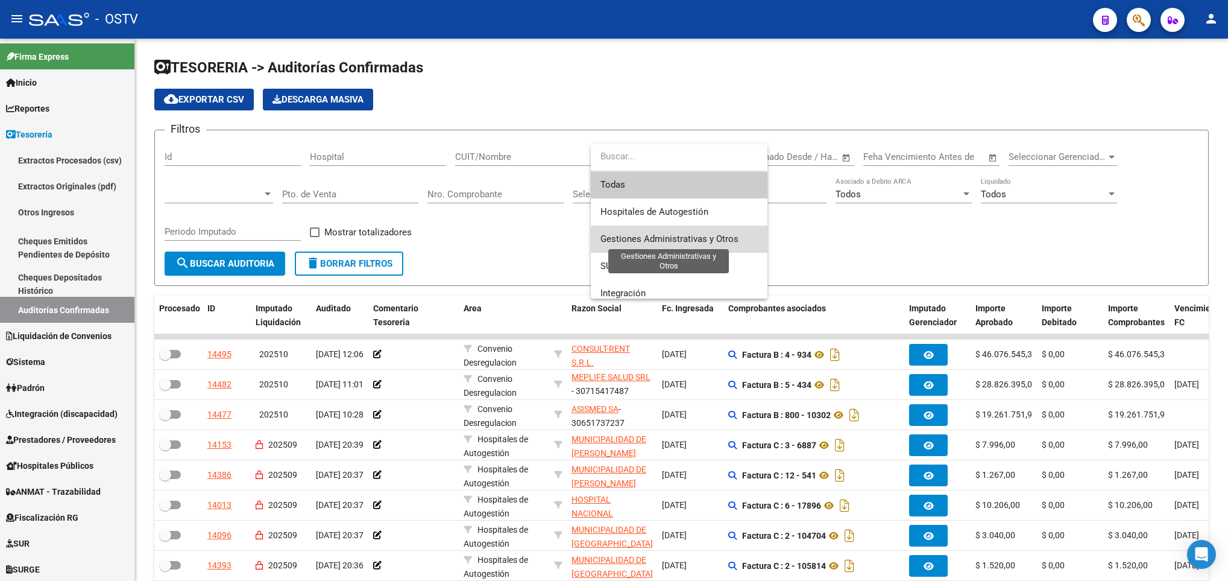
click at [689, 241] on span "Gestiones Administrativas y Otros" at bounding box center [670, 238] width 138 height 11
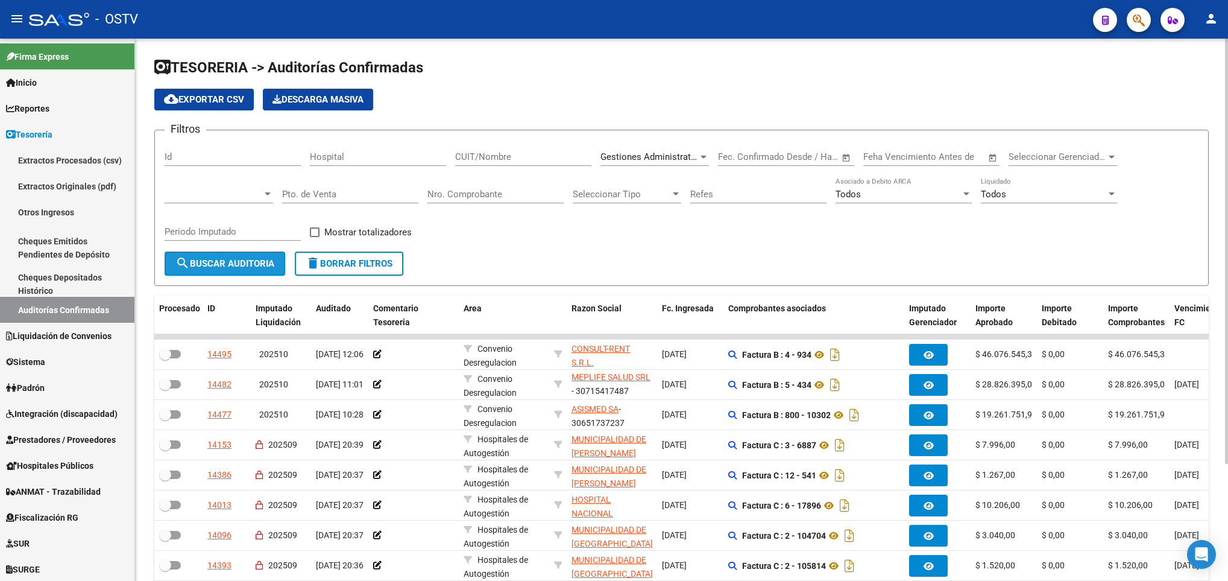
click at [238, 268] on span "search Buscar Auditoria" at bounding box center [224, 263] width 99 height 11
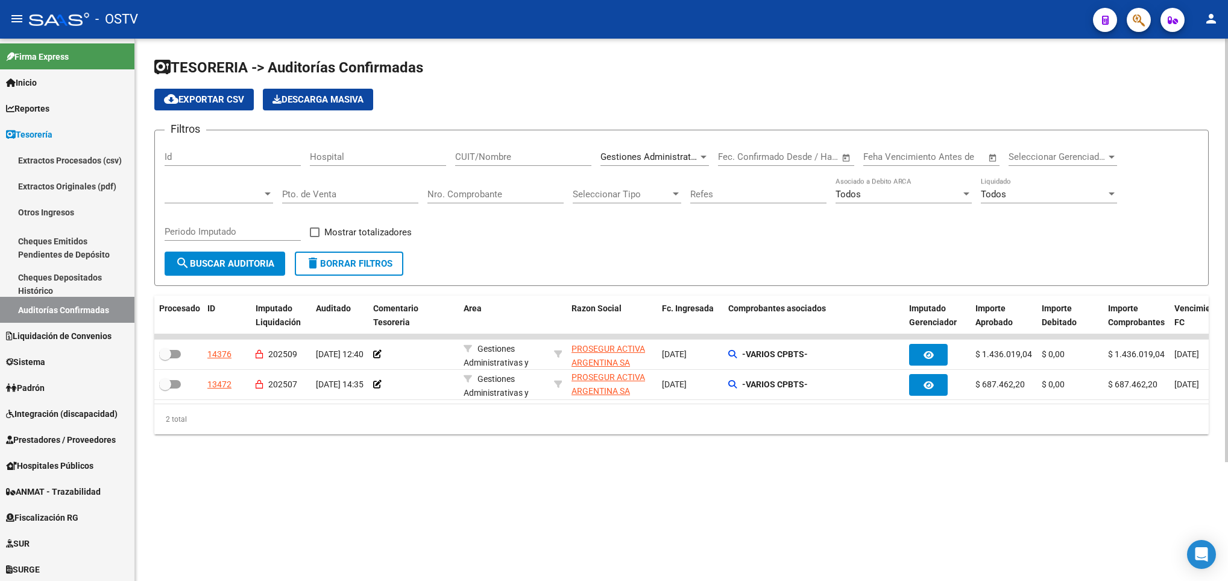
scroll to position [15, 0]
click at [697, 159] on span "Gestiones Administrativas y Otros" at bounding box center [670, 156] width 138 height 11
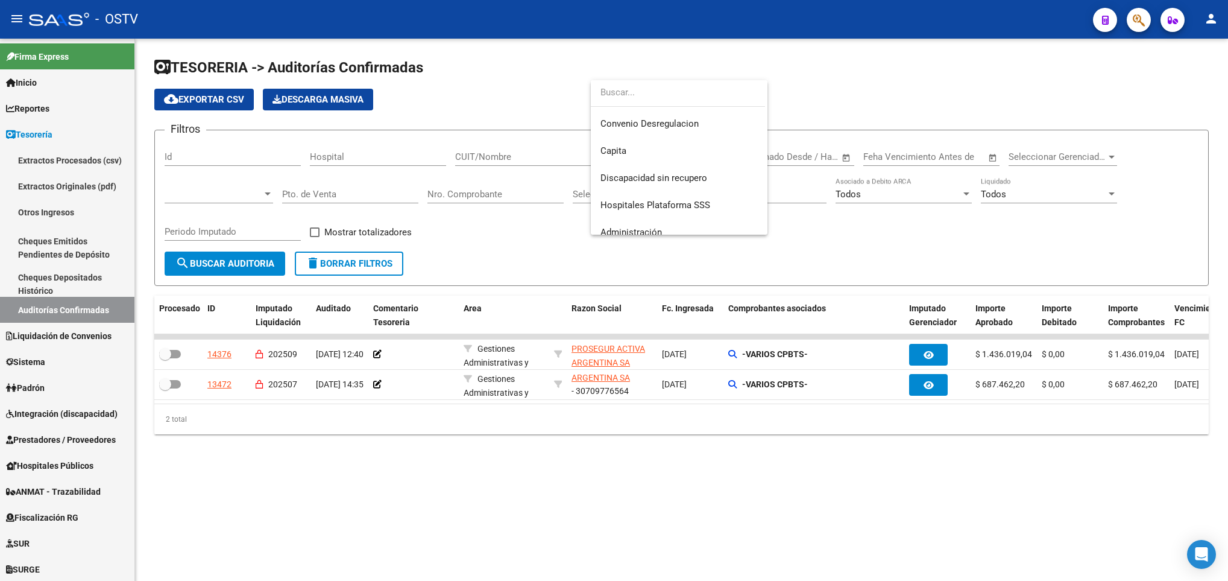
scroll to position [171, 0]
click at [628, 218] on span "Administración" at bounding box center [632, 221] width 62 height 11
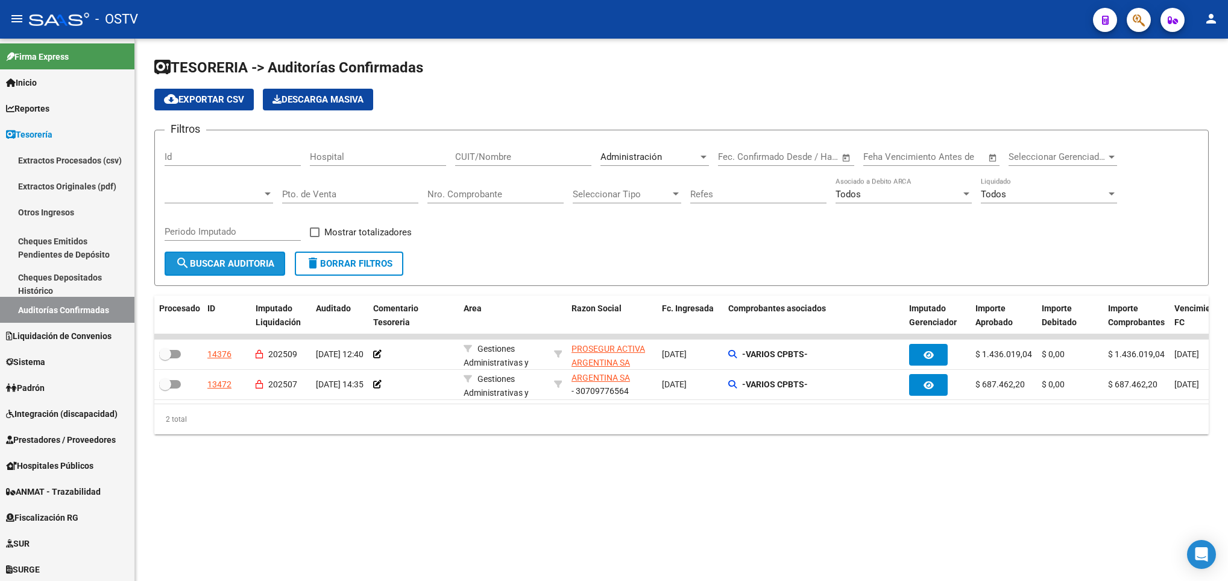
click at [233, 262] on span "search Buscar Auditoria" at bounding box center [224, 263] width 99 height 11
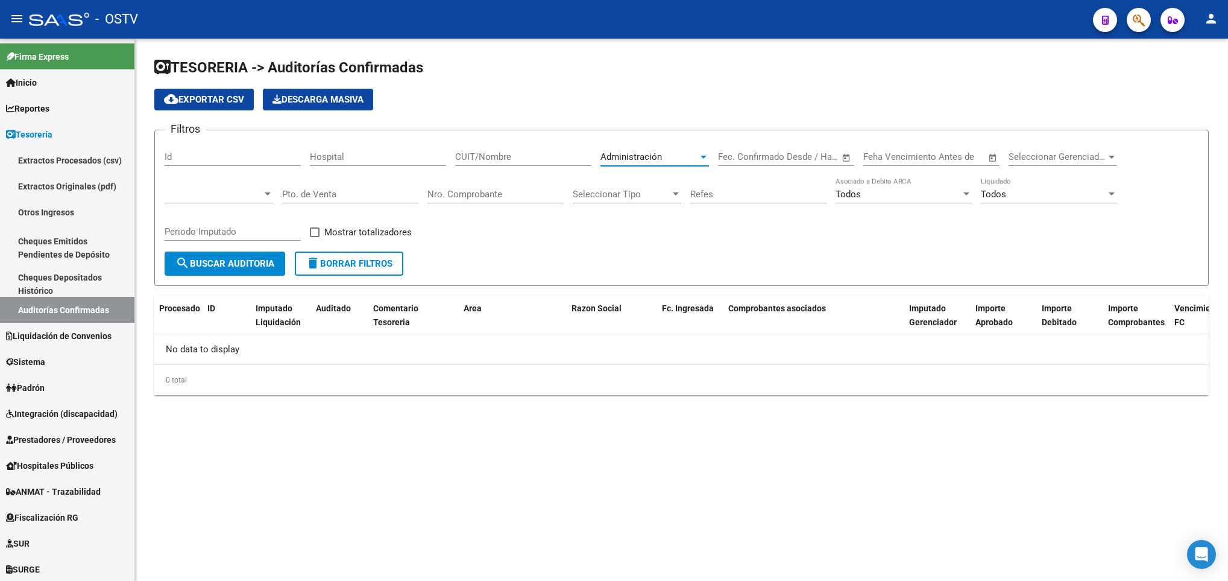
click at [637, 161] on span "Administración" at bounding box center [632, 156] width 62 height 11
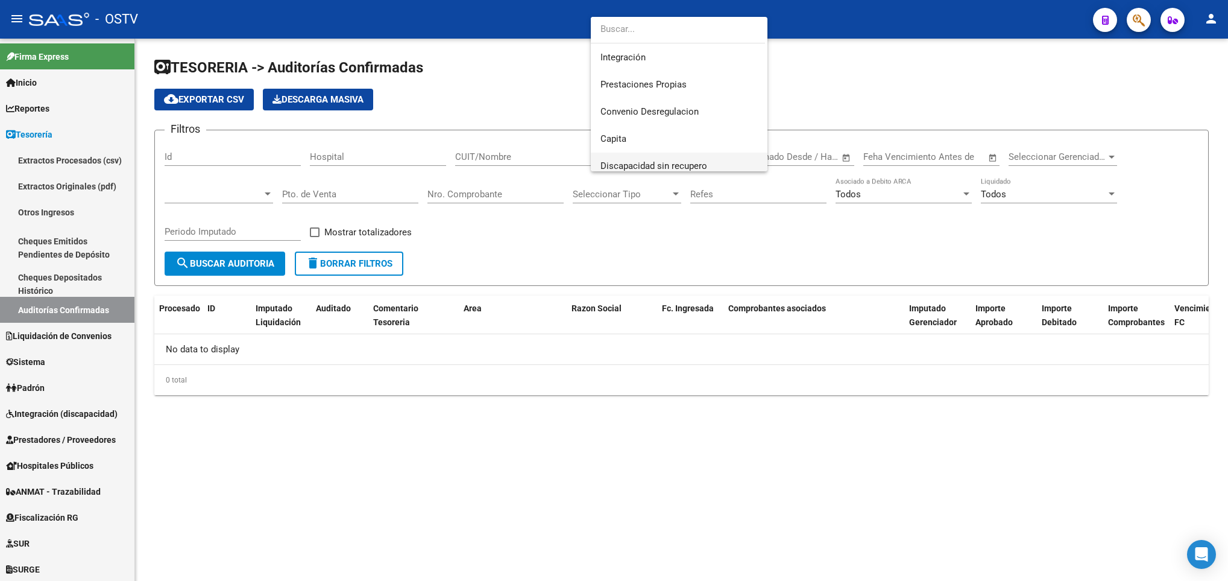
scroll to position [80, 0]
click at [648, 110] on span "Prestaciones Propias" at bounding box center [644, 112] width 86 height 11
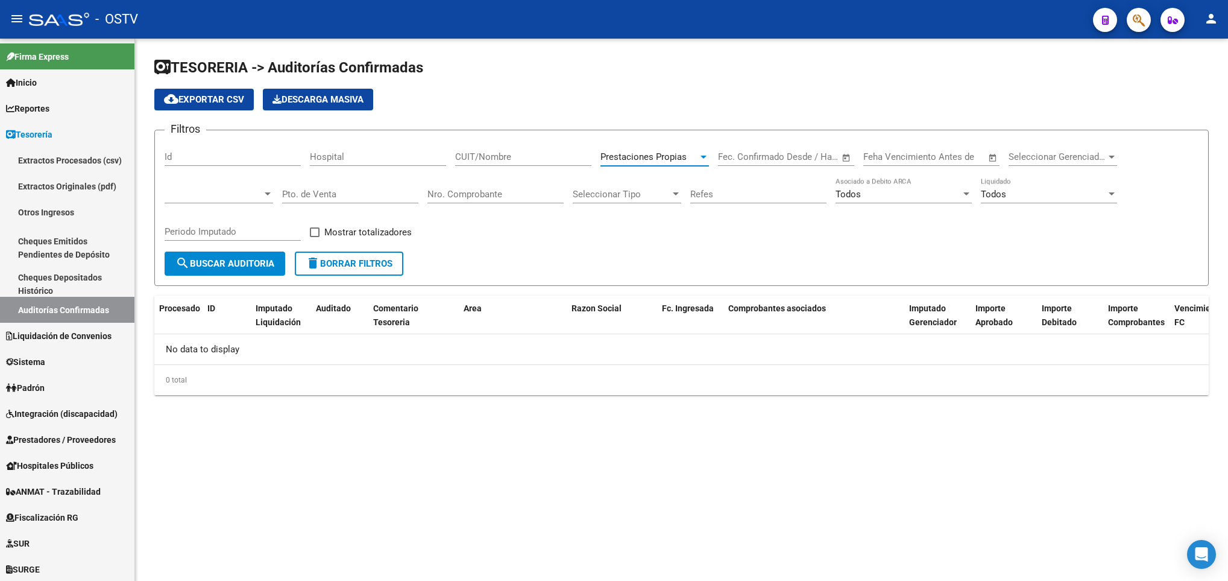
click at [241, 266] on span "search Buscar Auditoria" at bounding box center [224, 263] width 99 height 11
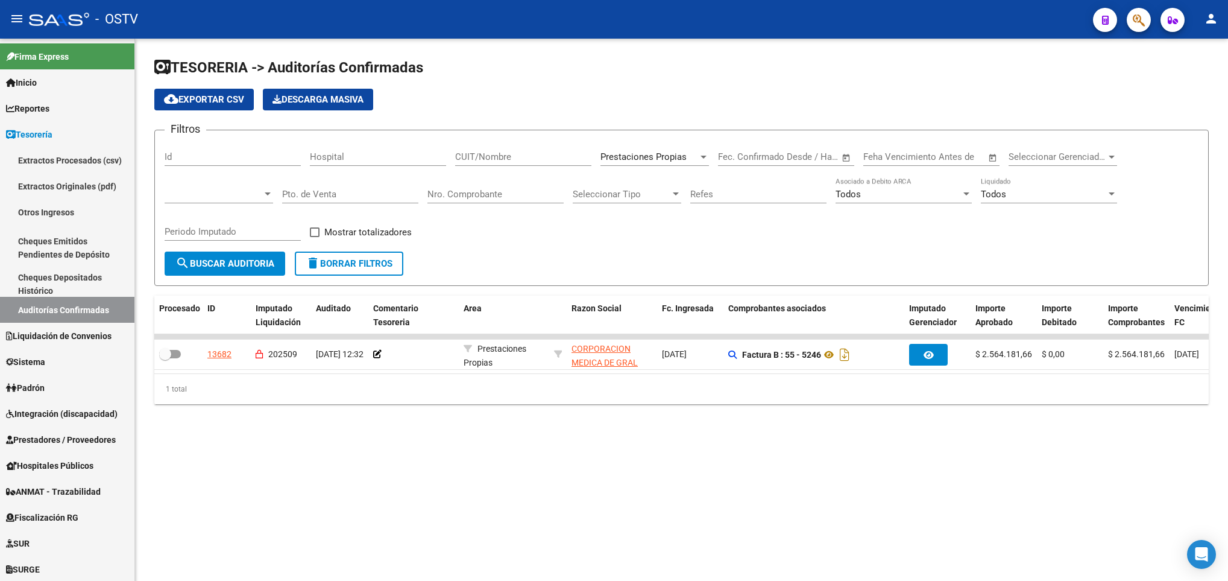
click at [331, 269] on span "delete Borrar Filtros" at bounding box center [349, 263] width 87 height 11
